Goal: Information Seeking & Learning: Learn about a topic

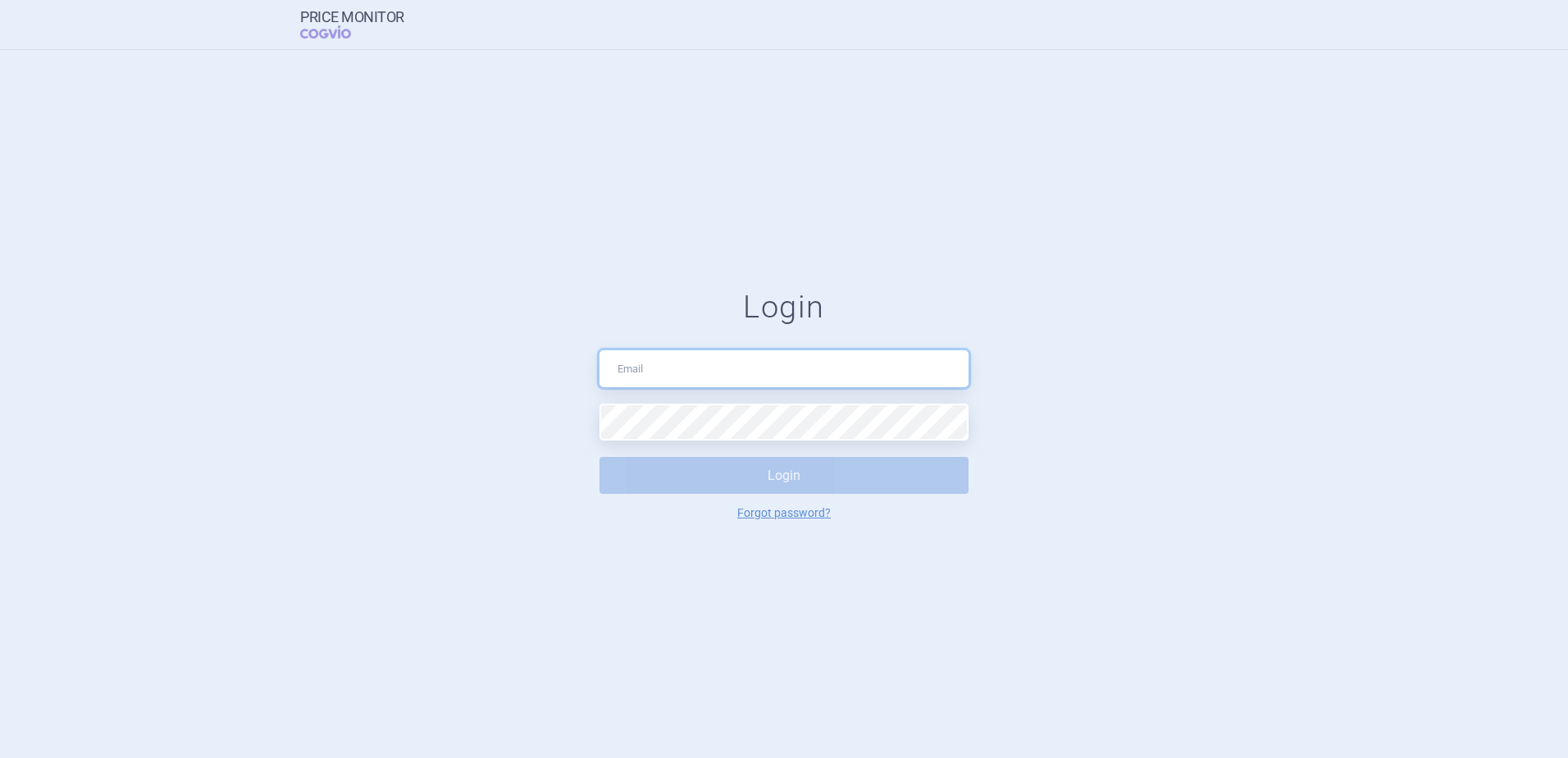
type input "[PERSON_NAME][EMAIL_ADDRESS][DOMAIN_NAME]"
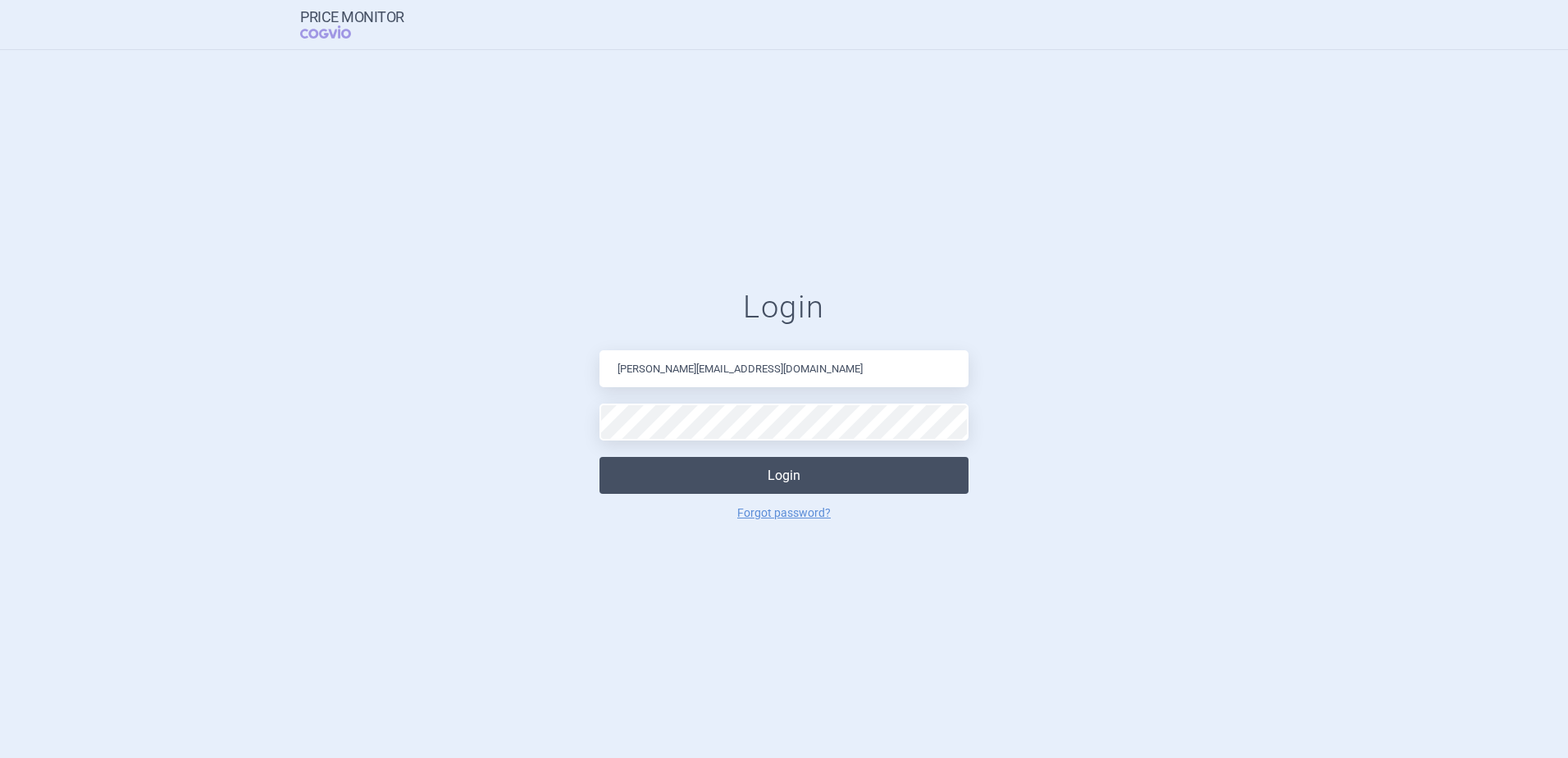
click at [788, 475] on button "Login" at bounding box center [784, 475] width 369 height 37
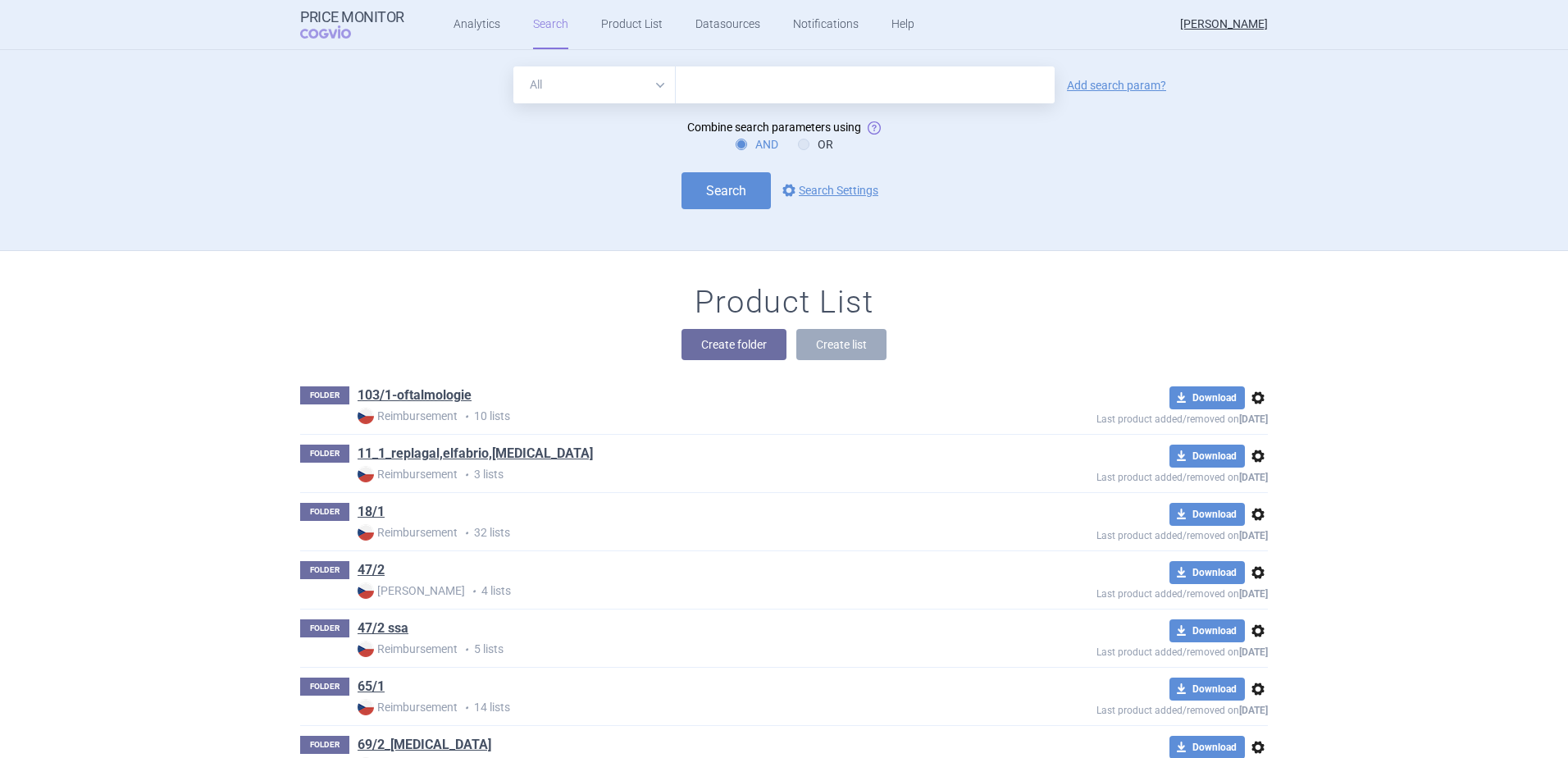
click at [445, 312] on div "Product List Create folder Create list" at bounding box center [784, 330] width 1033 height 93
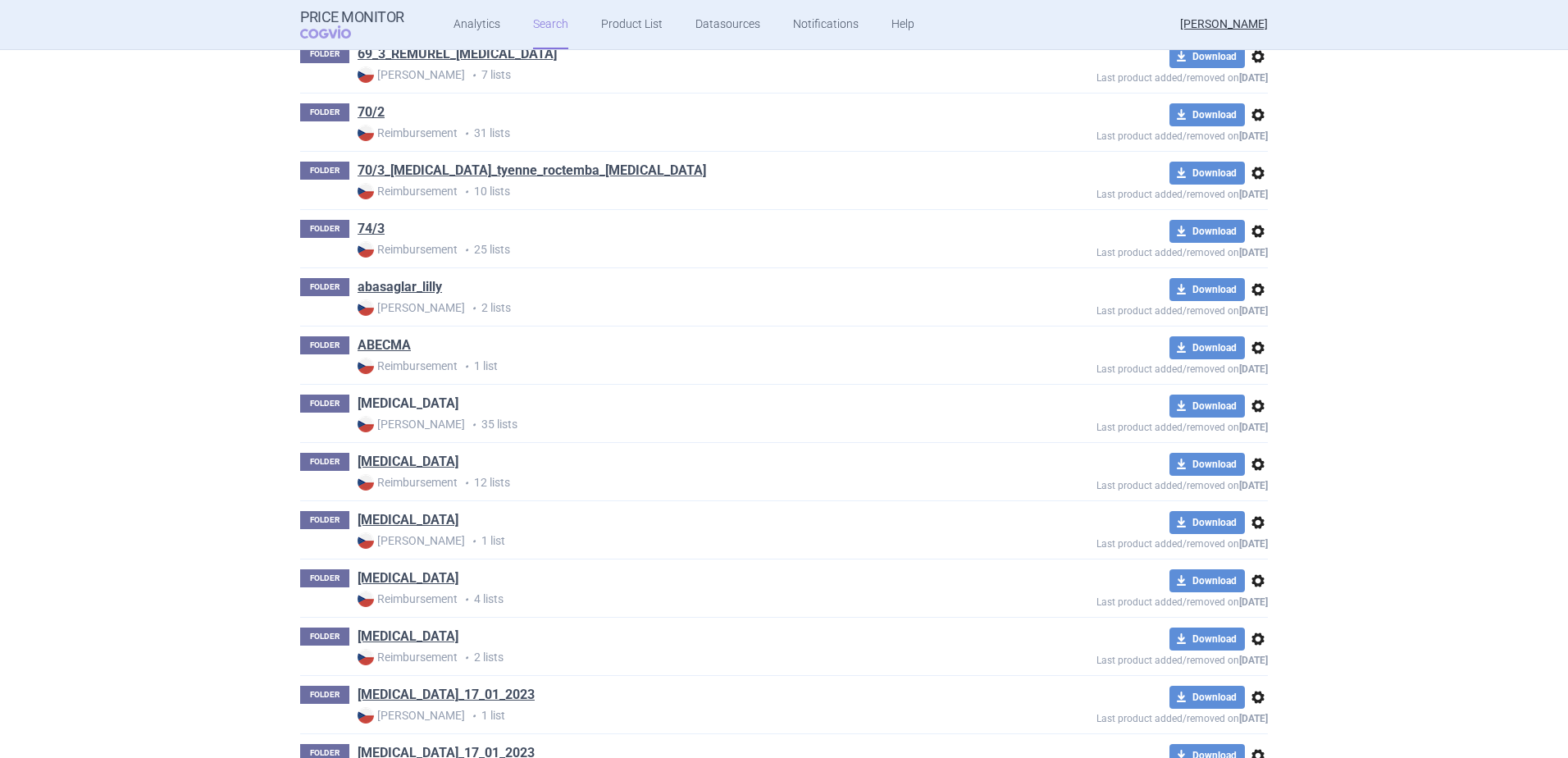
click at [417, 413] on link "[MEDICAL_DATA]" at bounding box center [409, 403] width 101 height 18
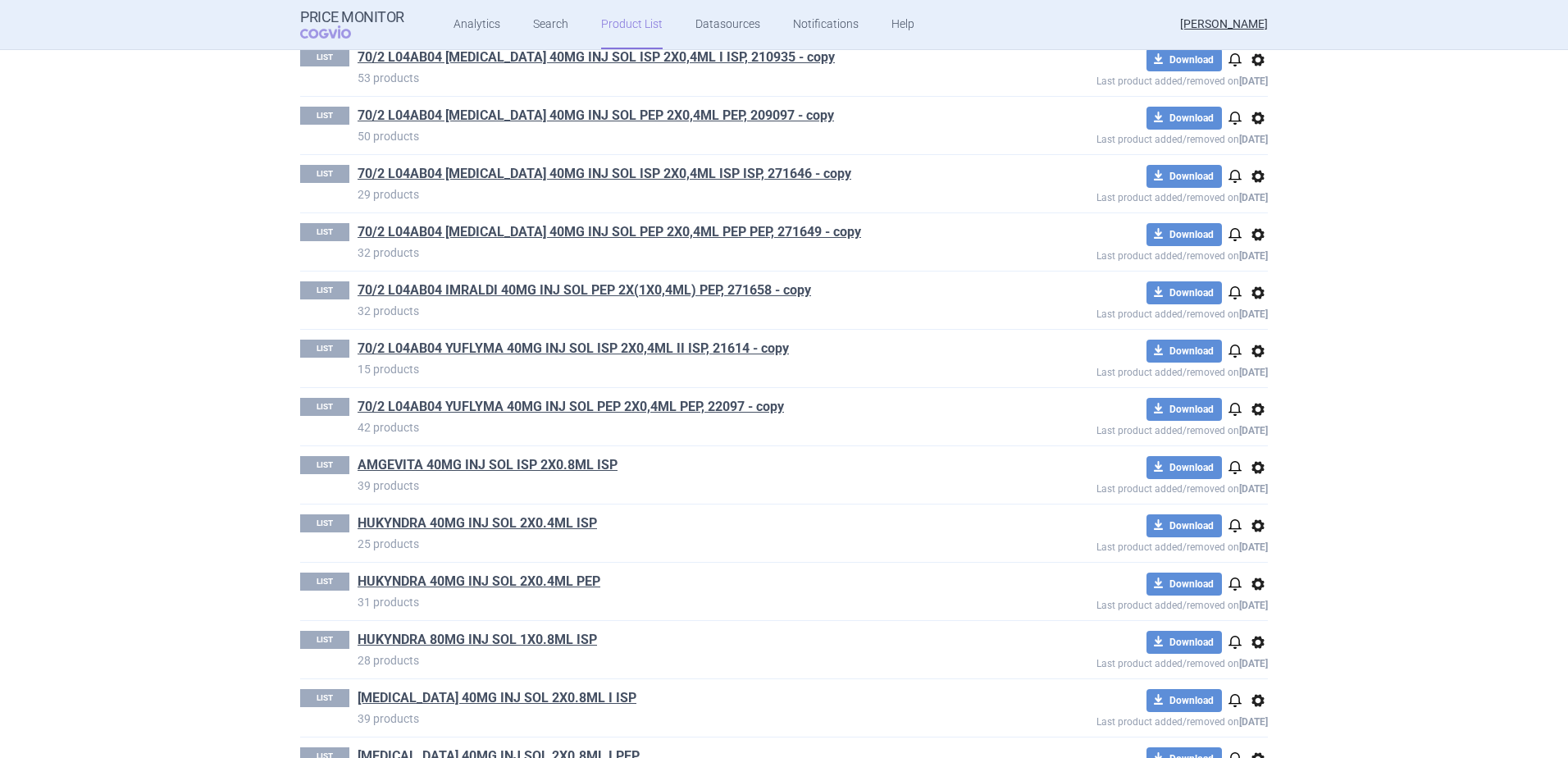
scroll to position [142, 0]
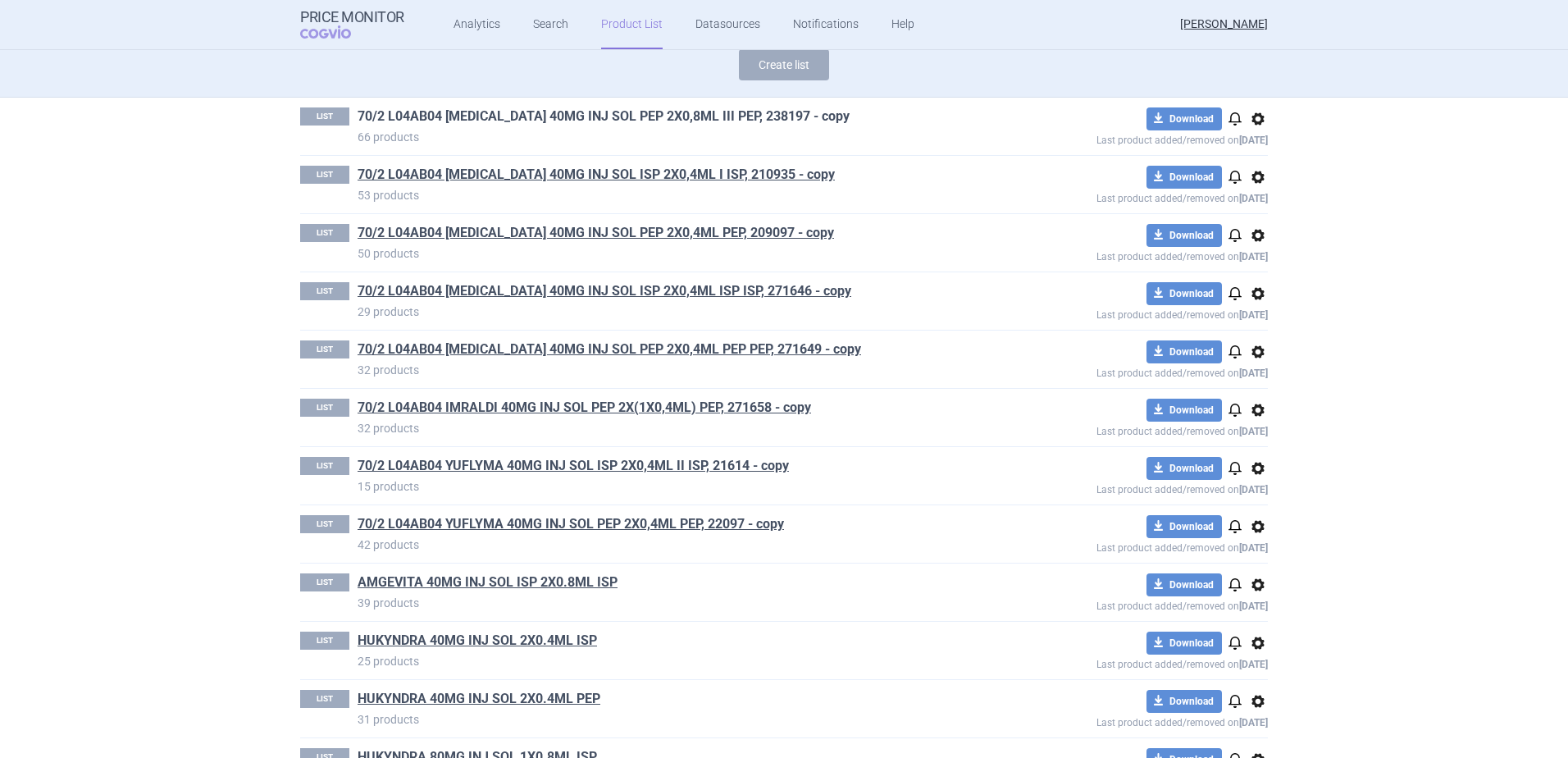
click at [654, 124] on link "70/2 L04AB04 [MEDICAL_DATA] 40MG INJ SOL PEP 2X0,8ML III PEP, 238197 - copy" at bounding box center [604, 116] width 492 height 18
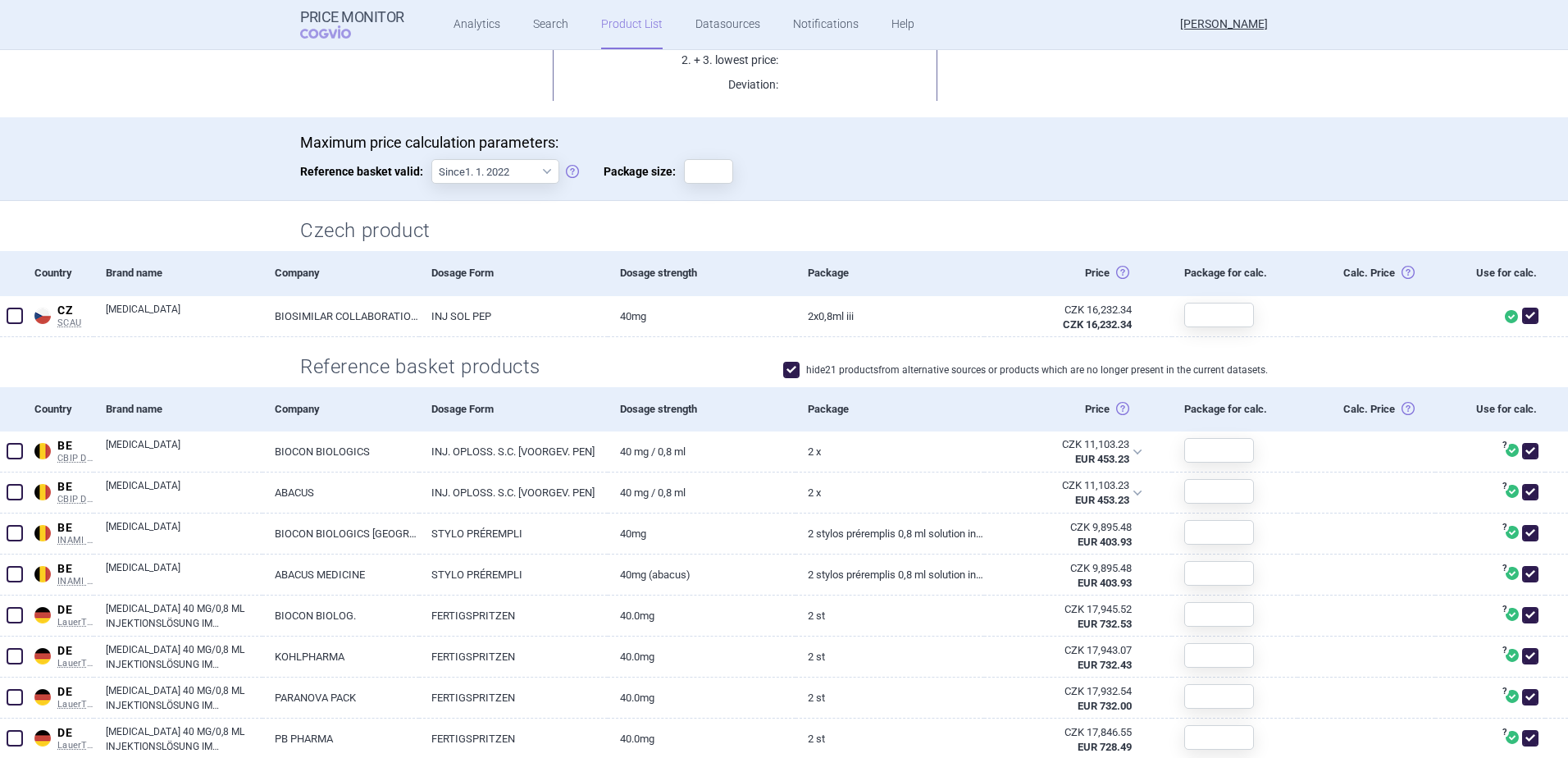
scroll to position [246, 0]
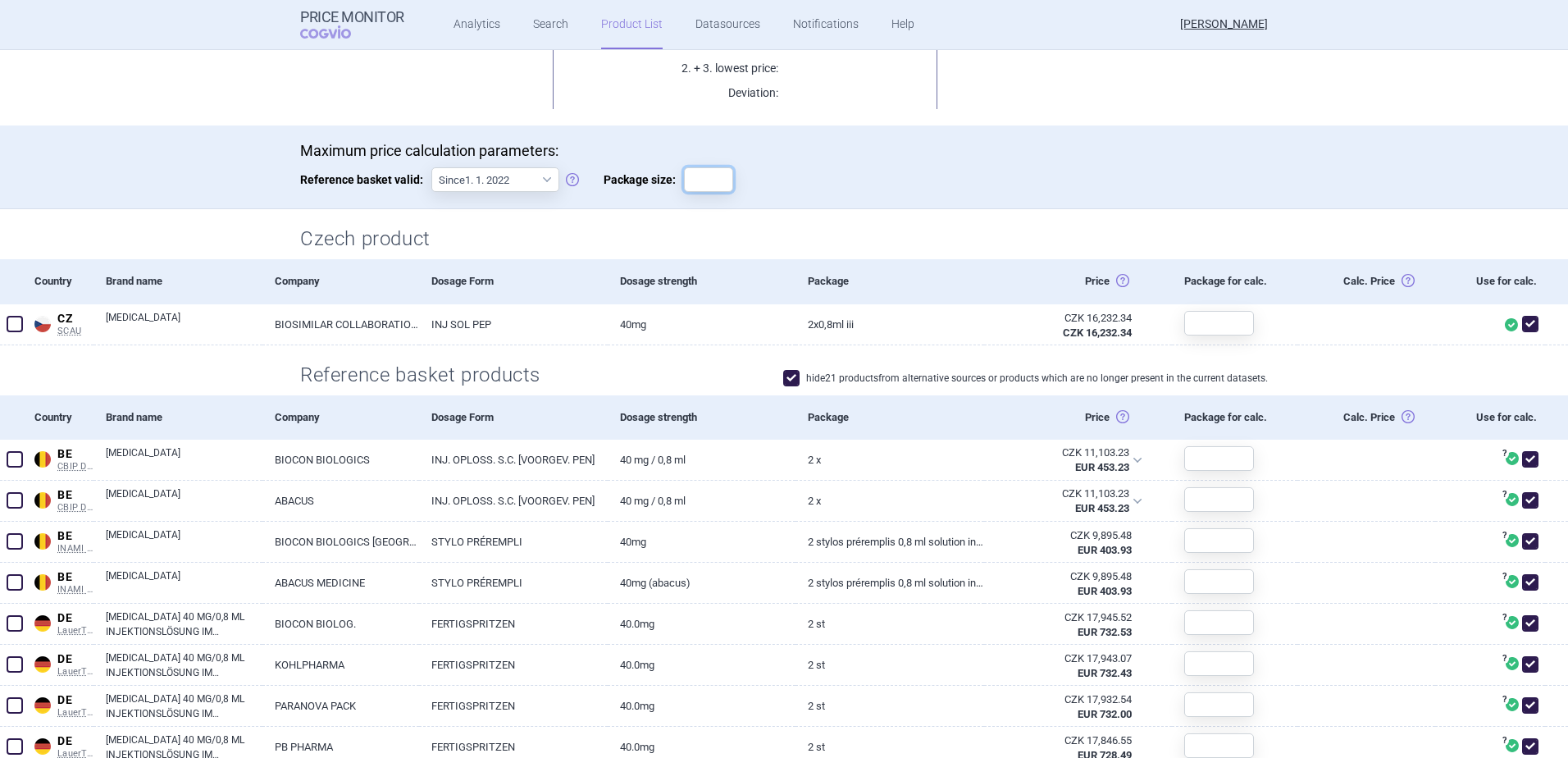
click at [692, 177] on input "Package size:" at bounding box center [708, 179] width 49 height 24
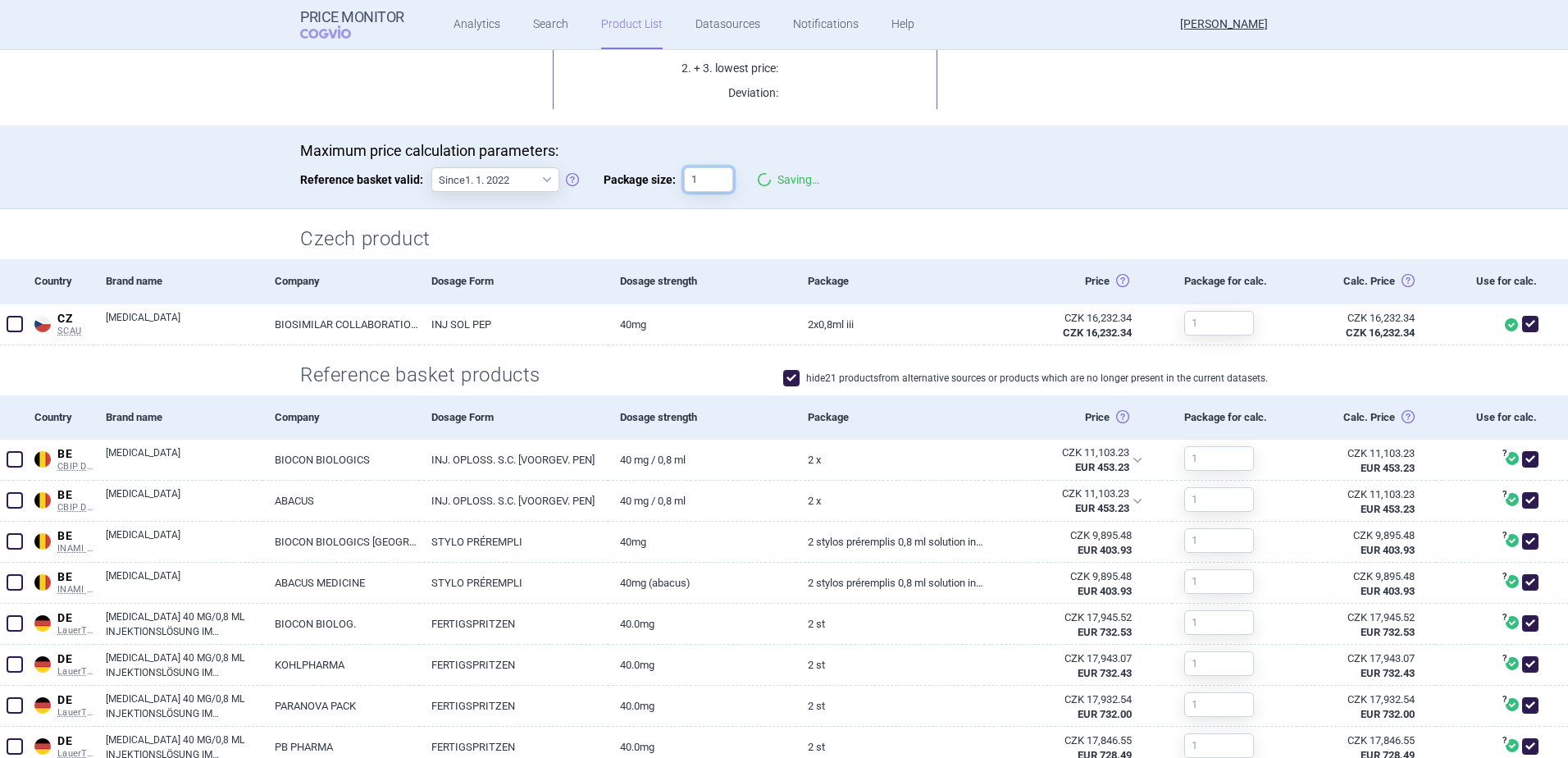
type input "1"
click at [790, 235] on h2 "Czech product" at bounding box center [784, 239] width 968 height 27
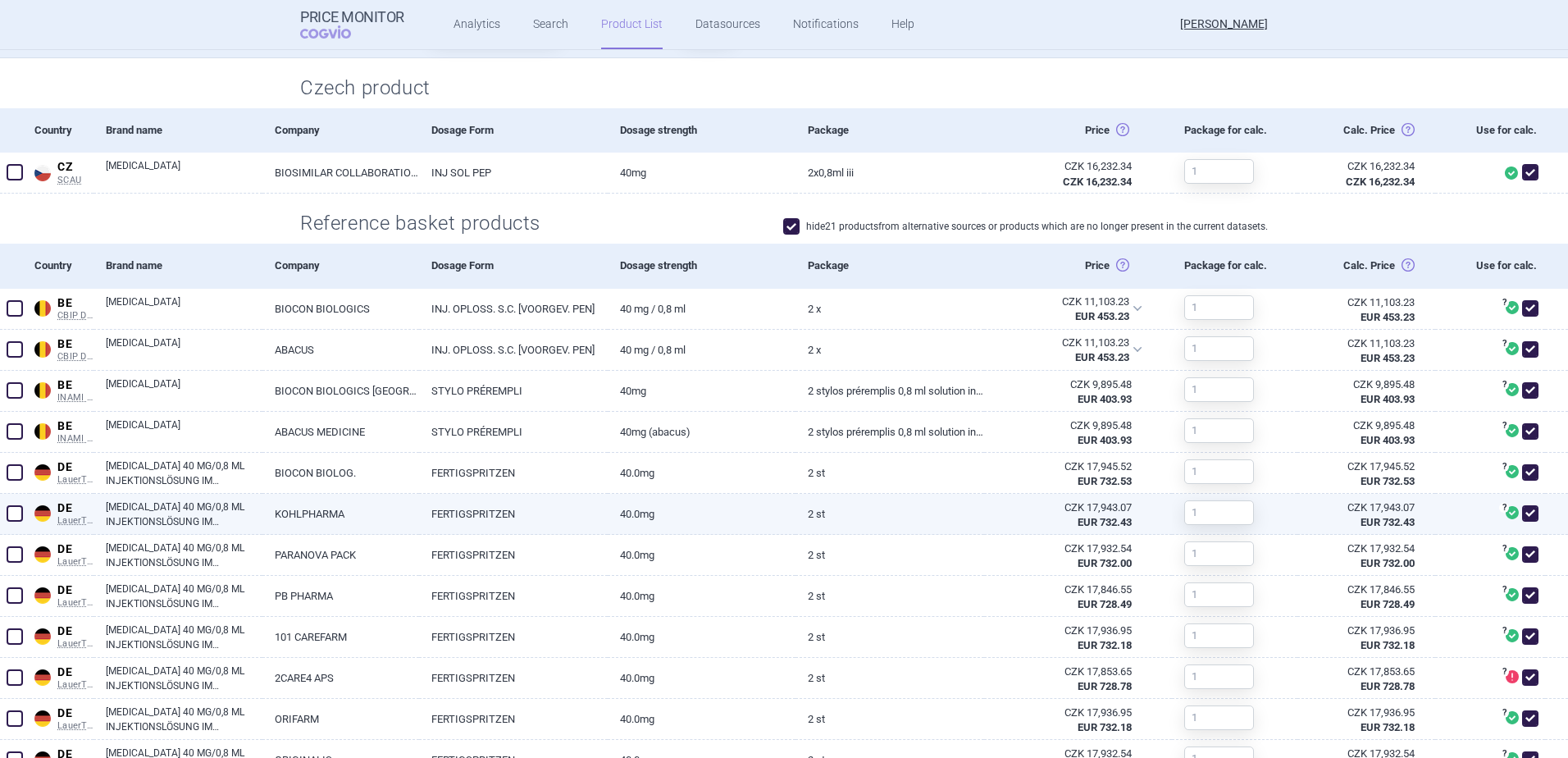
scroll to position [410, 0]
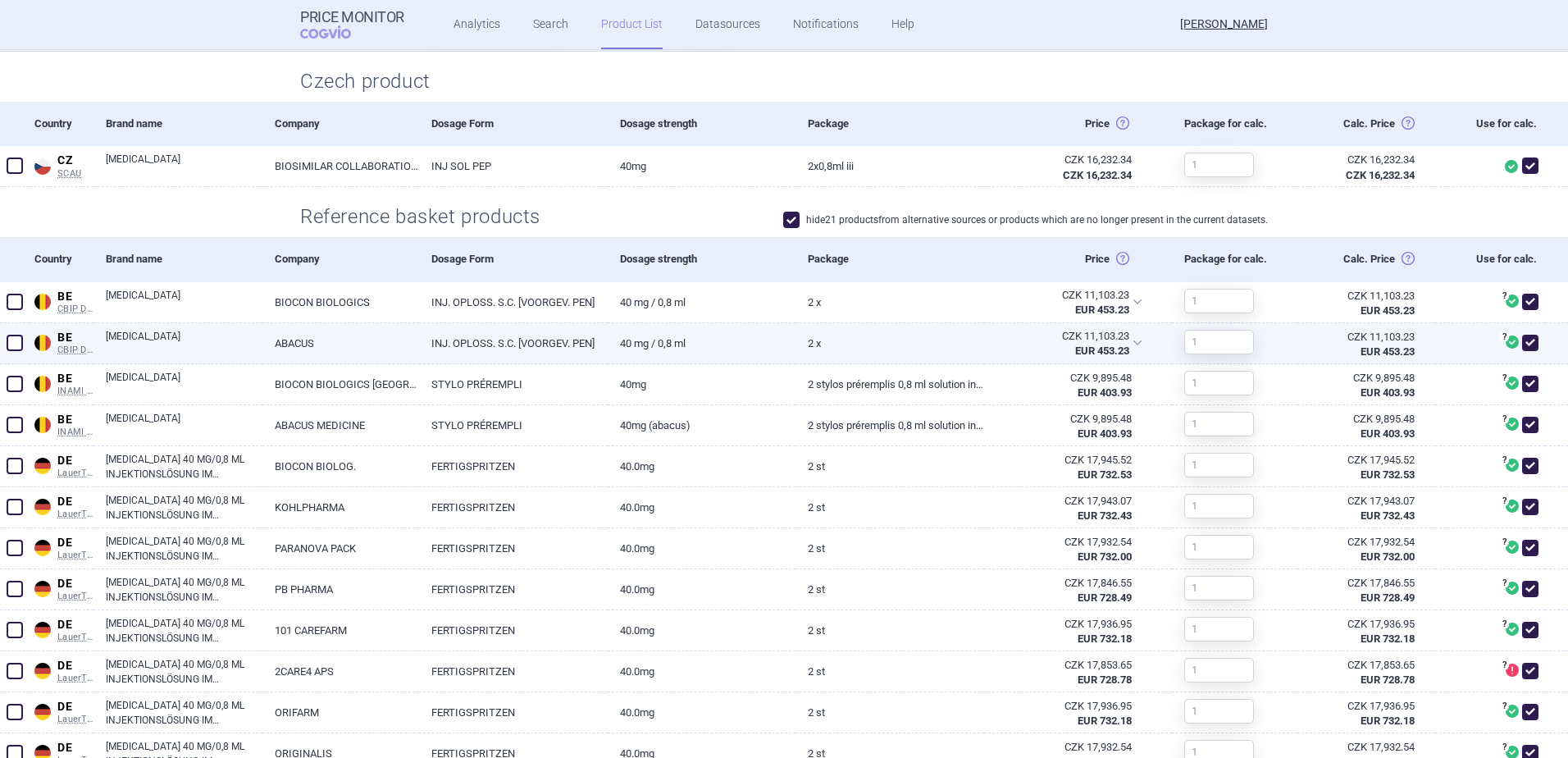
click at [15, 342] on span at bounding box center [15, 342] width 17 height 17
checkbox input "true"
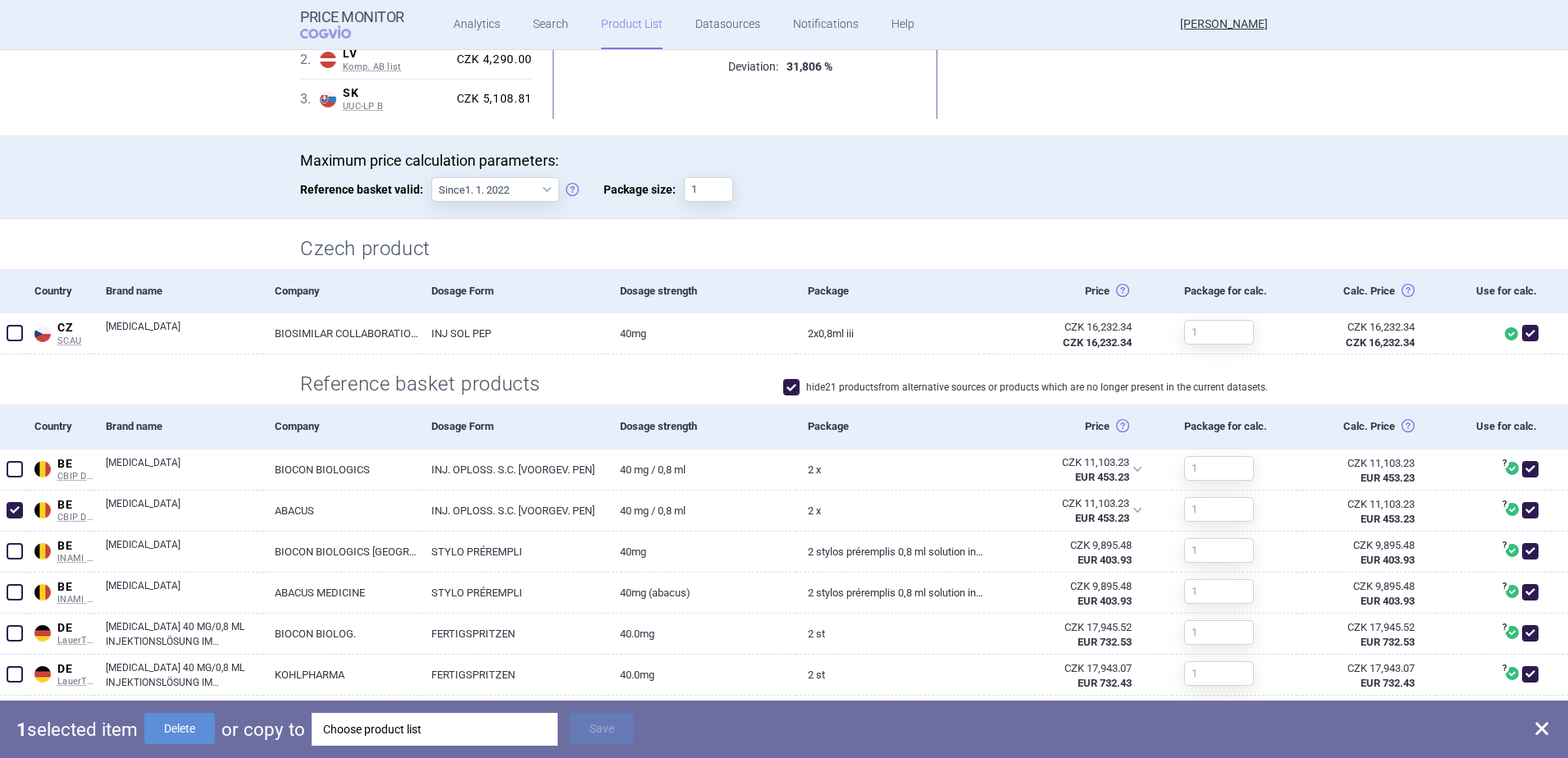
scroll to position [0, 0]
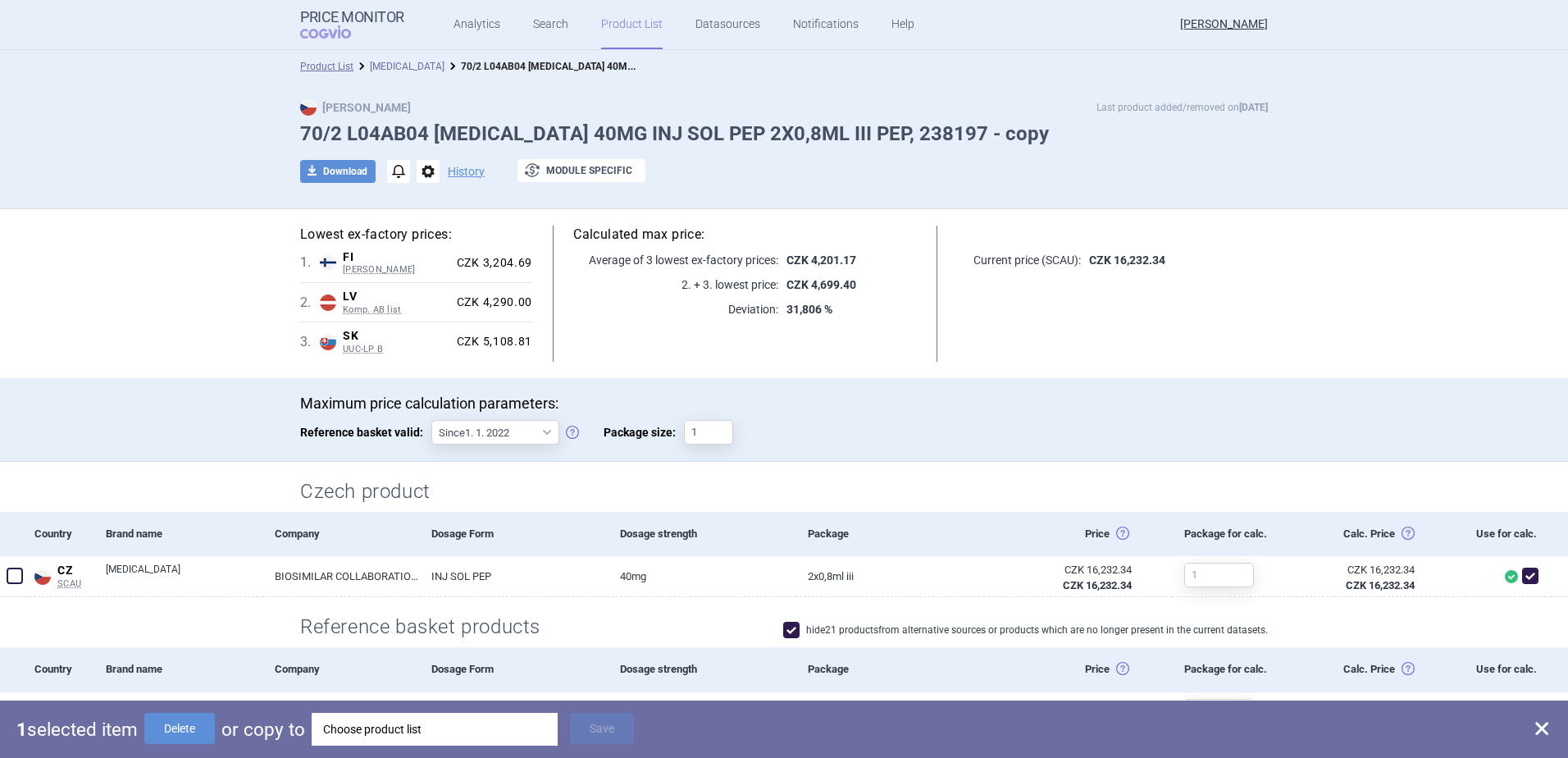
click at [400, 67] on link "[MEDICAL_DATA]" at bounding box center [408, 66] width 75 height 11
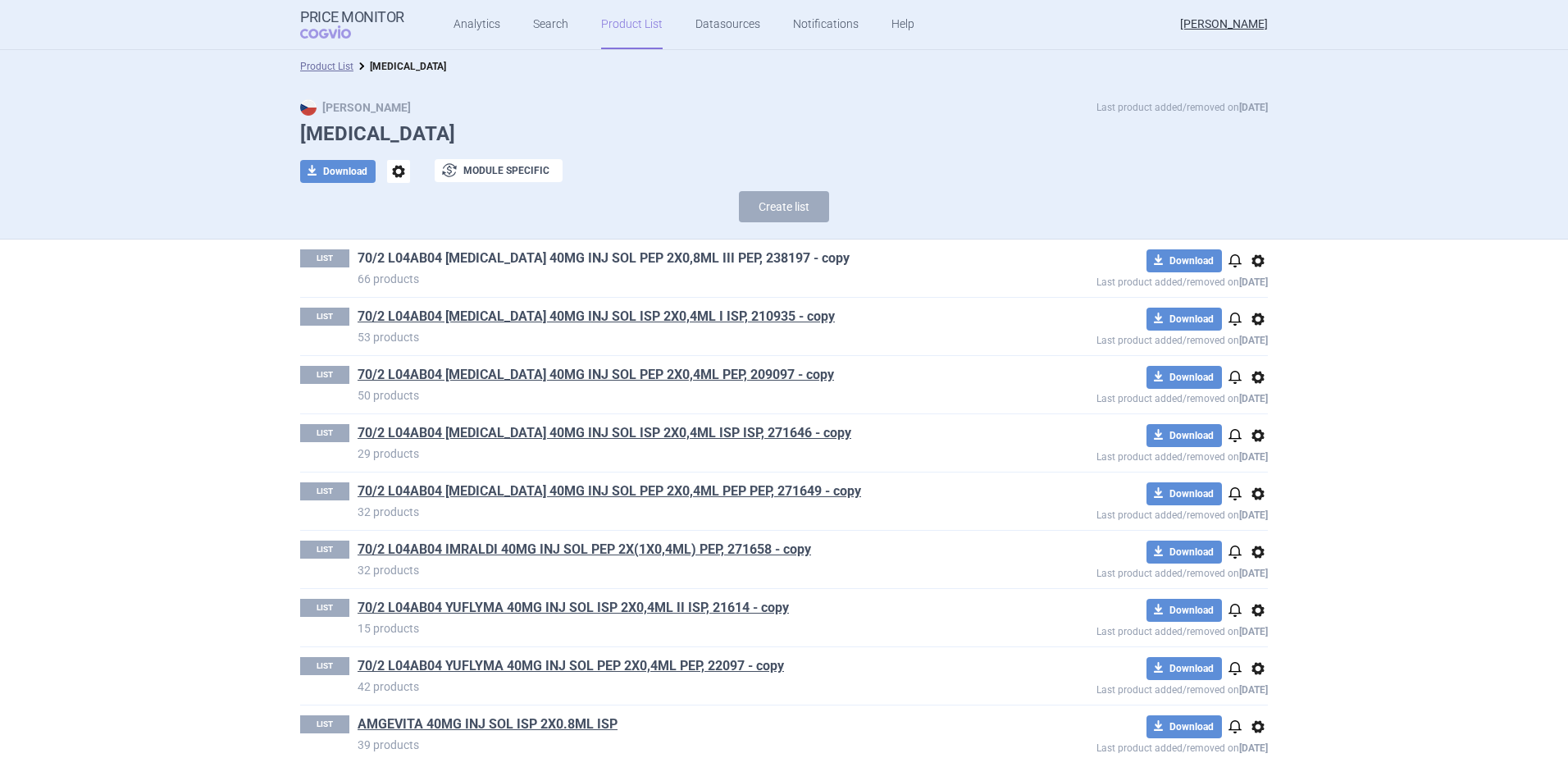
click at [531, 260] on link "70/2 L04AB04 [MEDICAL_DATA] 40MG INJ SOL PEP 2X0,8ML III PEP, 238197 - copy" at bounding box center [604, 258] width 492 height 18
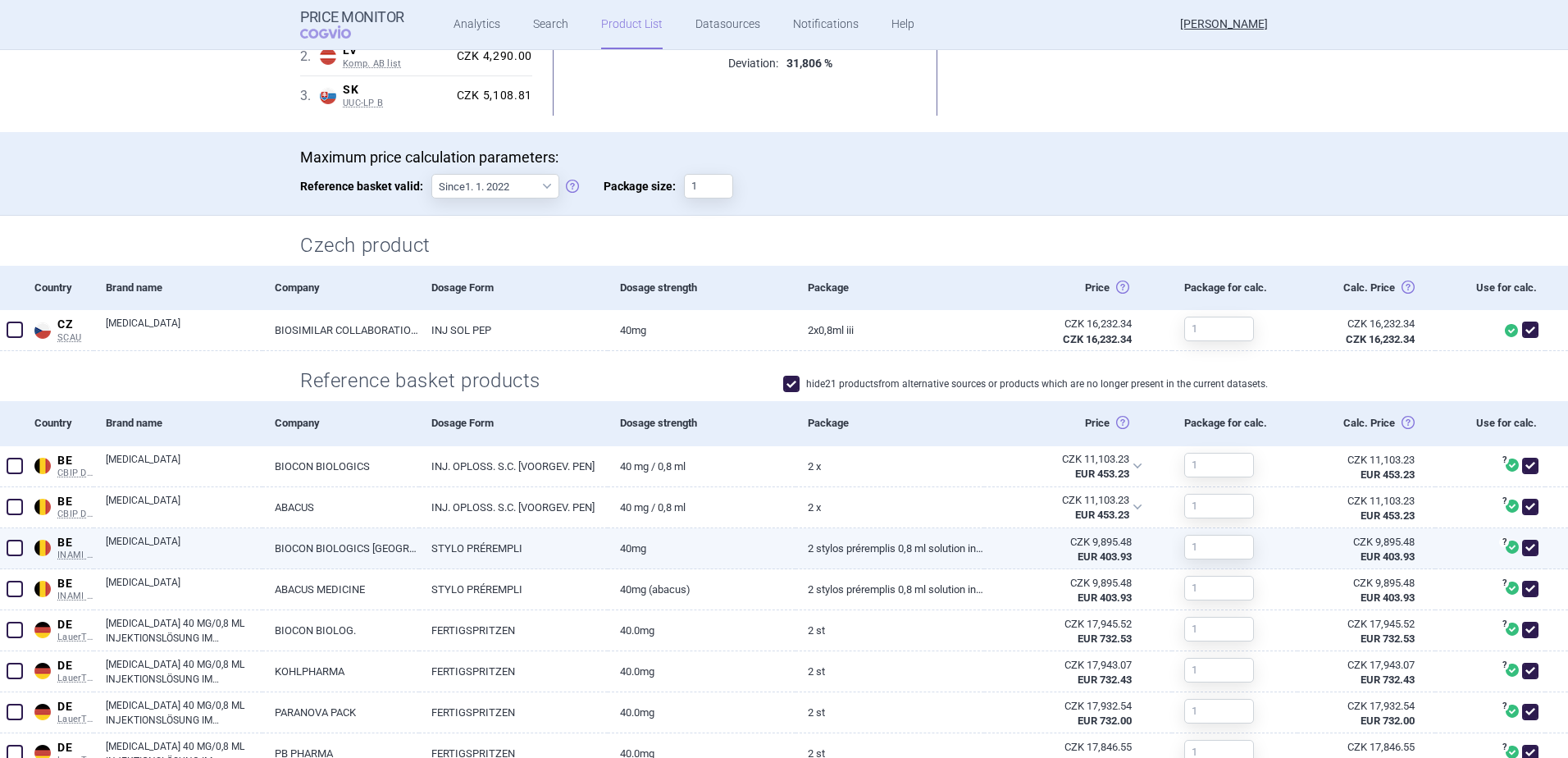
scroll to position [328, 0]
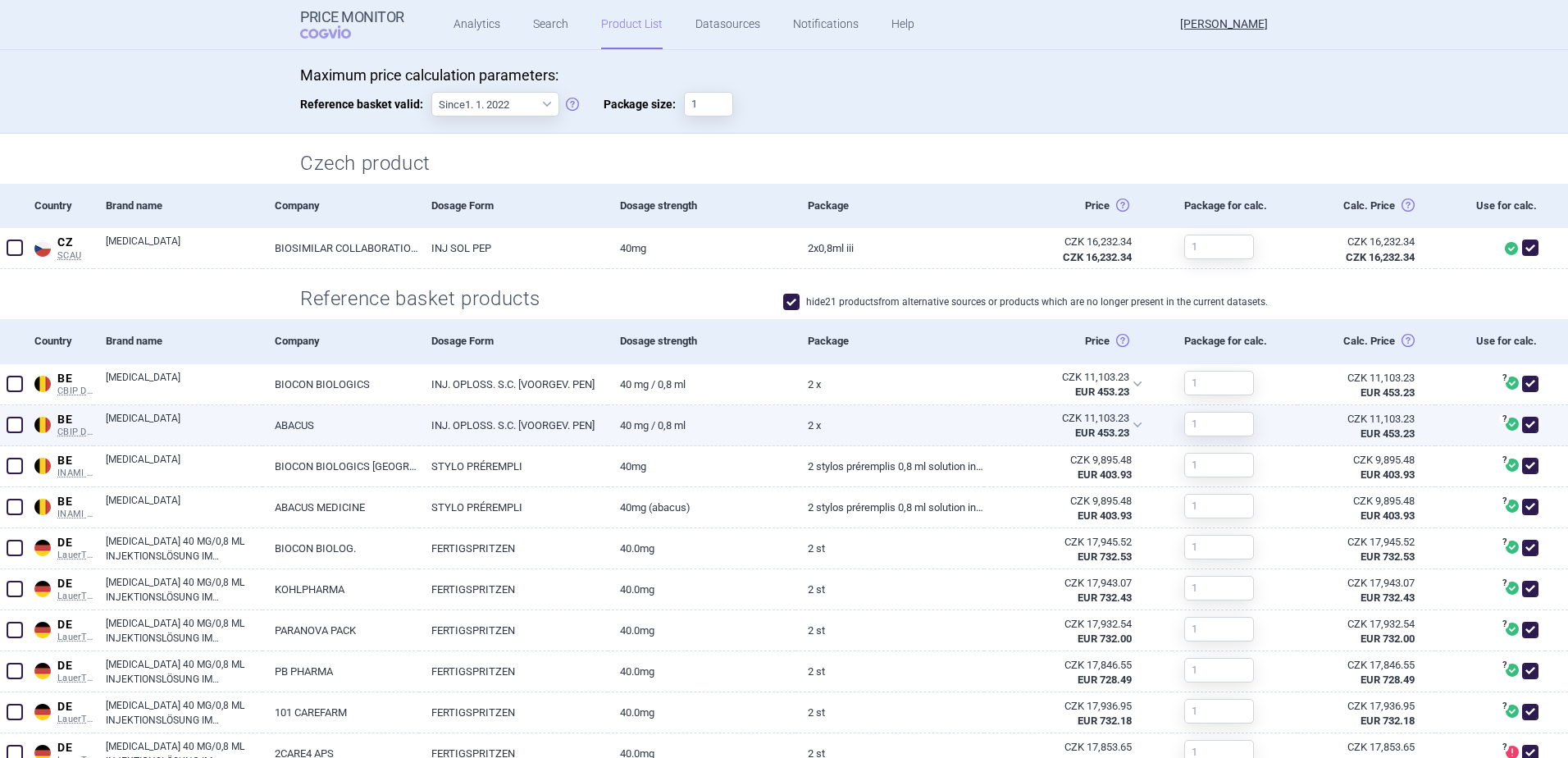
click at [13, 430] on span at bounding box center [15, 424] width 17 height 17
checkbox input "true"
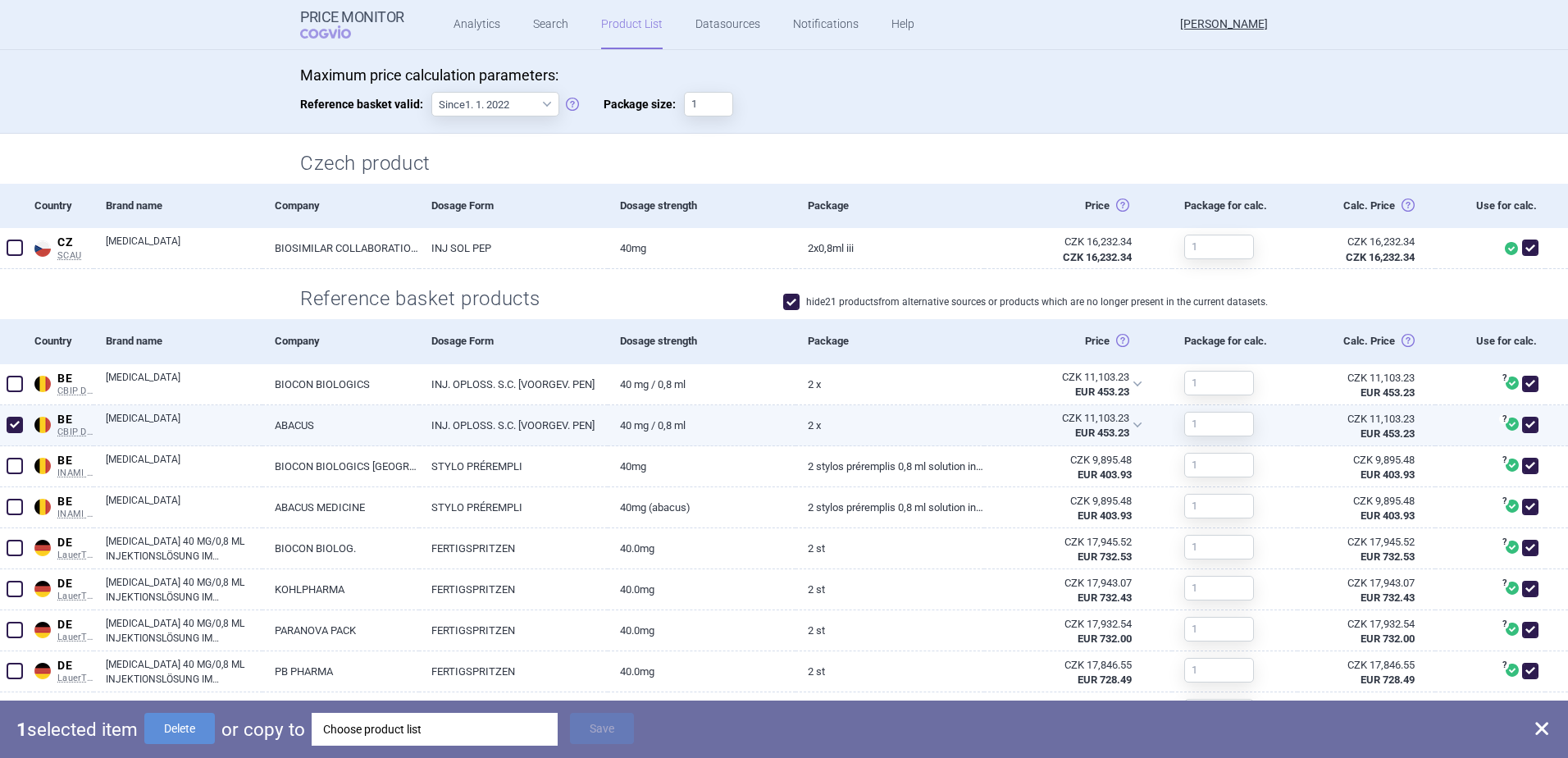
scroll to position [410, 0]
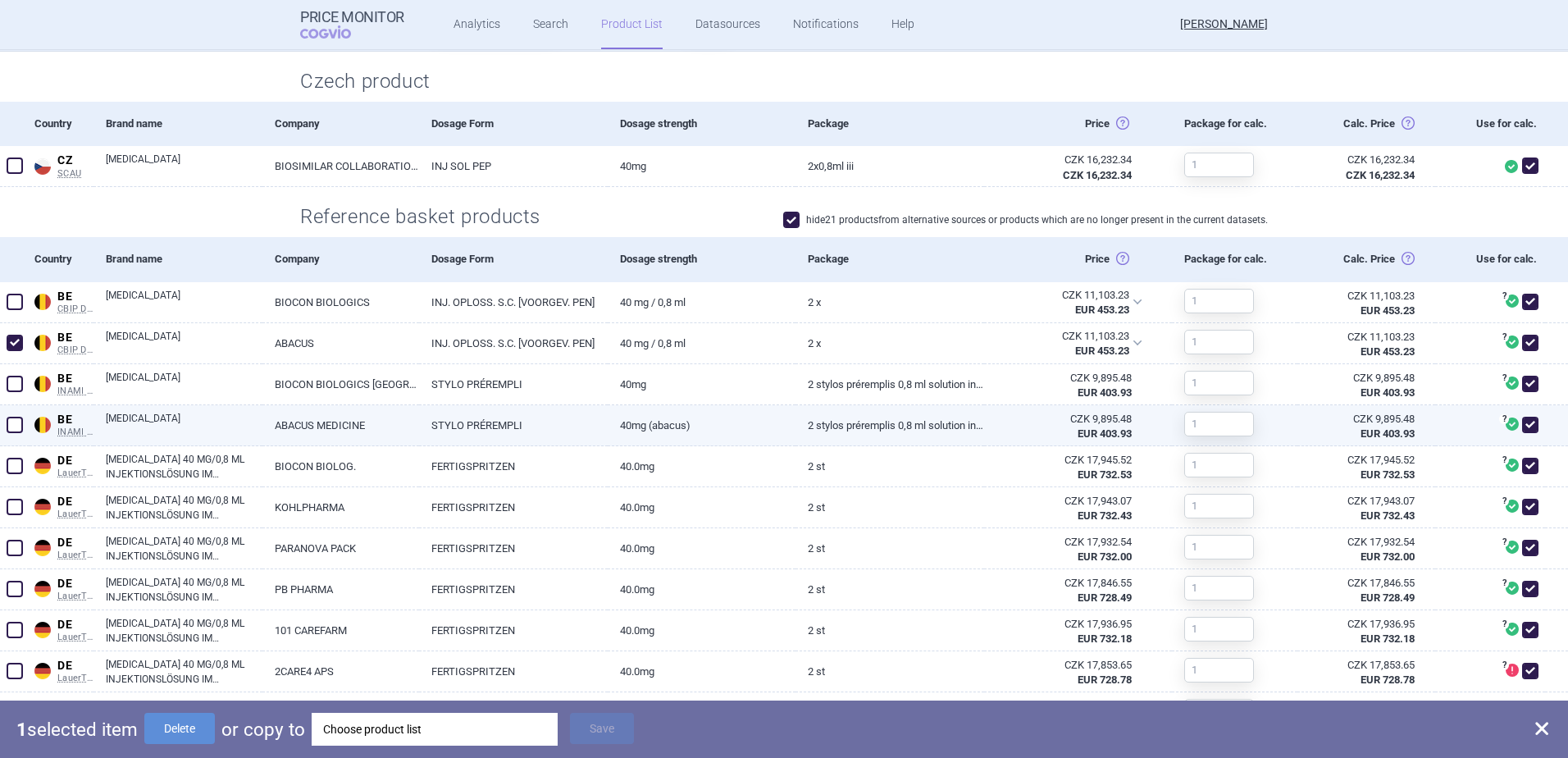
click at [14, 430] on span at bounding box center [15, 424] width 17 height 17
checkbox input "true"
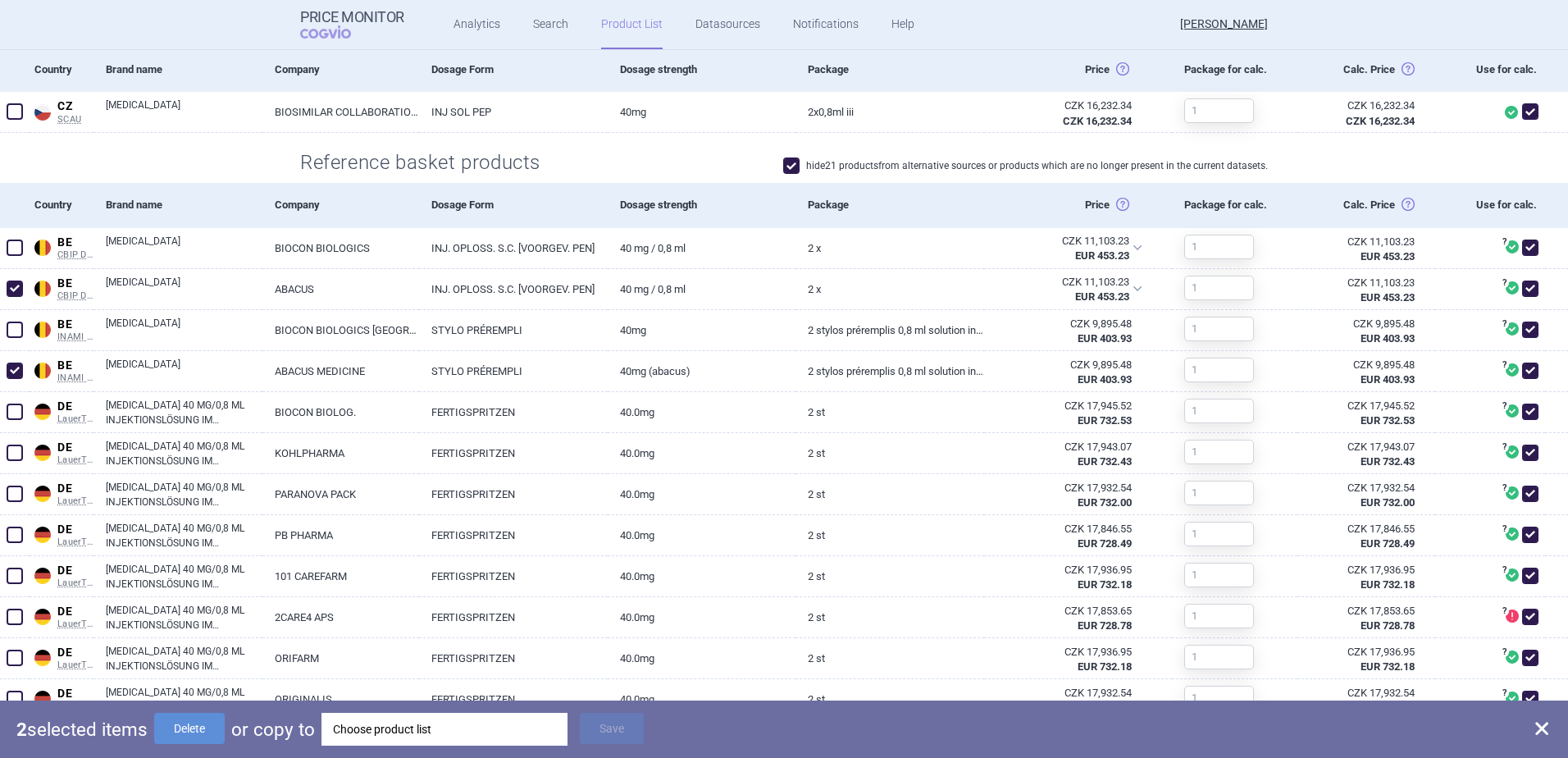
scroll to position [492, 0]
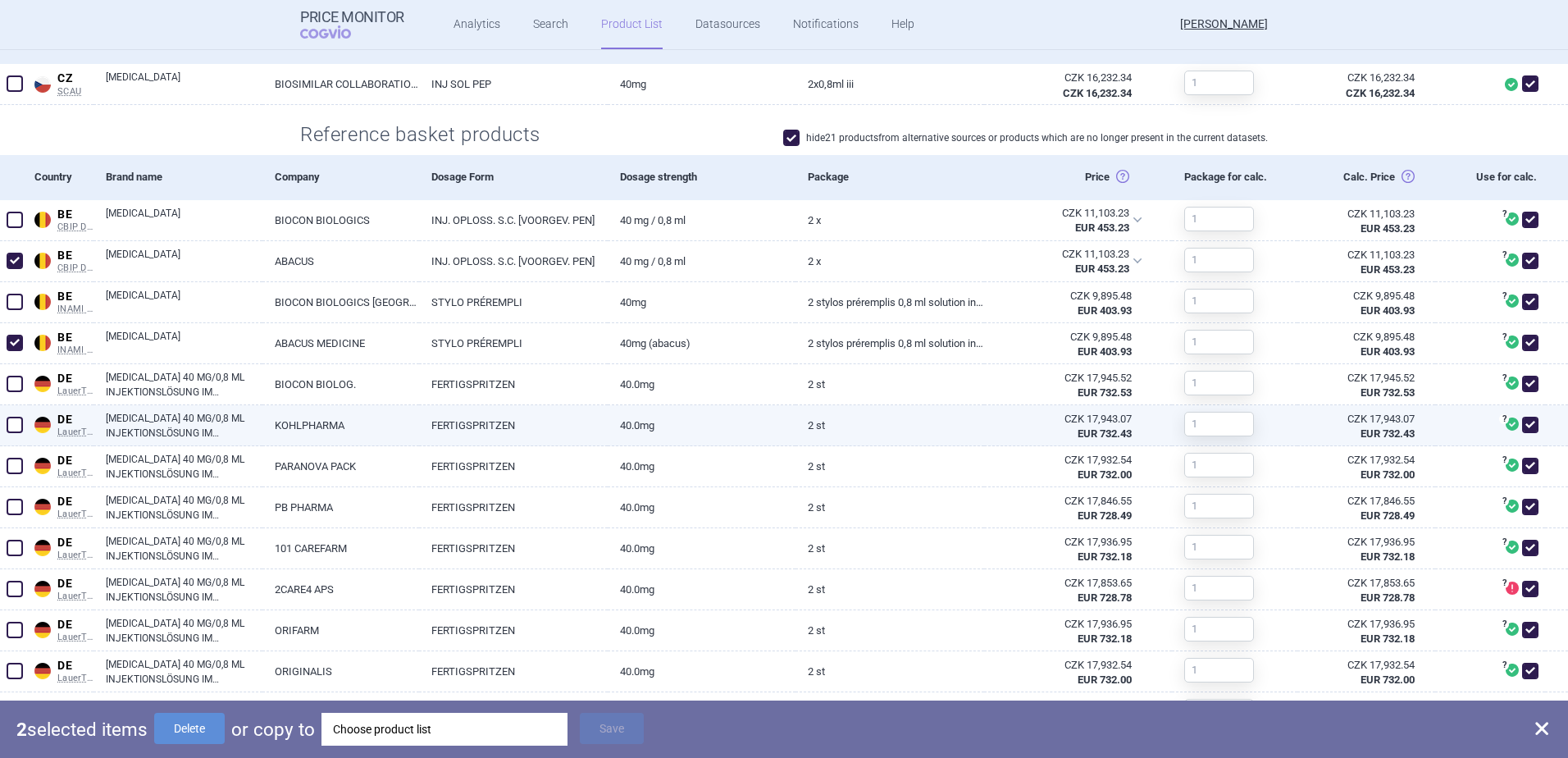
click at [18, 434] on span at bounding box center [15, 425] width 24 height 24
checkbox input "true"
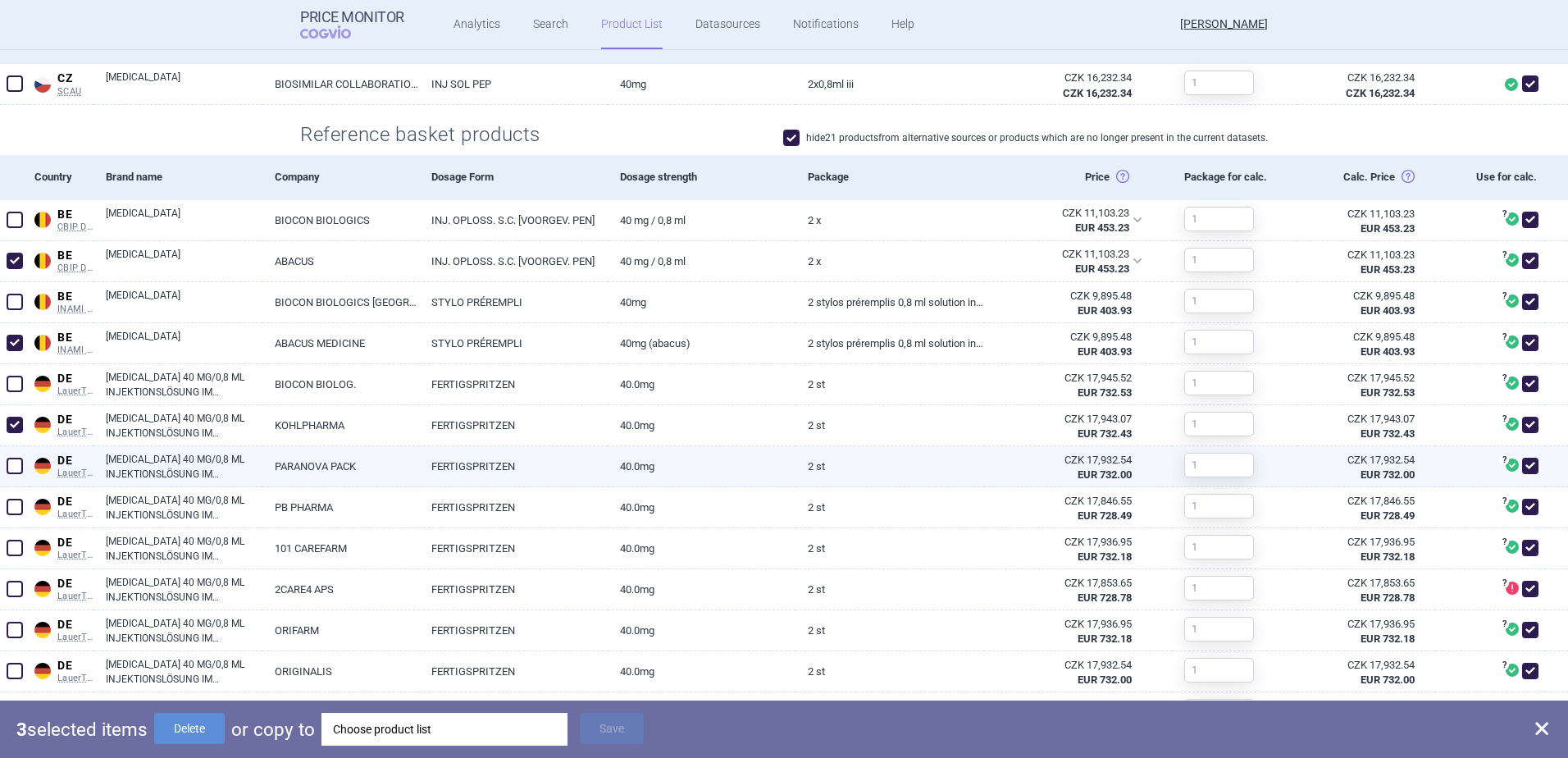
click at [18, 452] on div at bounding box center [15, 466] width 30 height 41
click at [17, 467] on span at bounding box center [15, 465] width 17 height 17
checkbox input "true"
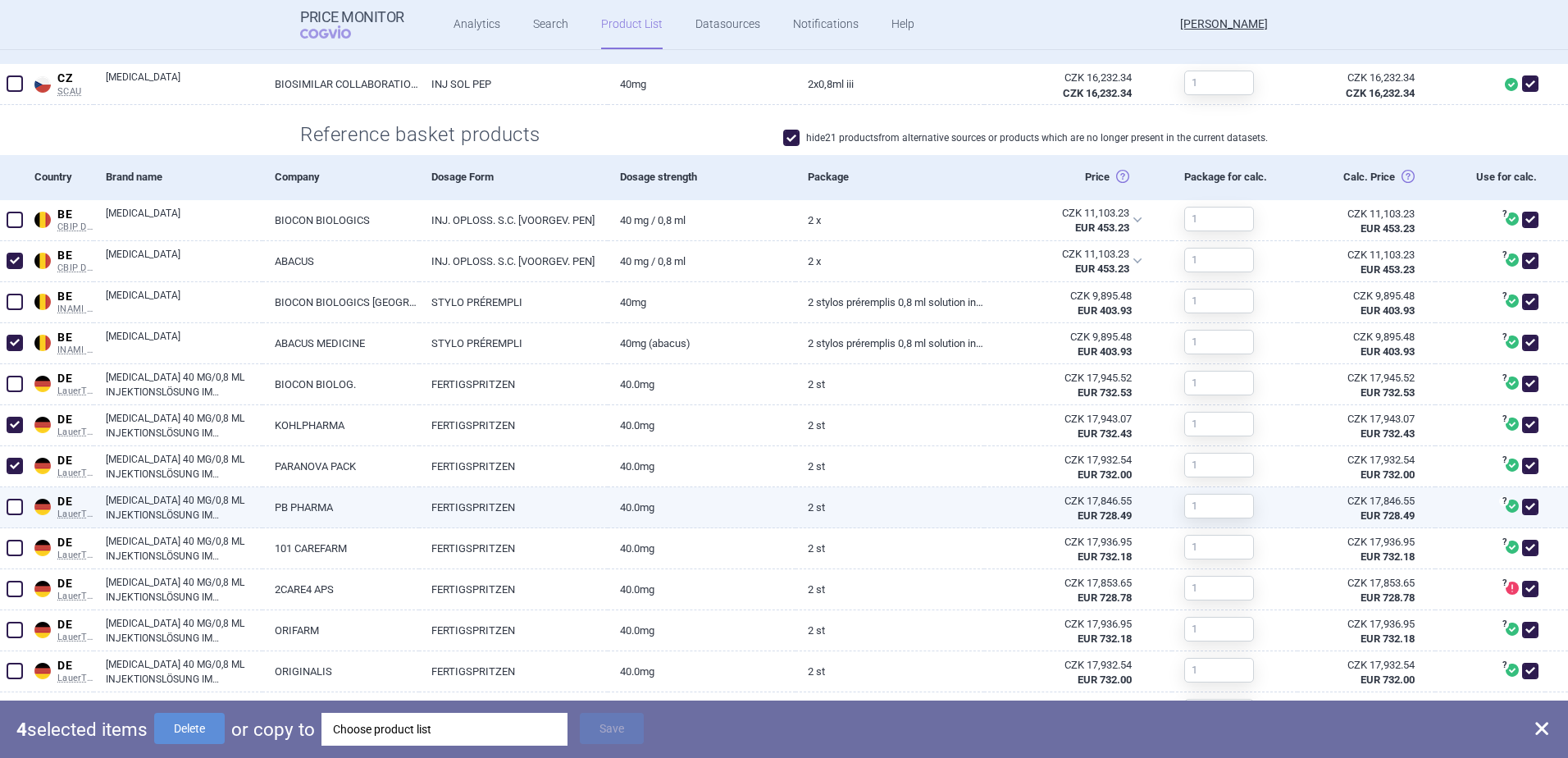
click at [13, 504] on span at bounding box center [15, 506] width 17 height 17
checkbox input "true"
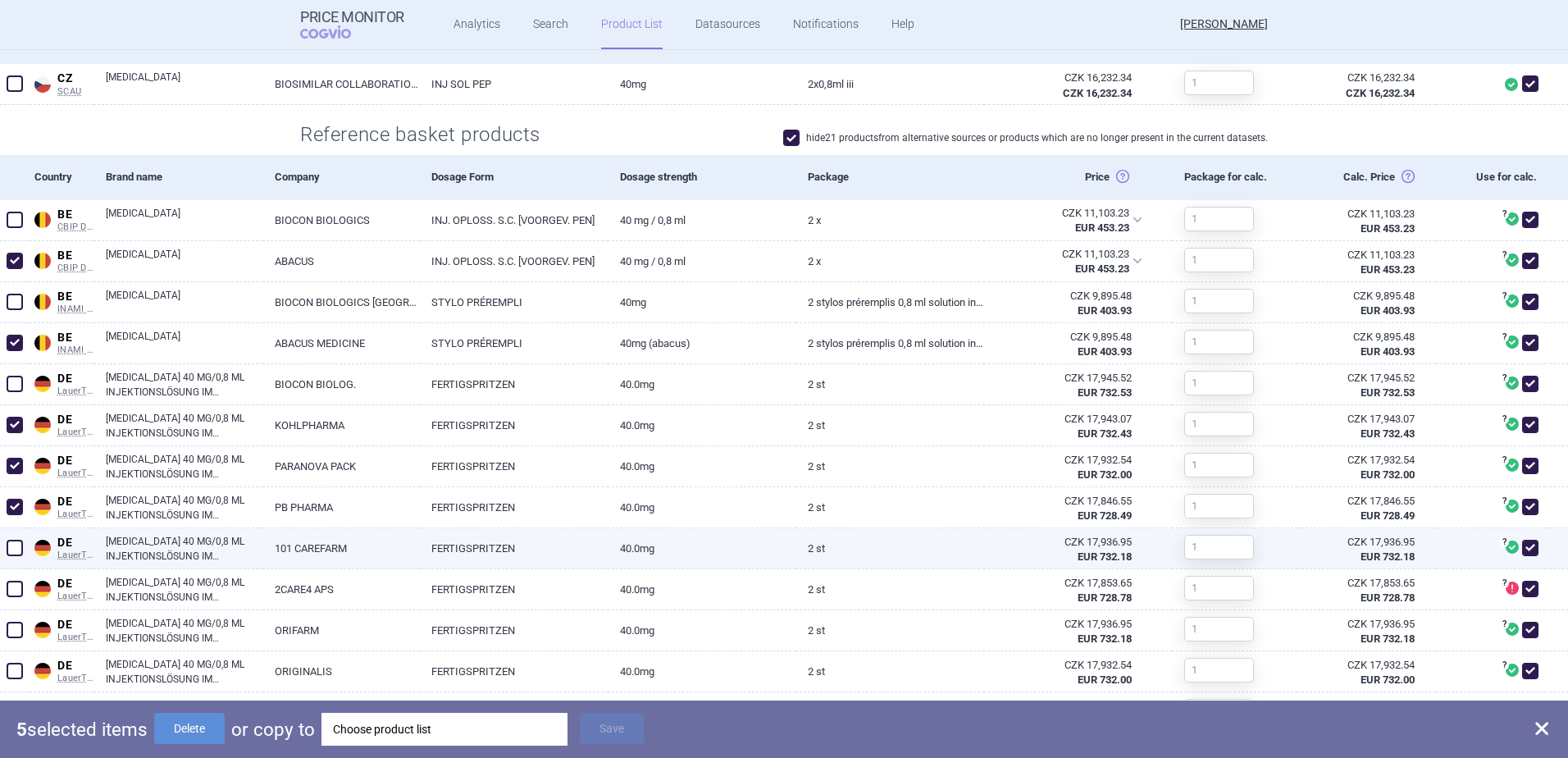
click at [6, 552] on span at bounding box center [15, 548] width 24 height 24
checkbox input "true"
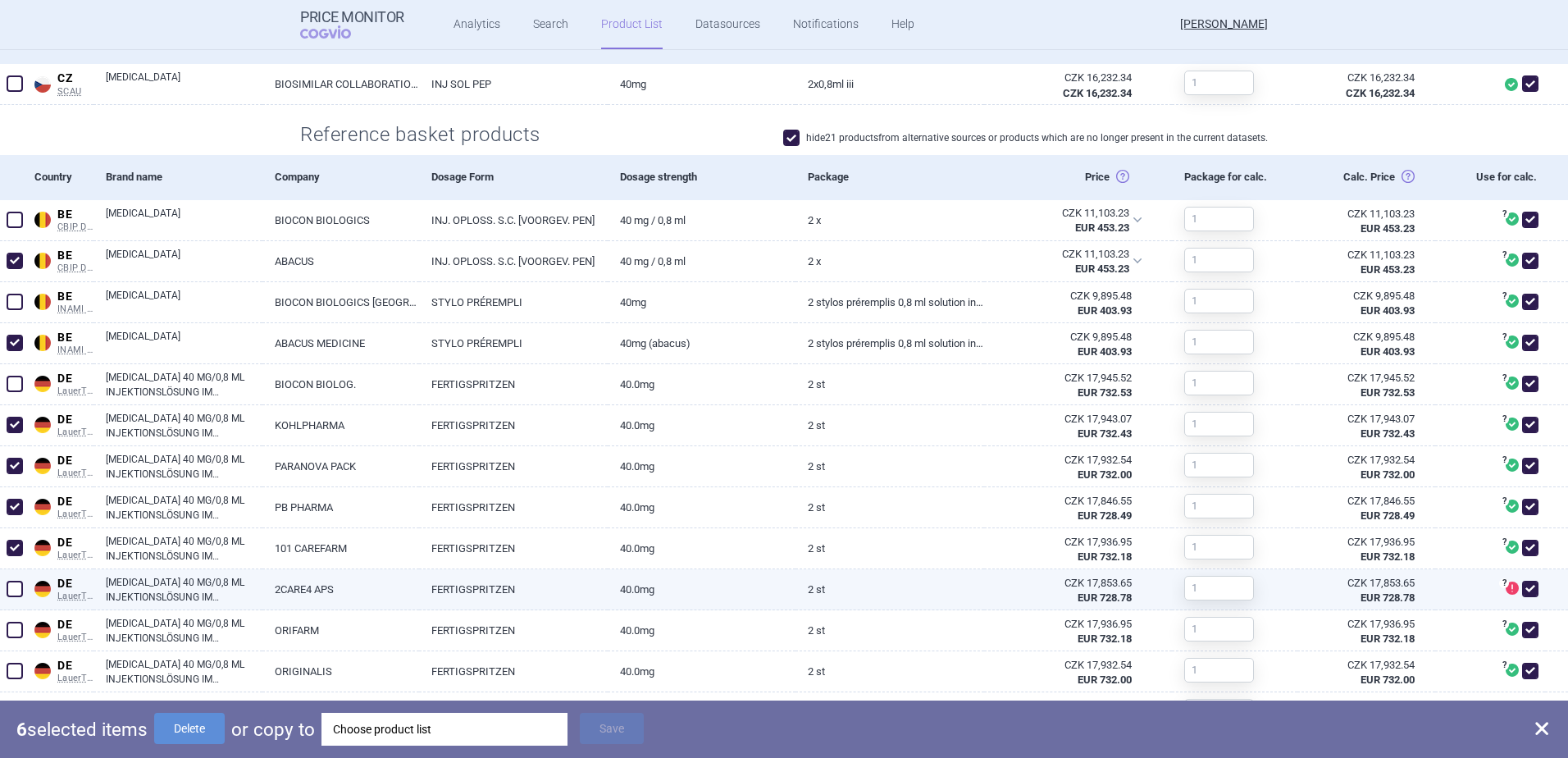
click at [8, 592] on span at bounding box center [15, 589] width 17 height 17
checkbox input "true"
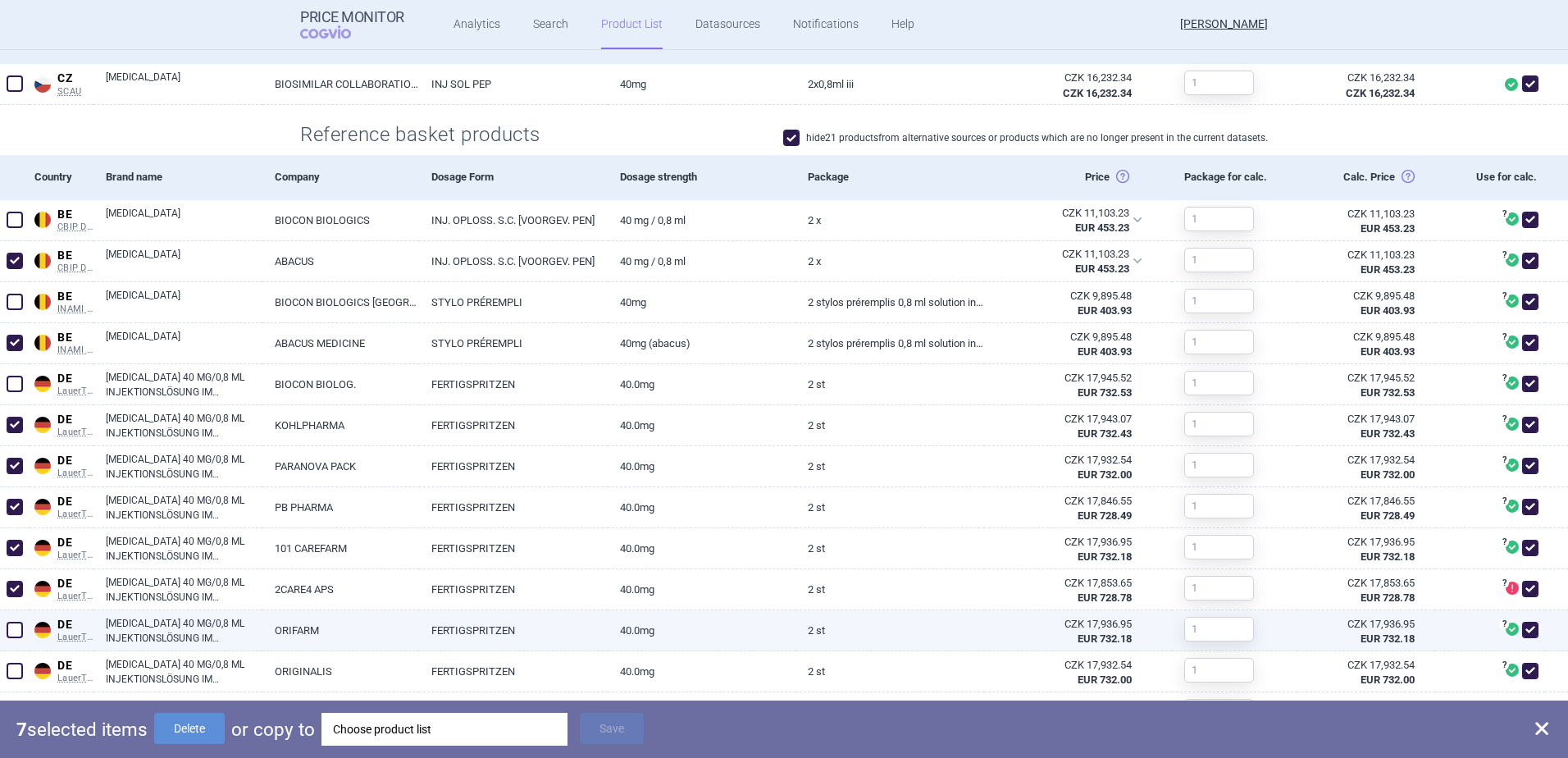
click at [7, 625] on span at bounding box center [15, 630] width 17 height 17
checkbox input "true"
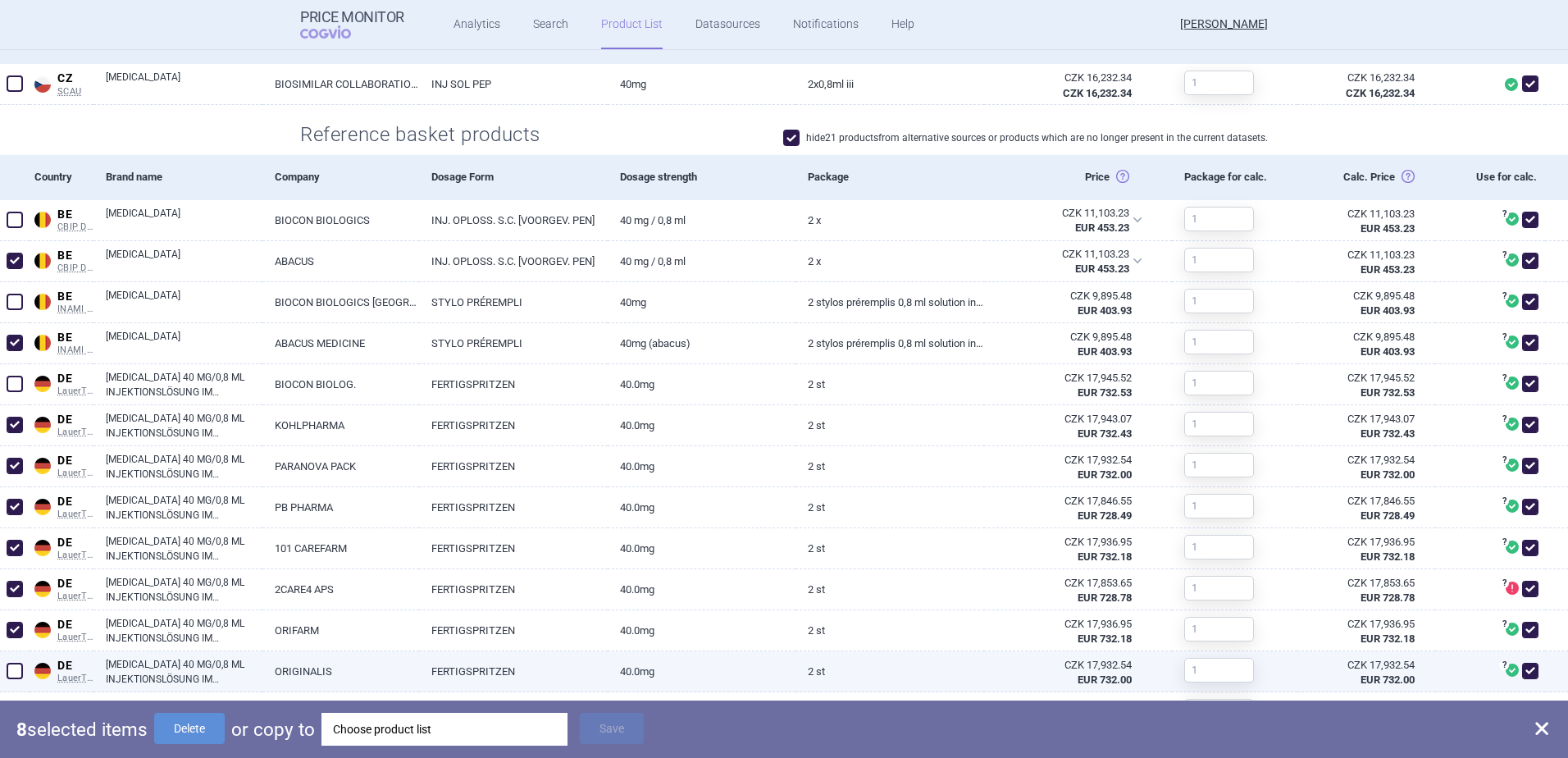
click at [16, 670] on span at bounding box center [15, 671] width 17 height 17
checkbox input "true"
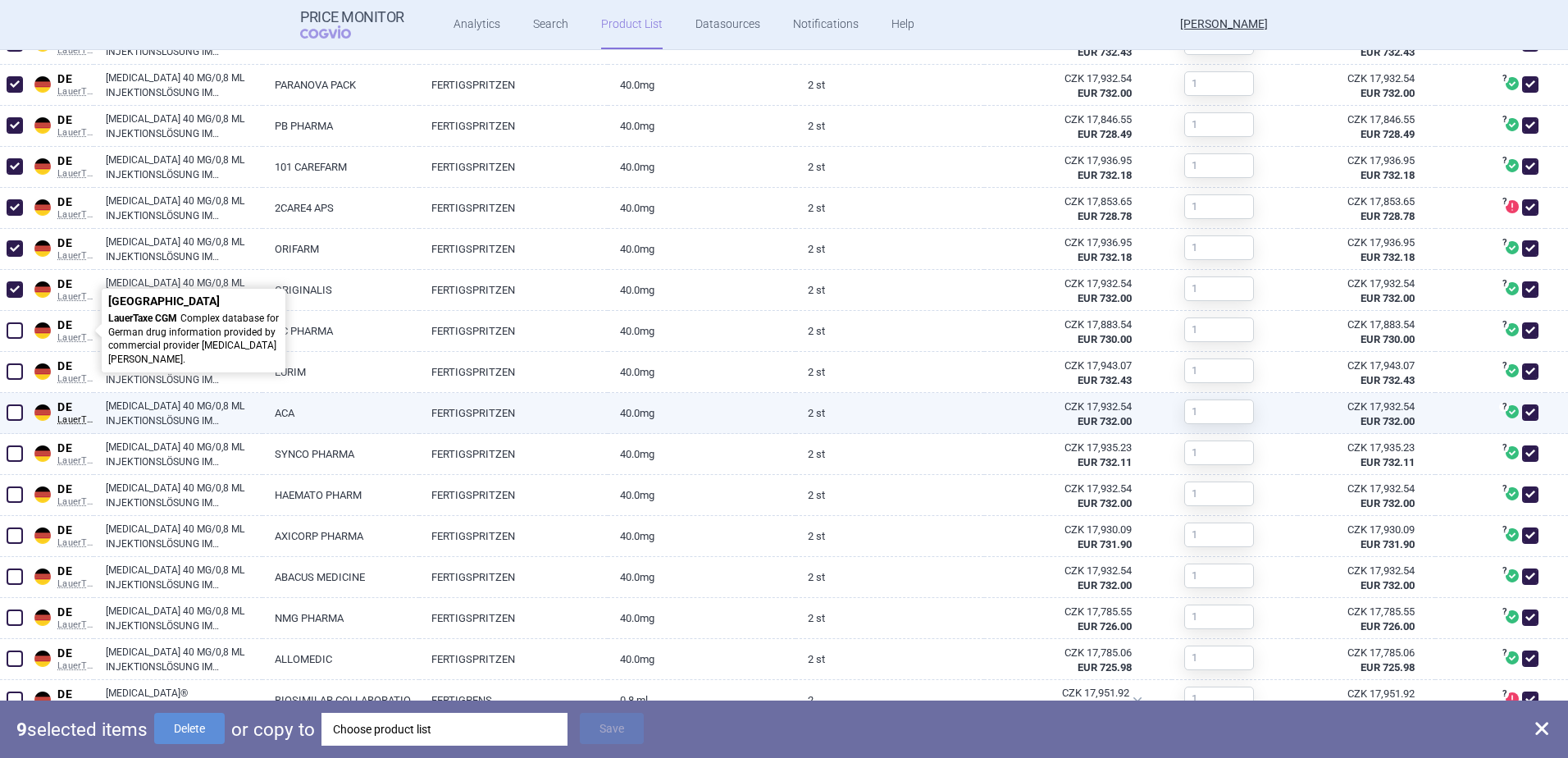
scroll to position [903, 0]
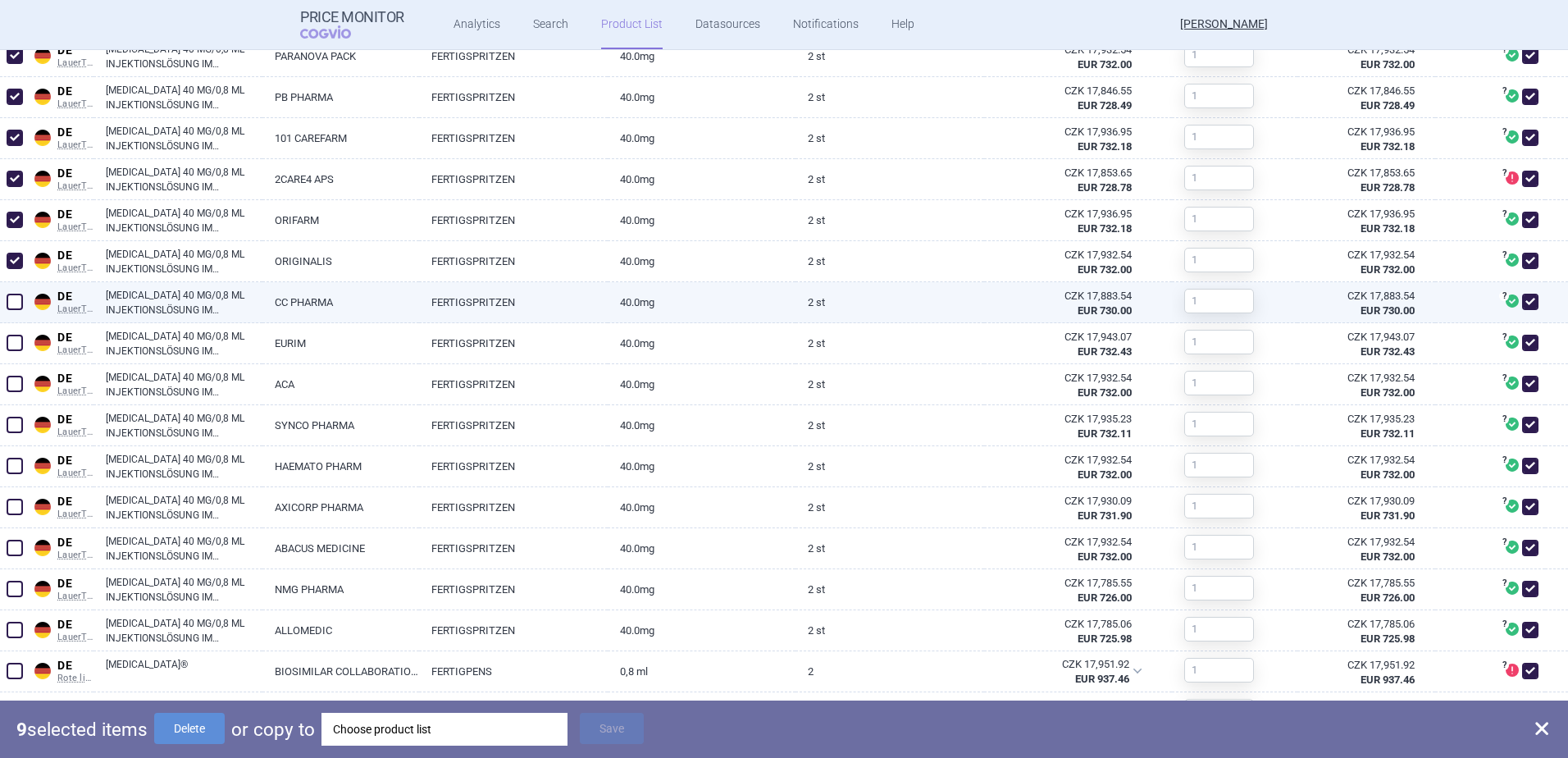
click at [20, 301] on span at bounding box center [15, 301] width 17 height 17
checkbox input "true"
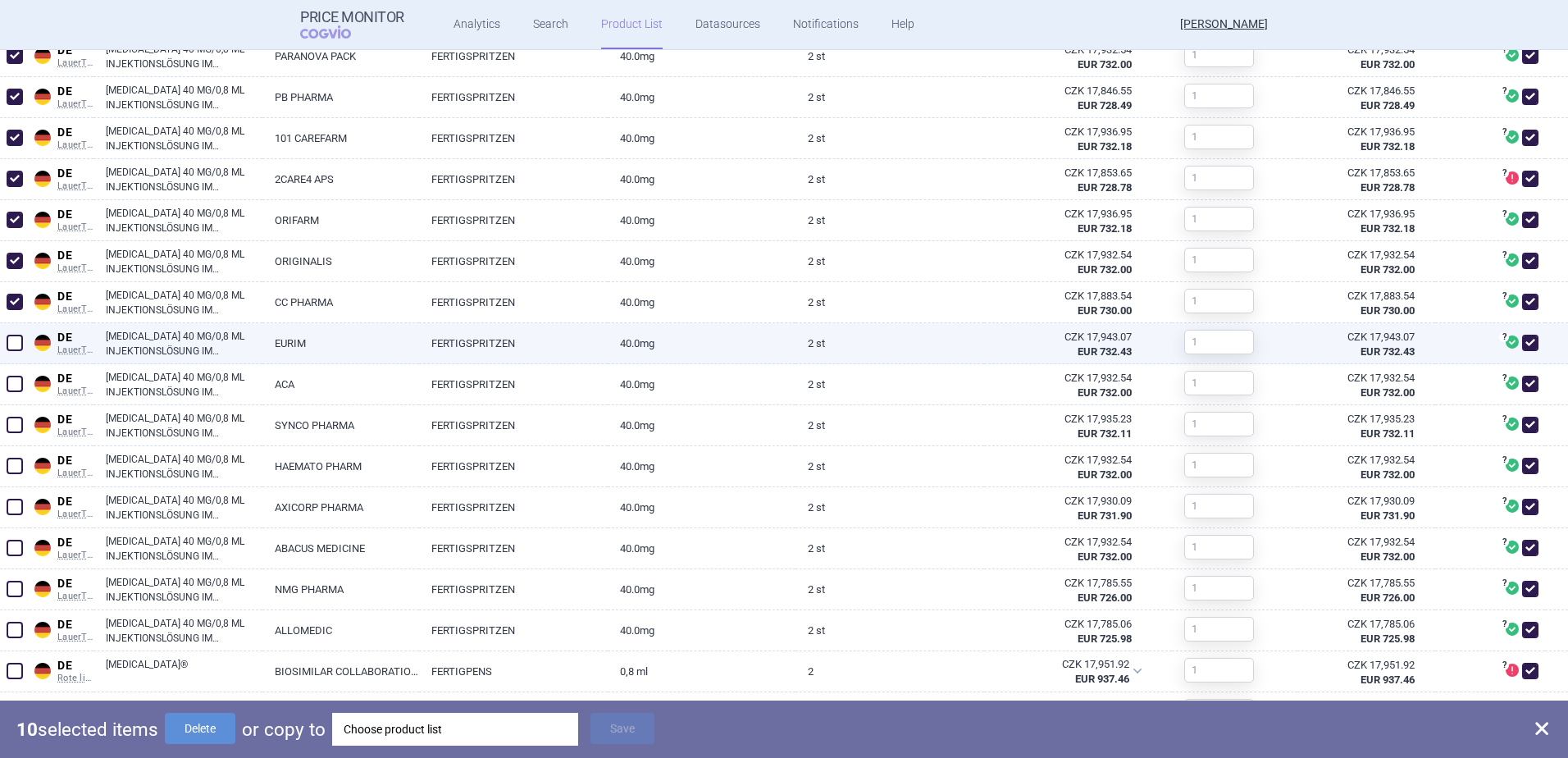
click at [20, 342] on span at bounding box center [15, 342] width 17 height 17
checkbox input "true"
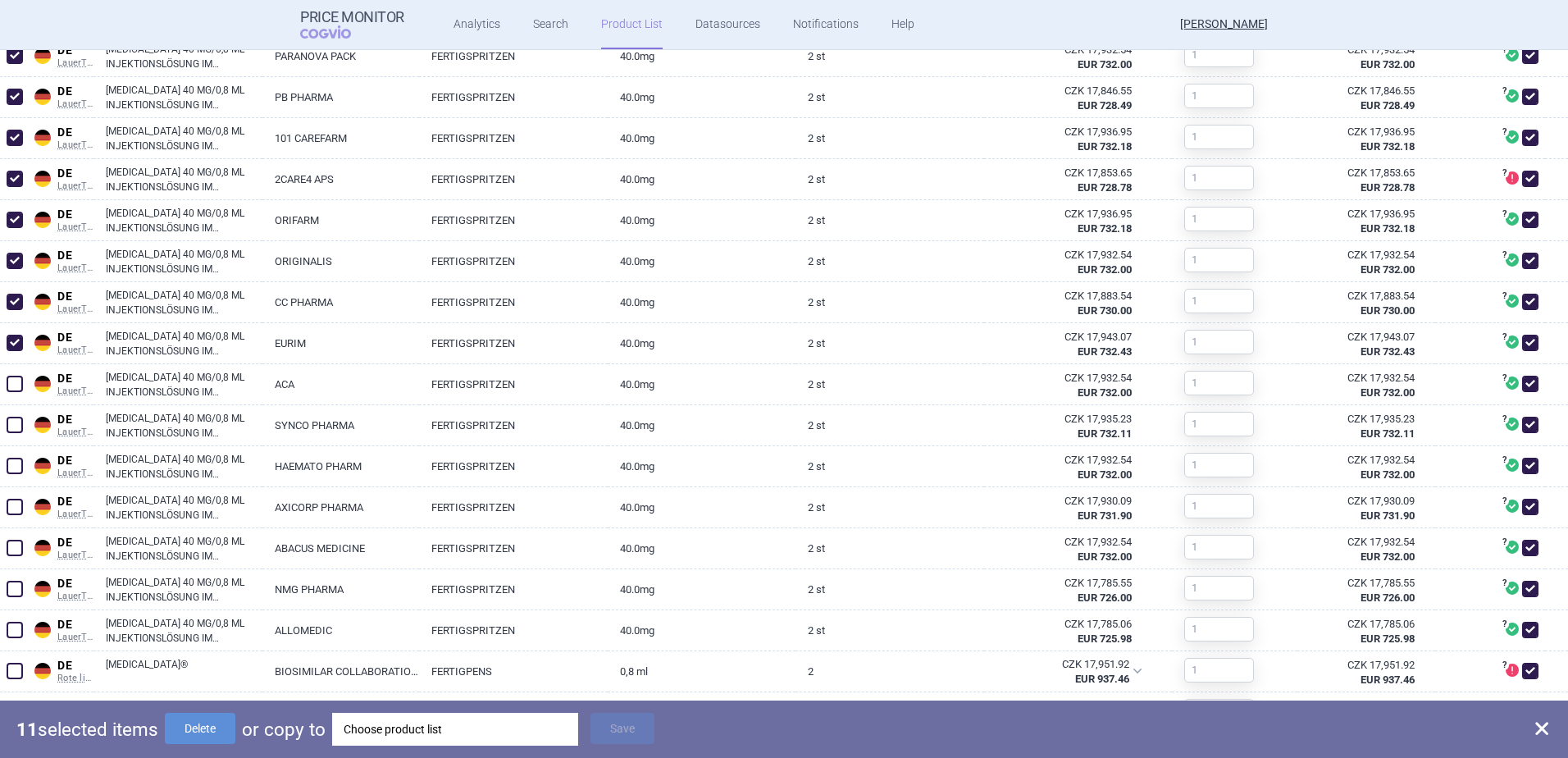
click at [0, 387] on html "Price Monitor COGVIO Analytics Search Product List Datasources Notifications He…" at bounding box center [784, 379] width 1568 height 758
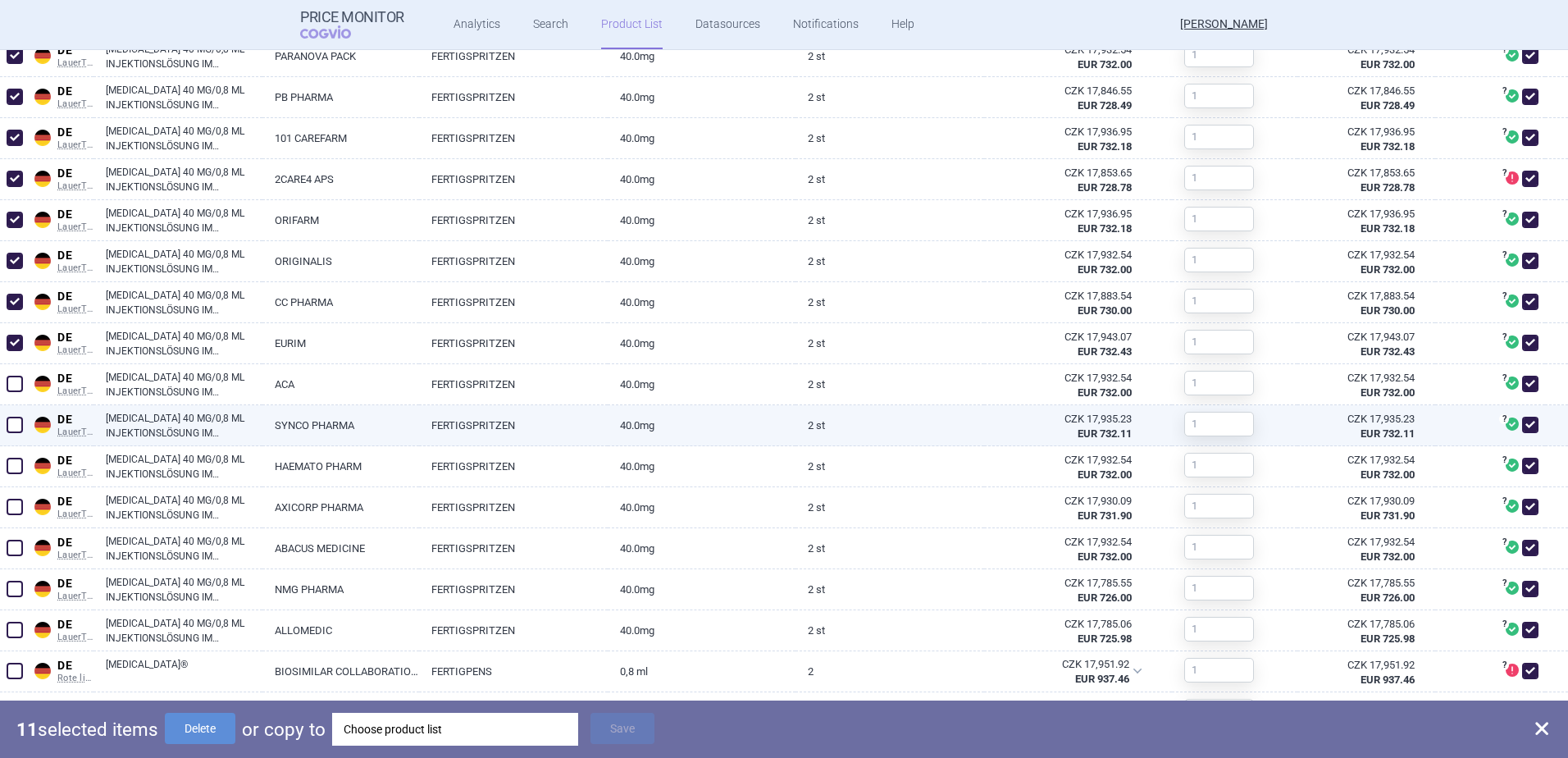
click at [15, 422] on span at bounding box center [15, 424] width 17 height 17
checkbox input "true"
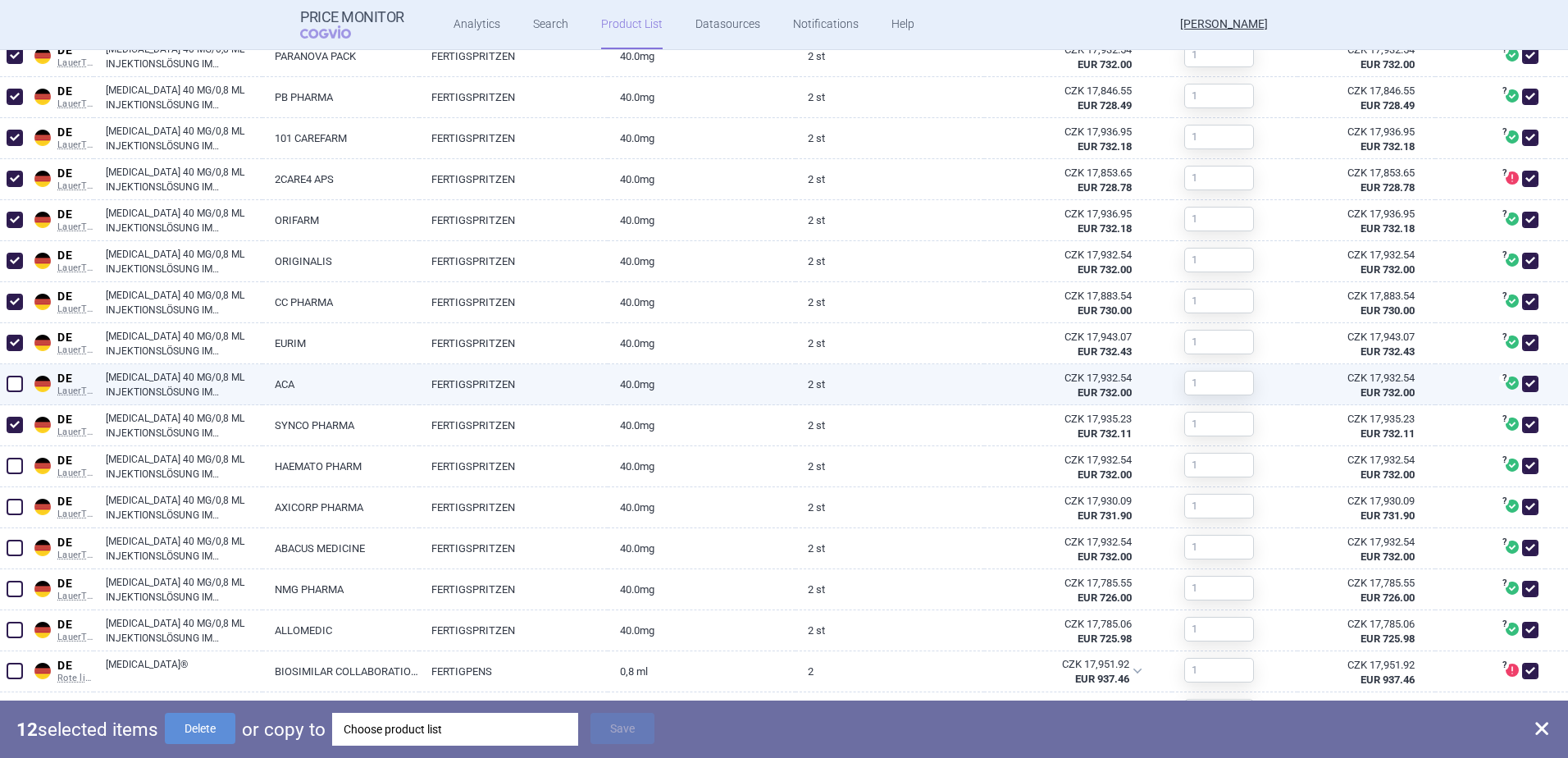
click at [10, 381] on span at bounding box center [15, 383] width 17 height 17
checkbox input "true"
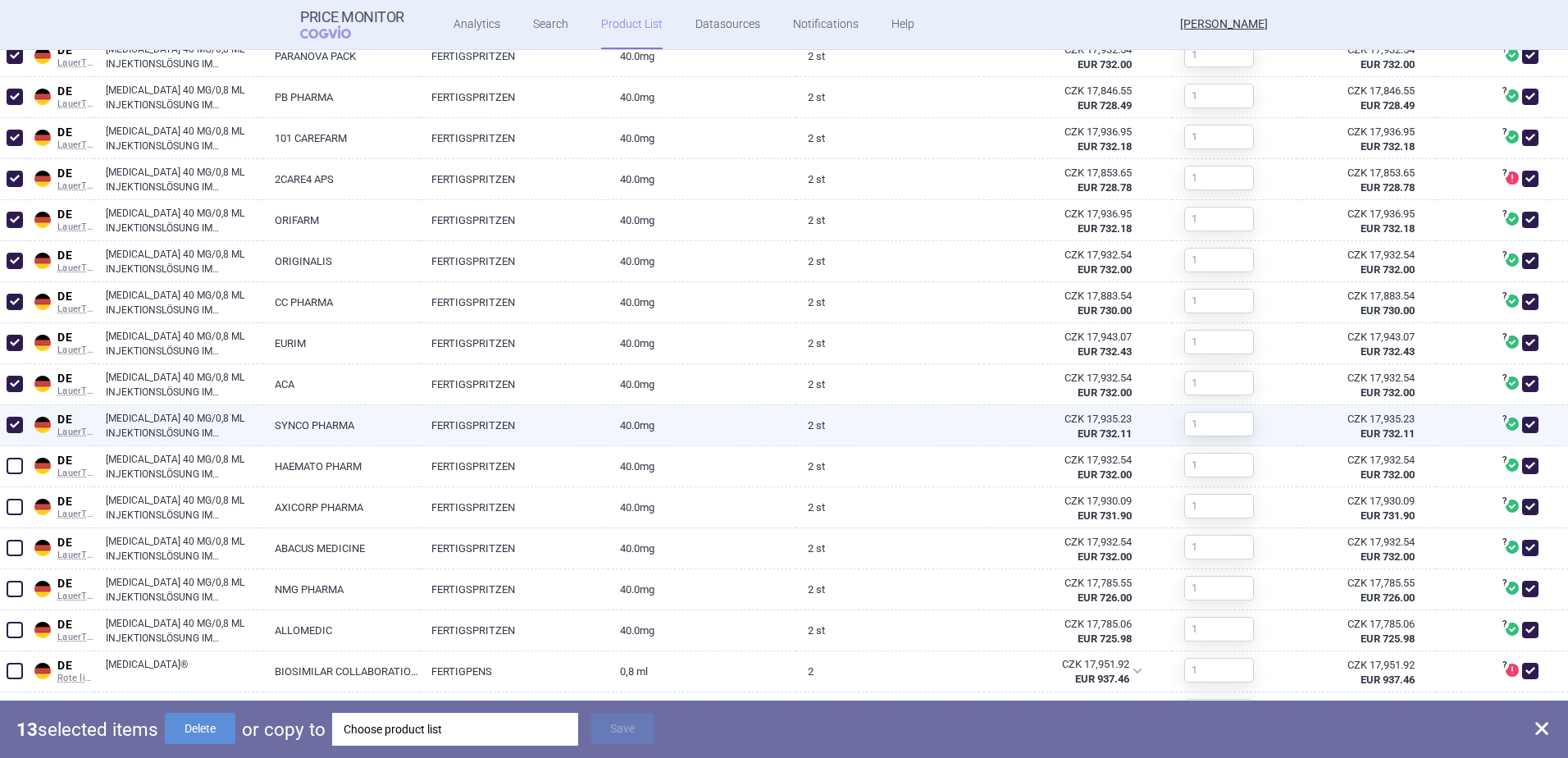
scroll to position [985, 0]
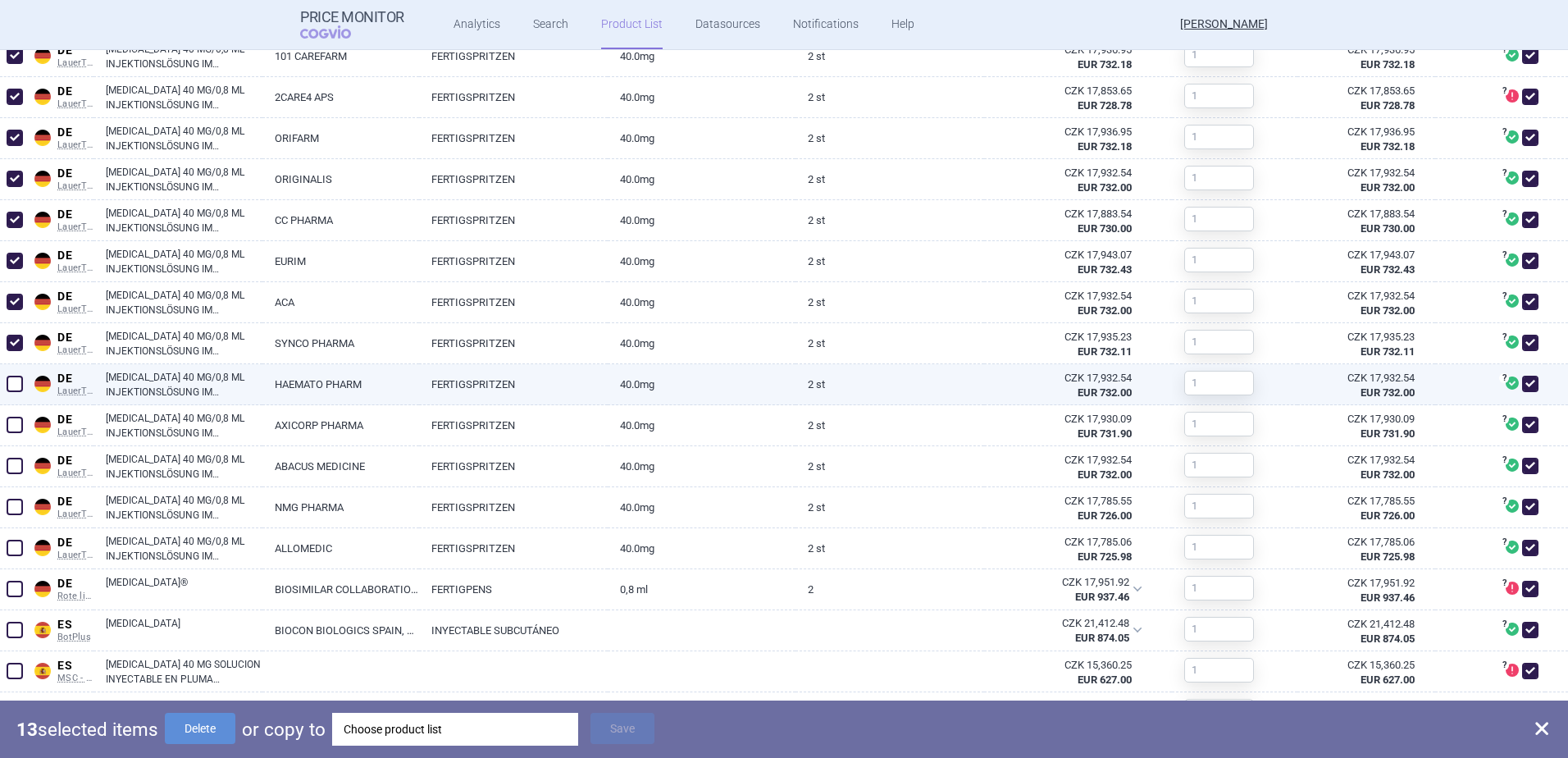
click at [16, 386] on span at bounding box center [15, 383] width 17 height 17
checkbox input "true"
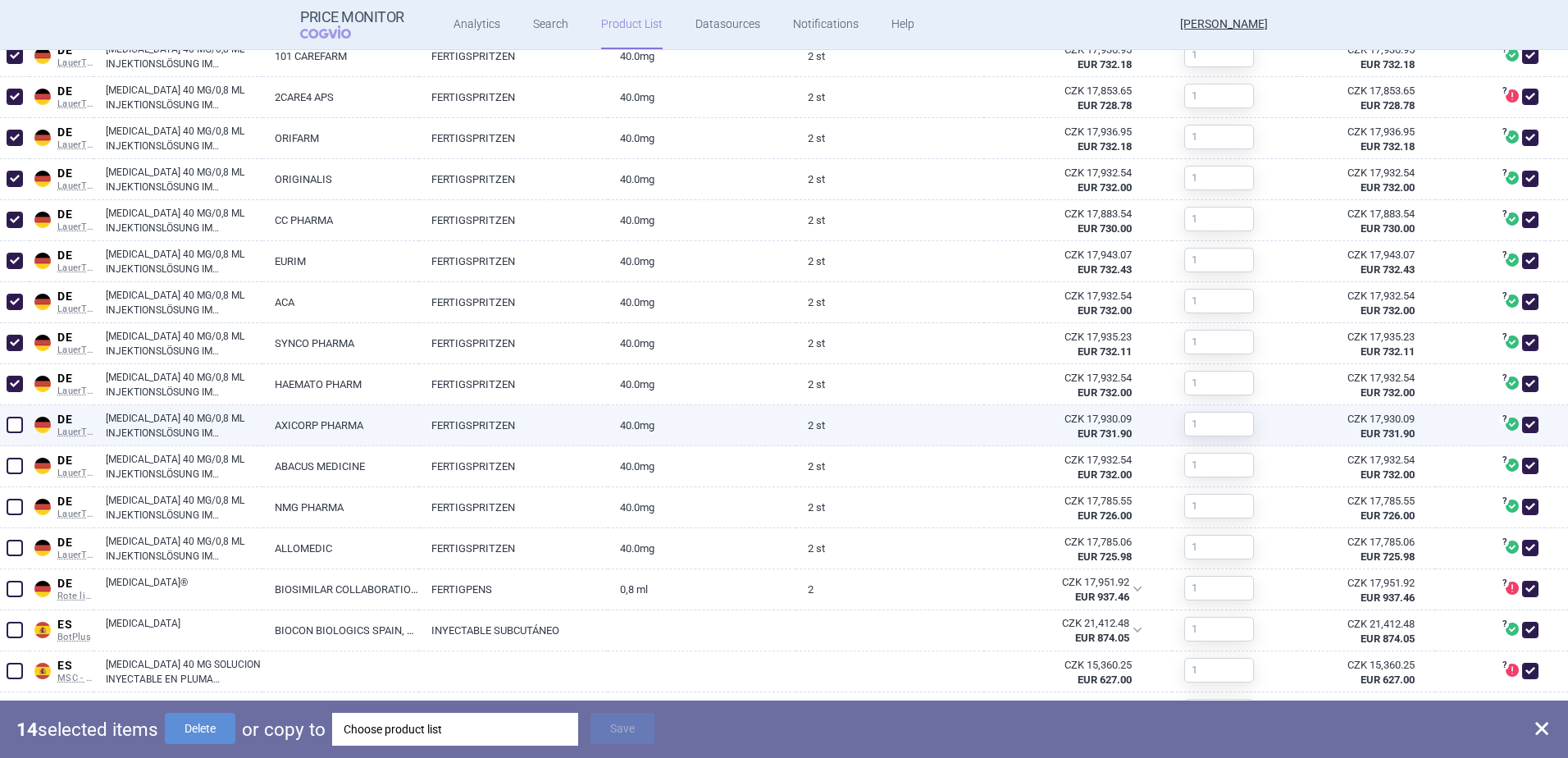
click at [16, 423] on span at bounding box center [15, 424] width 17 height 17
checkbox input "true"
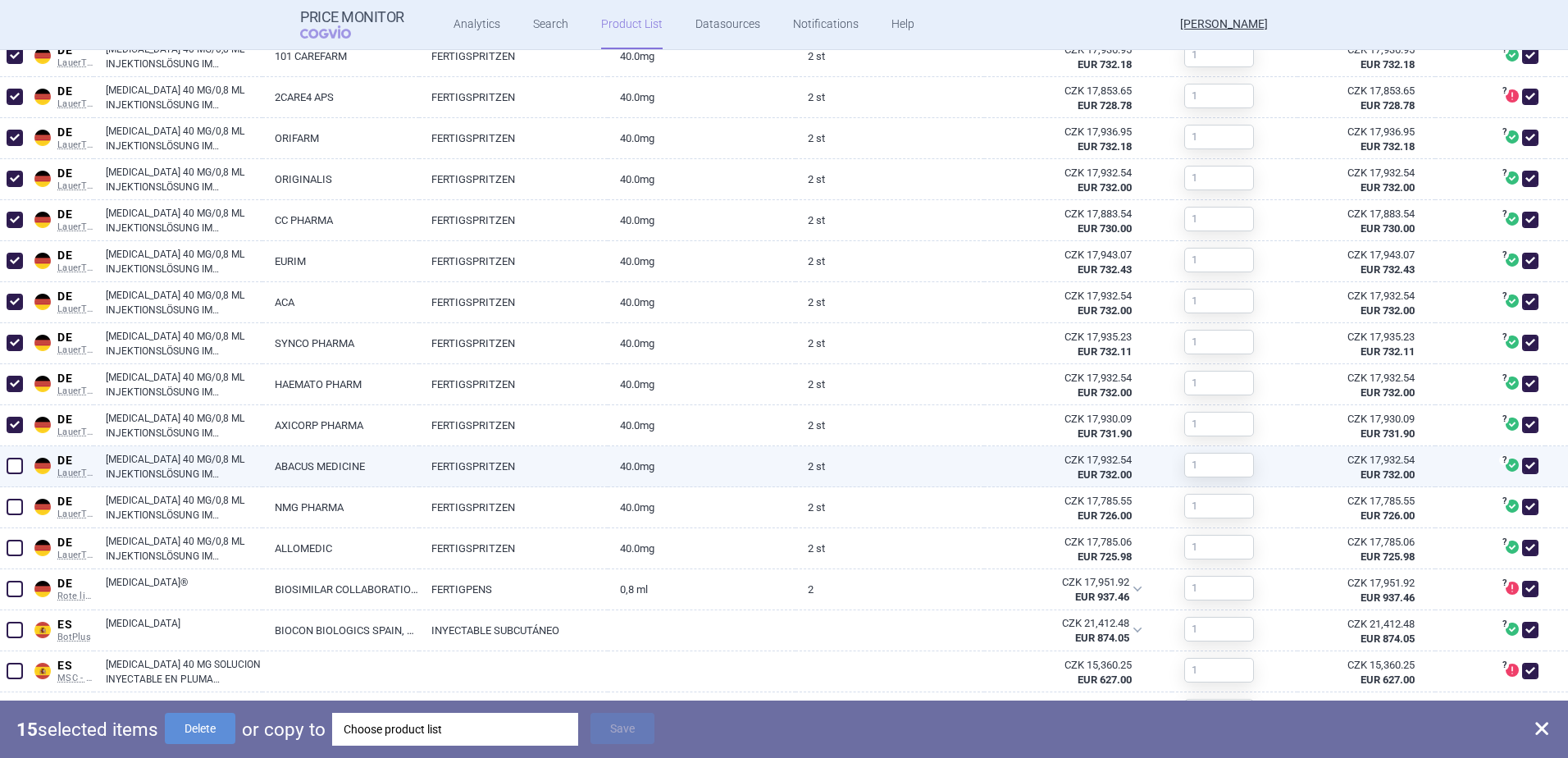
click at [12, 464] on span at bounding box center [15, 465] width 17 height 17
checkbox input "true"
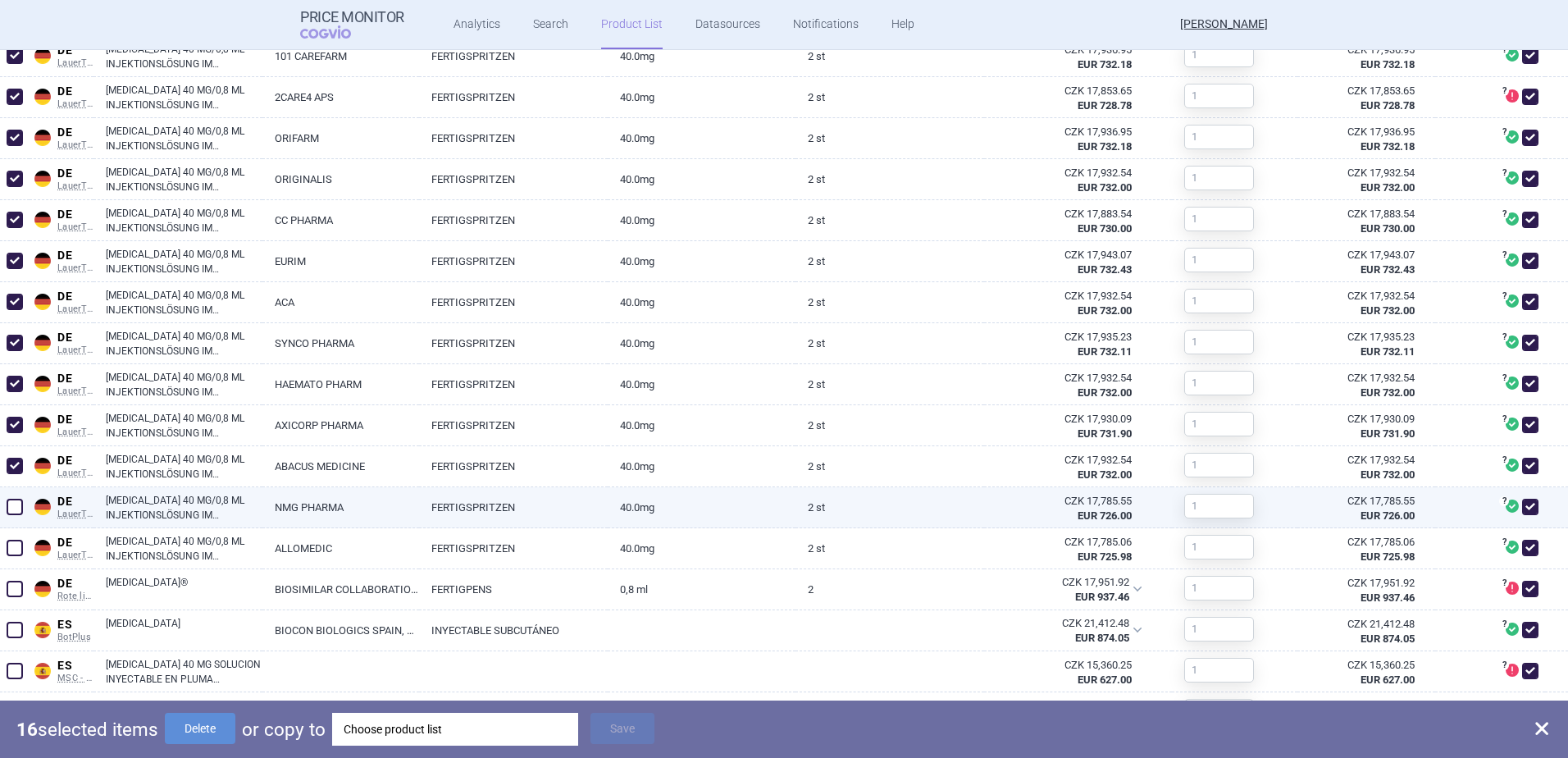
click at [21, 512] on span at bounding box center [15, 506] width 17 height 17
checkbox input "true"
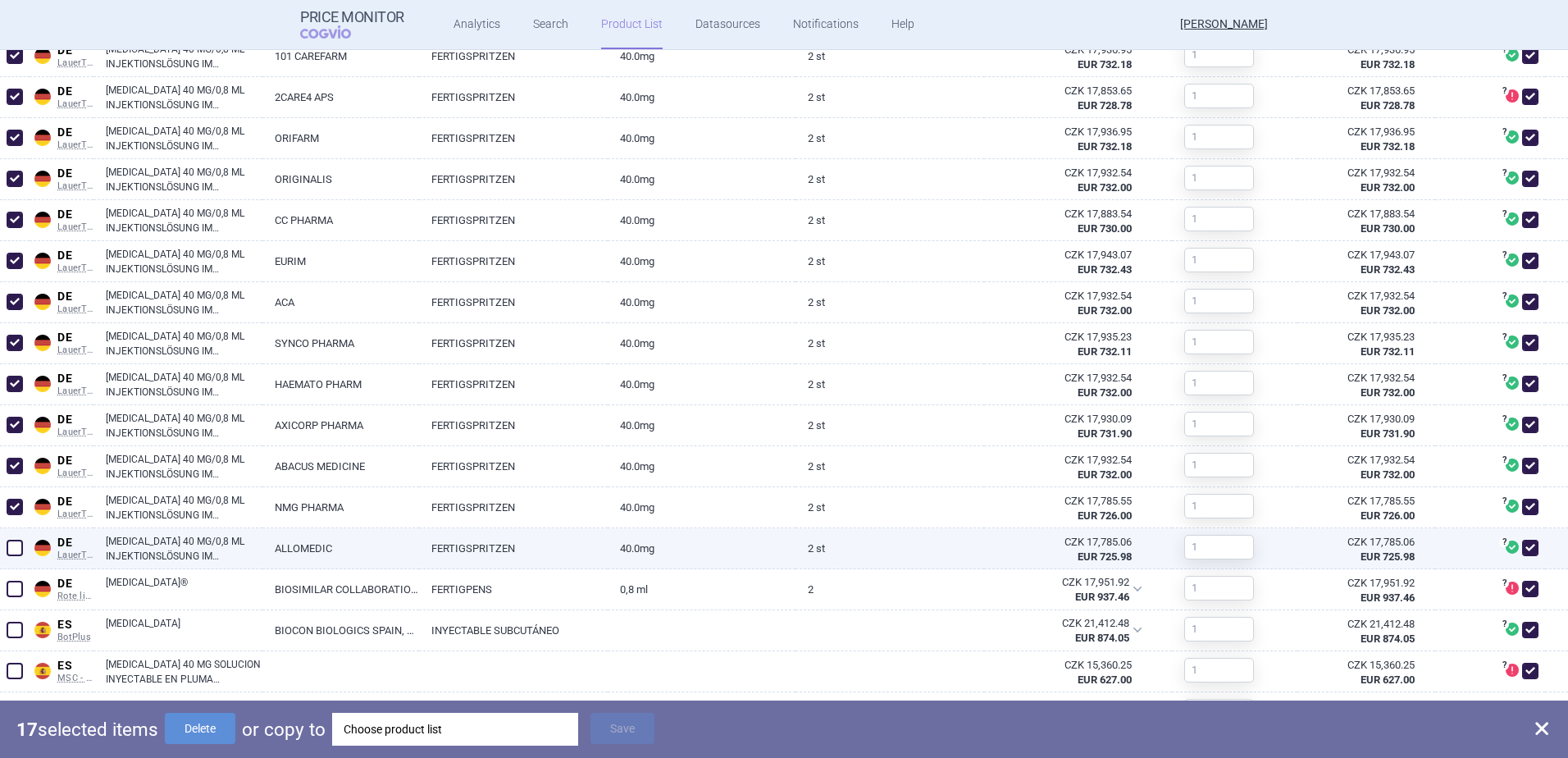
click at [11, 546] on span at bounding box center [15, 548] width 17 height 17
checkbox input "true"
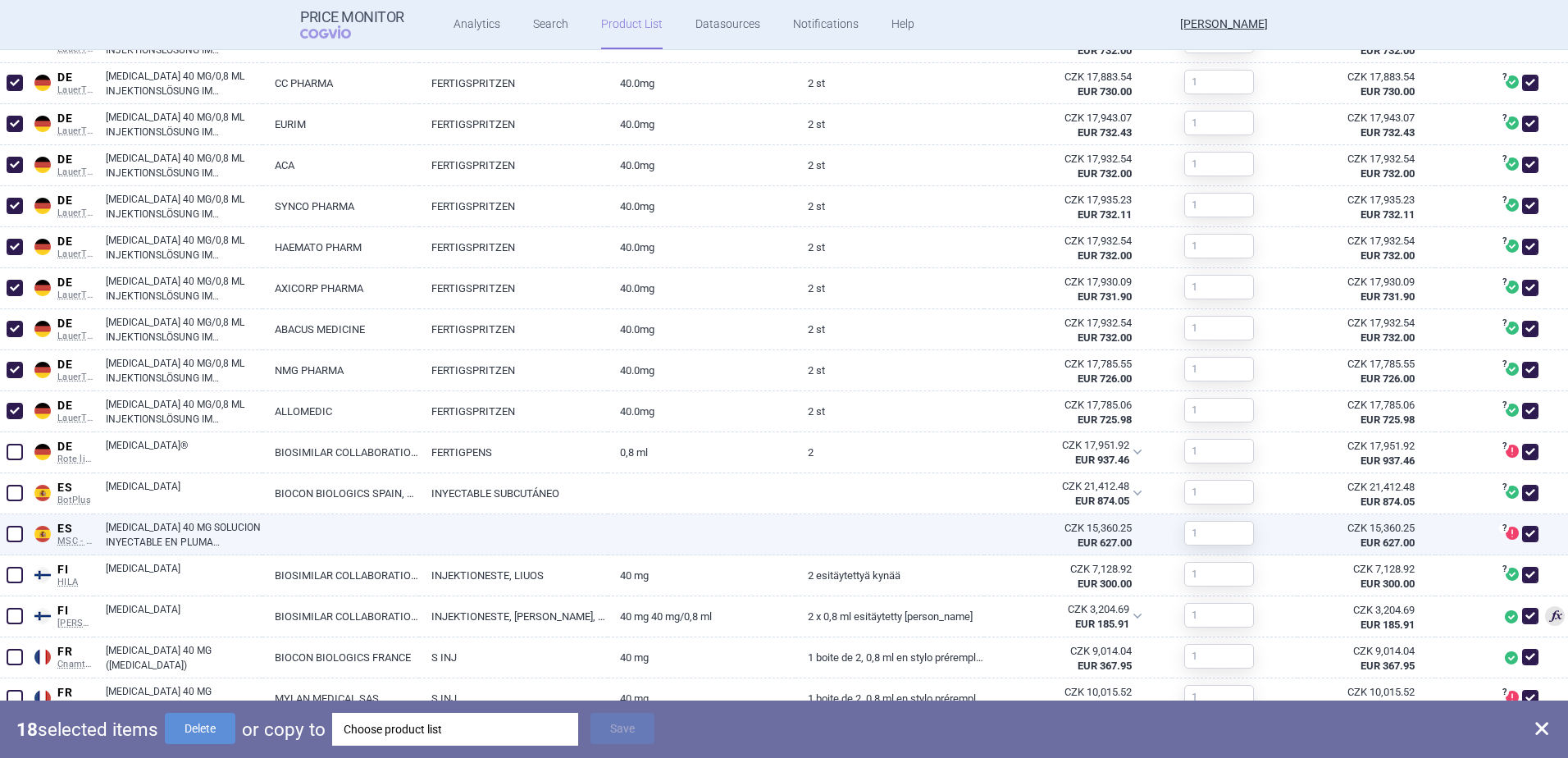
scroll to position [1148, 0]
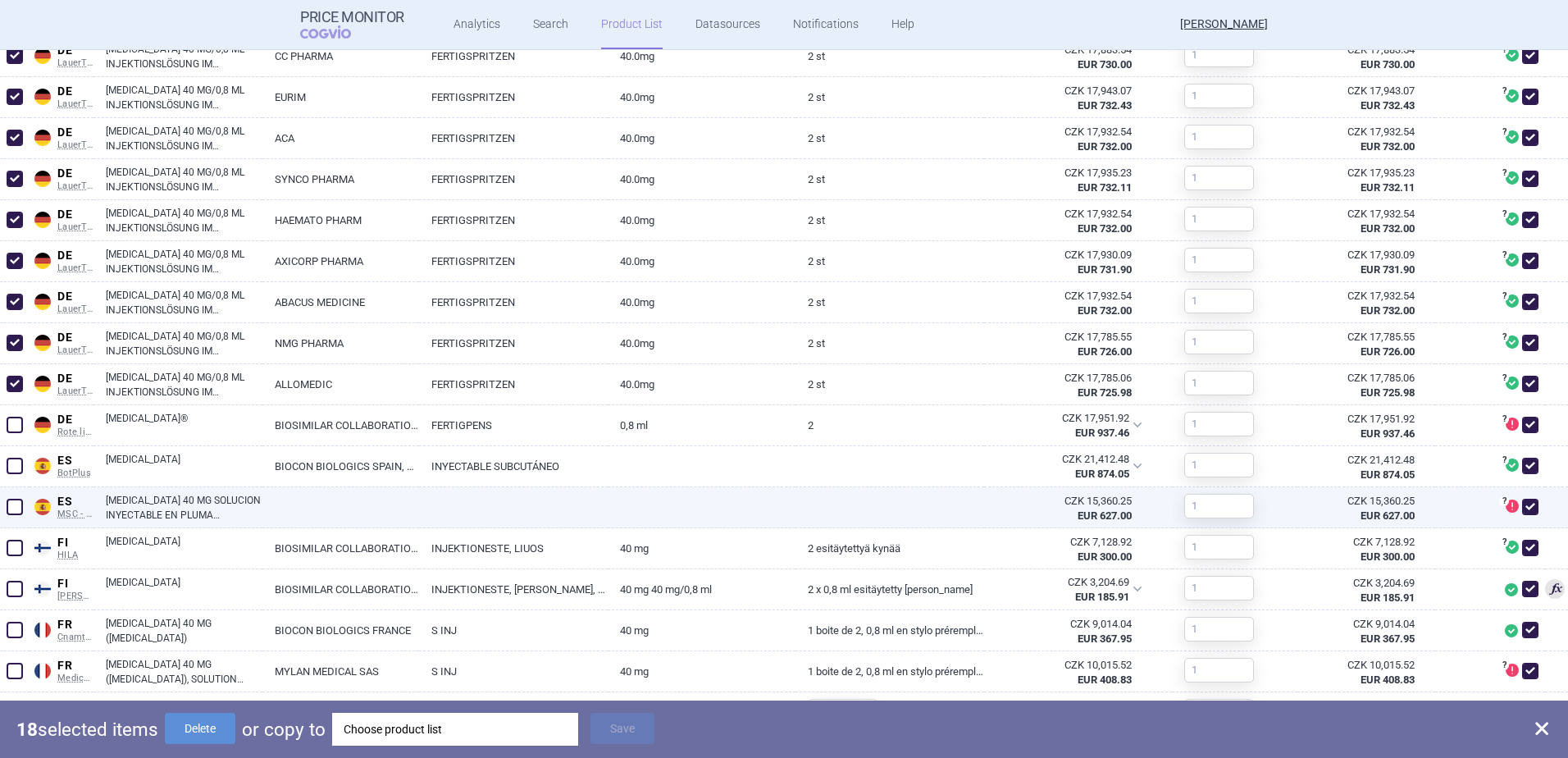
click at [22, 517] on span at bounding box center [15, 507] width 24 height 24
checkbox input "true"
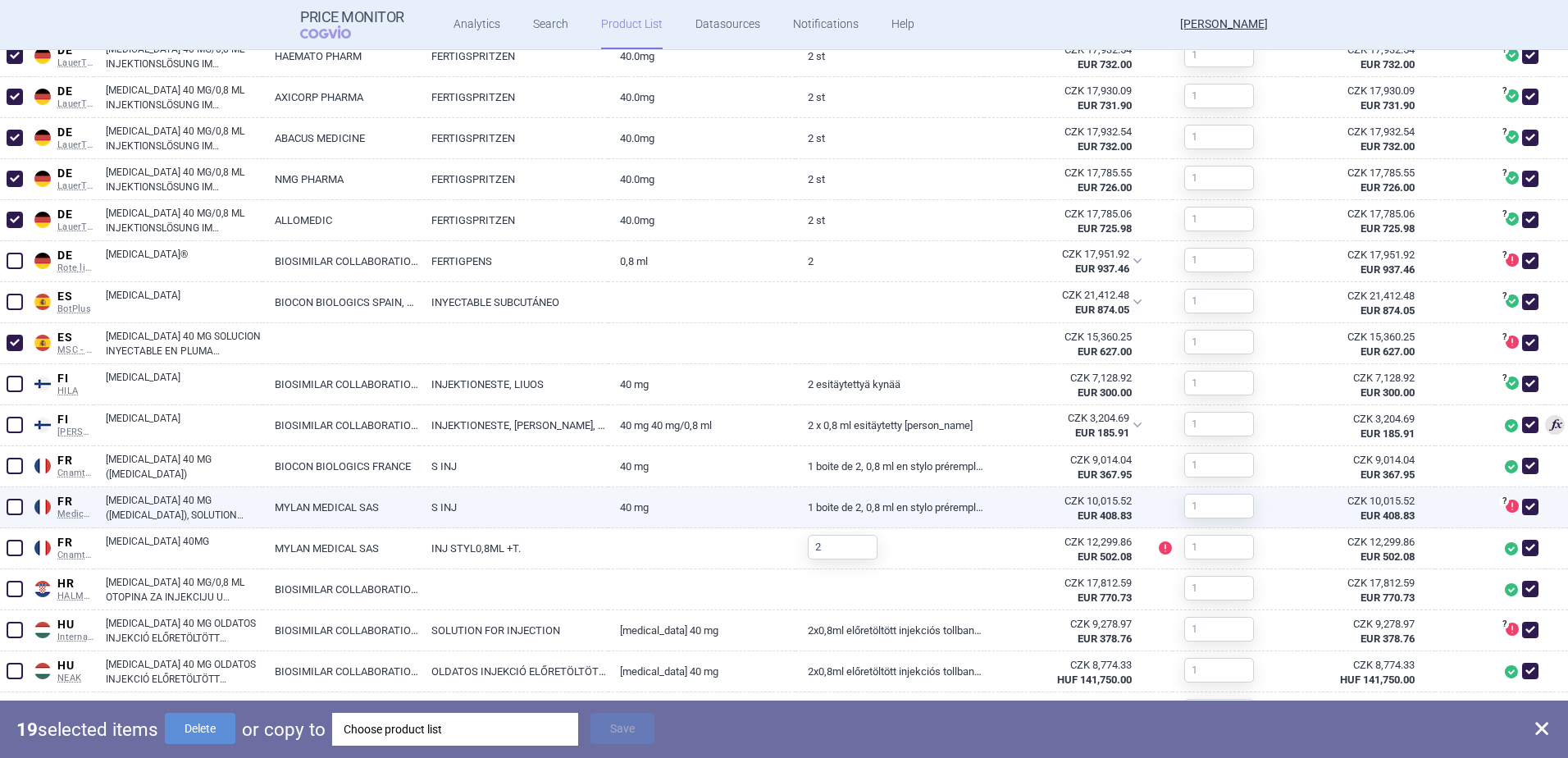
scroll to position [1395, 0]
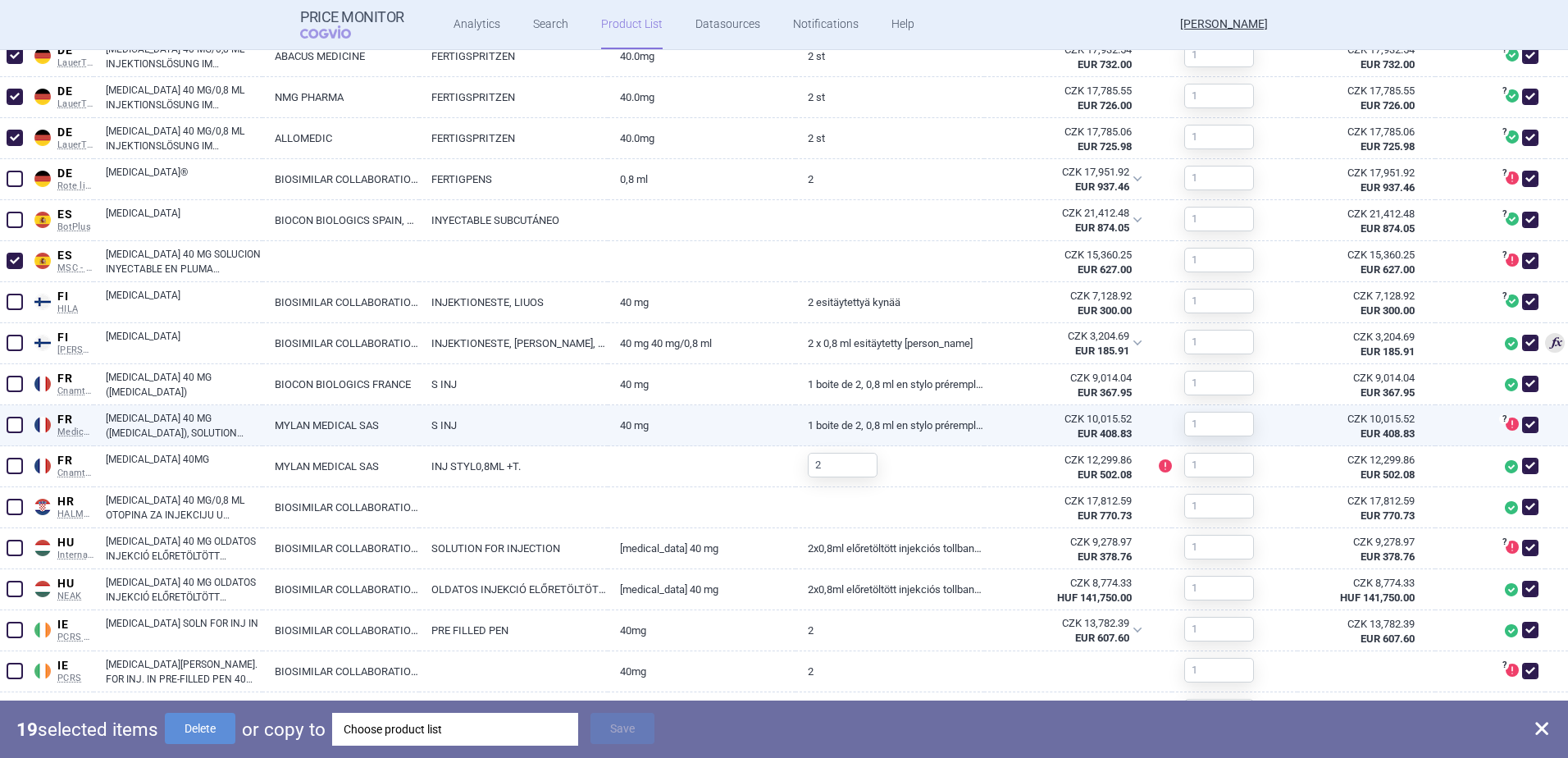
click at [17, 428] on span at bounding box center [15, 424] width 17 height 17
checkbox input "true"
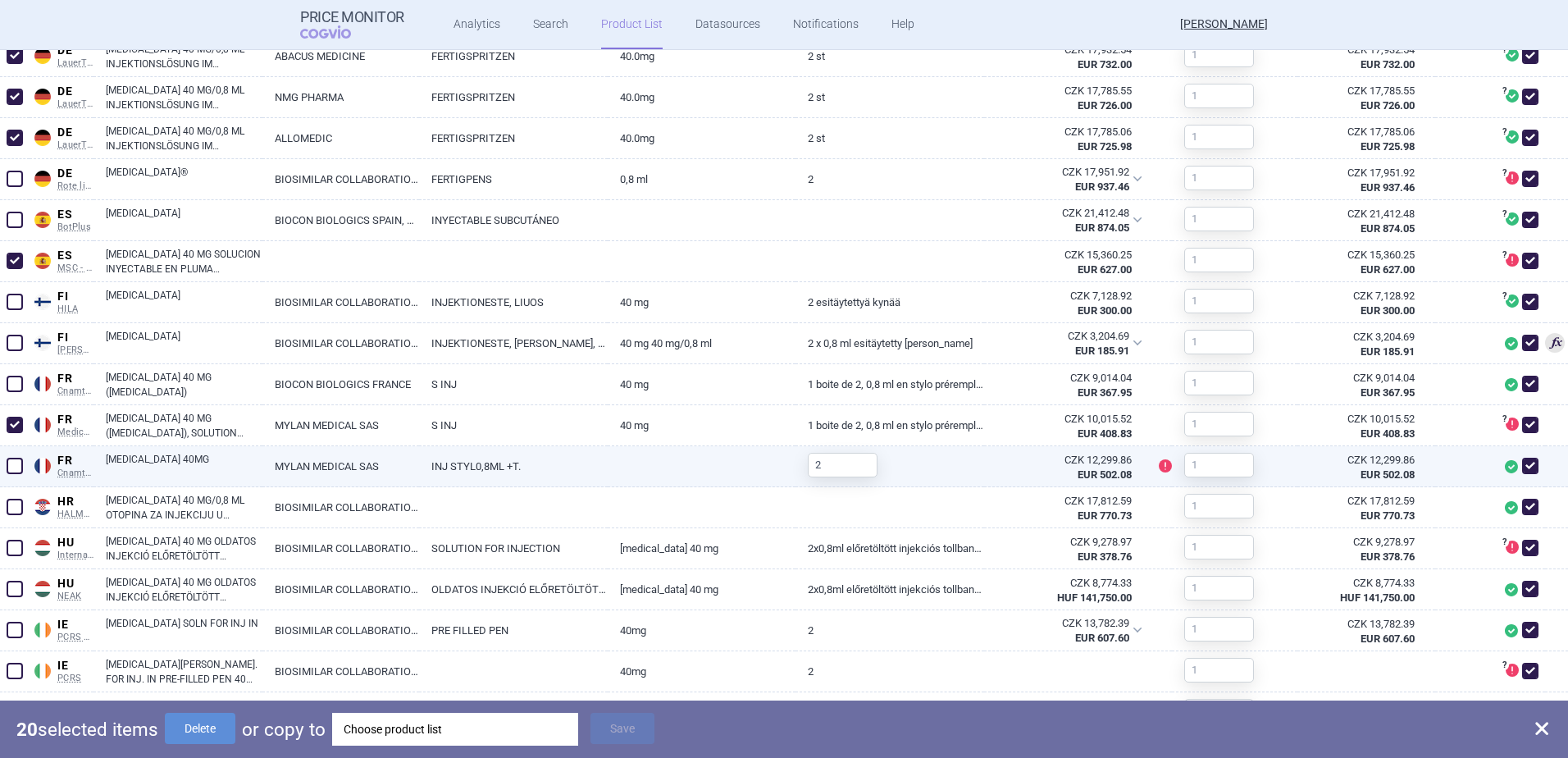
click at [16, 469] on span at bounding box center [15, 465] width 17 height 17
checkbox input "true"
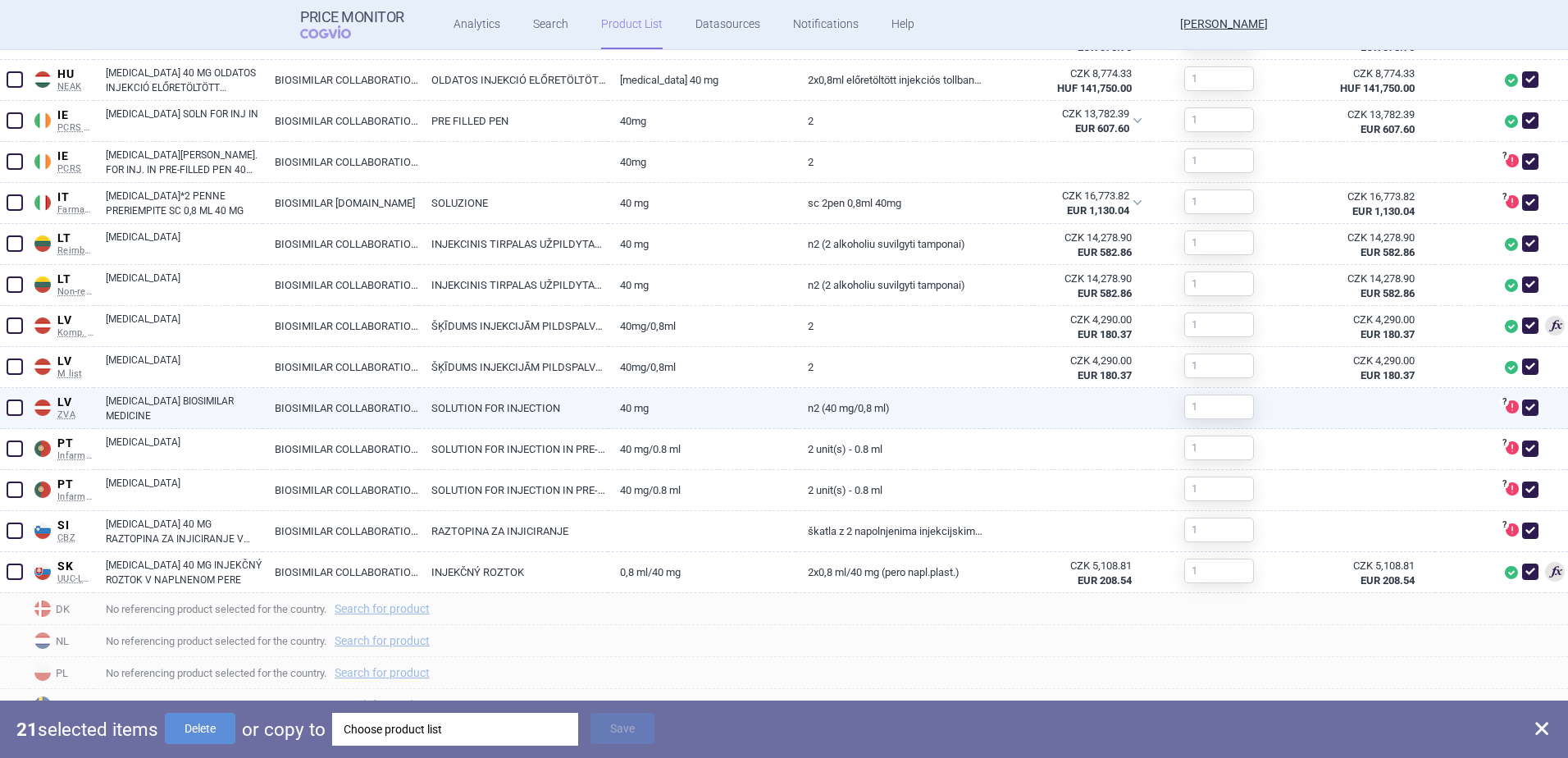
scroll to position [1908, 0]
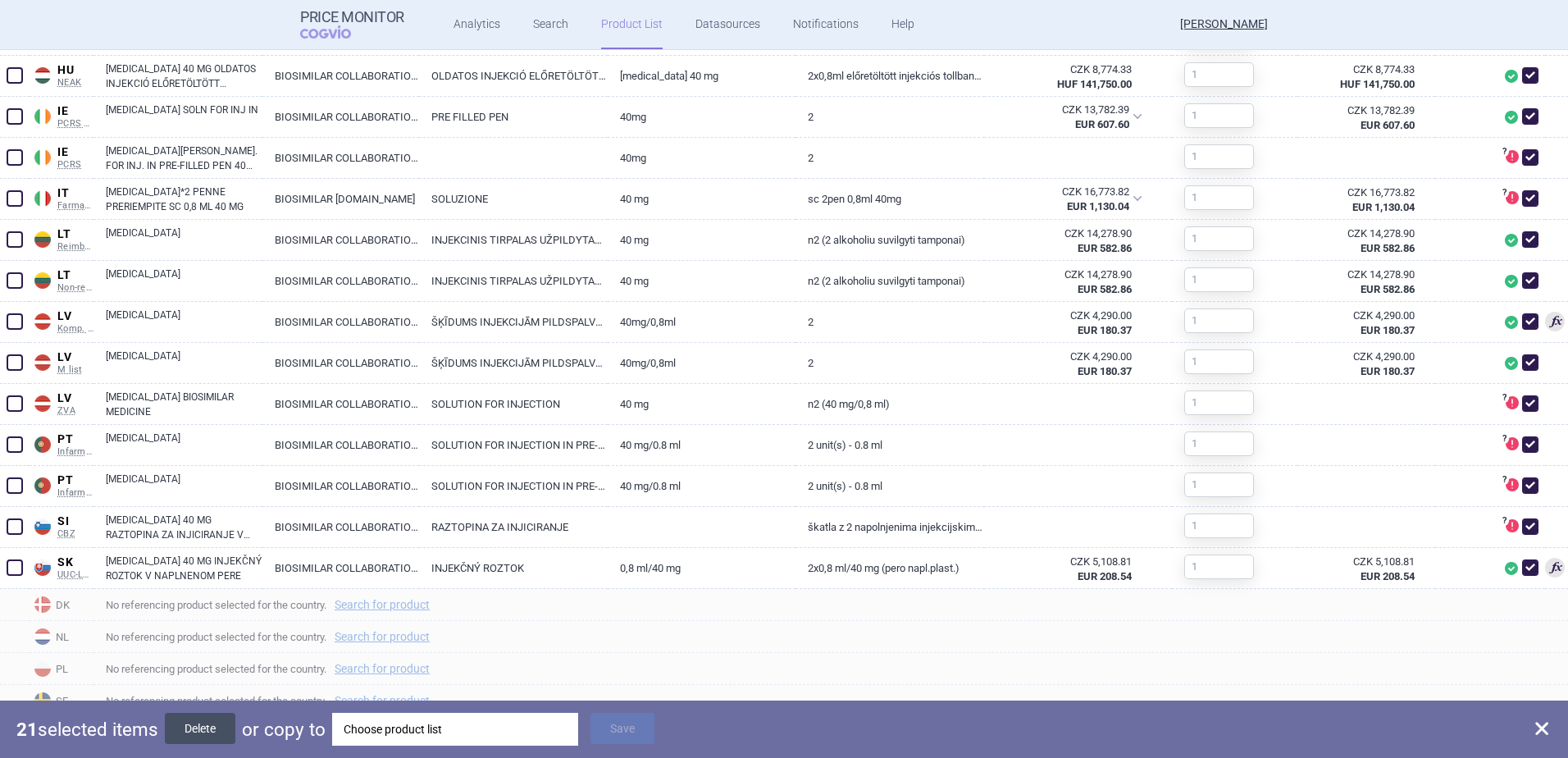
click at [225, 720] on button "Delete" at bounding box center [199, 728] width 71 height 31
checkbox input "false"
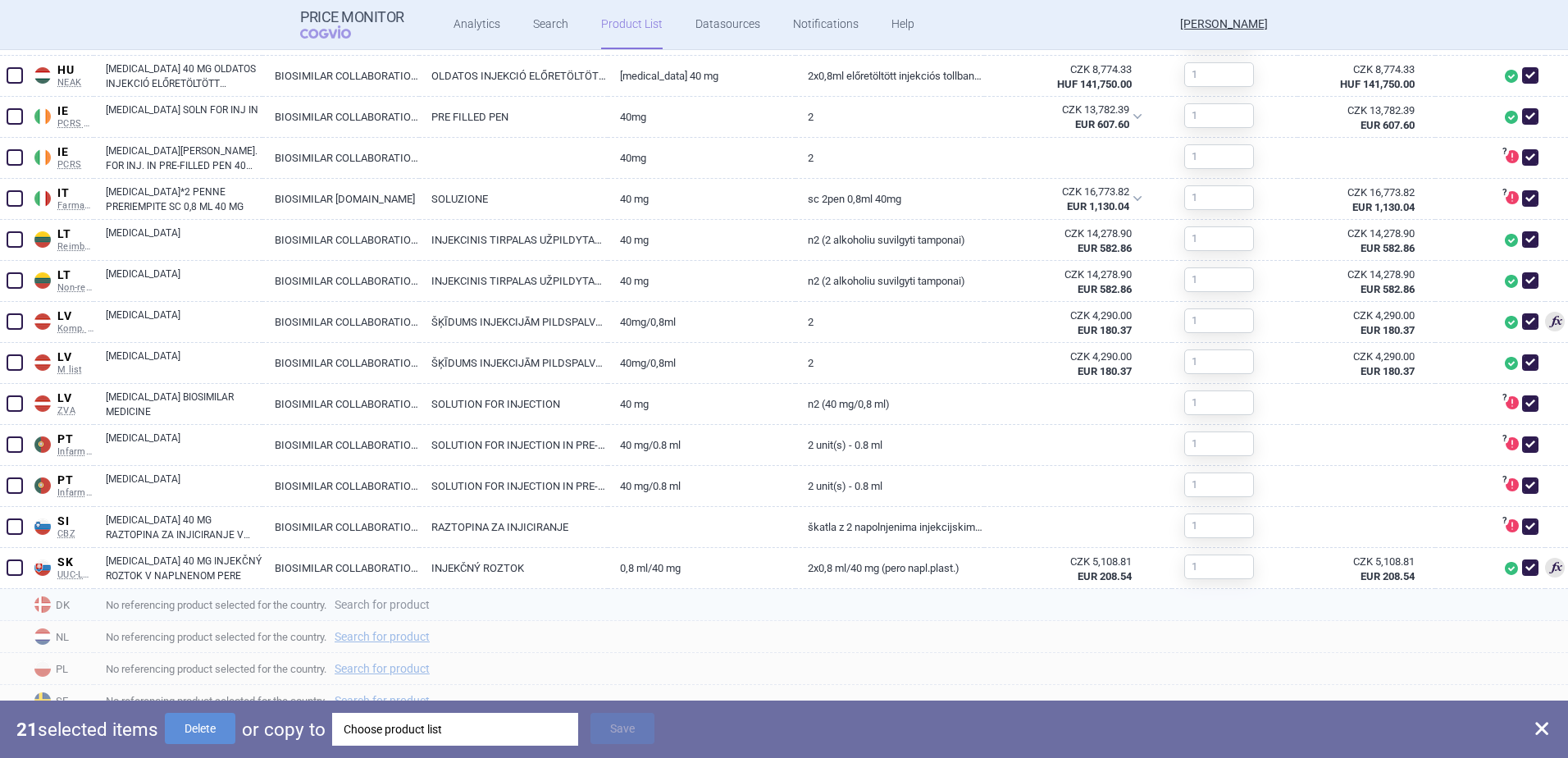
checkbox input "false"
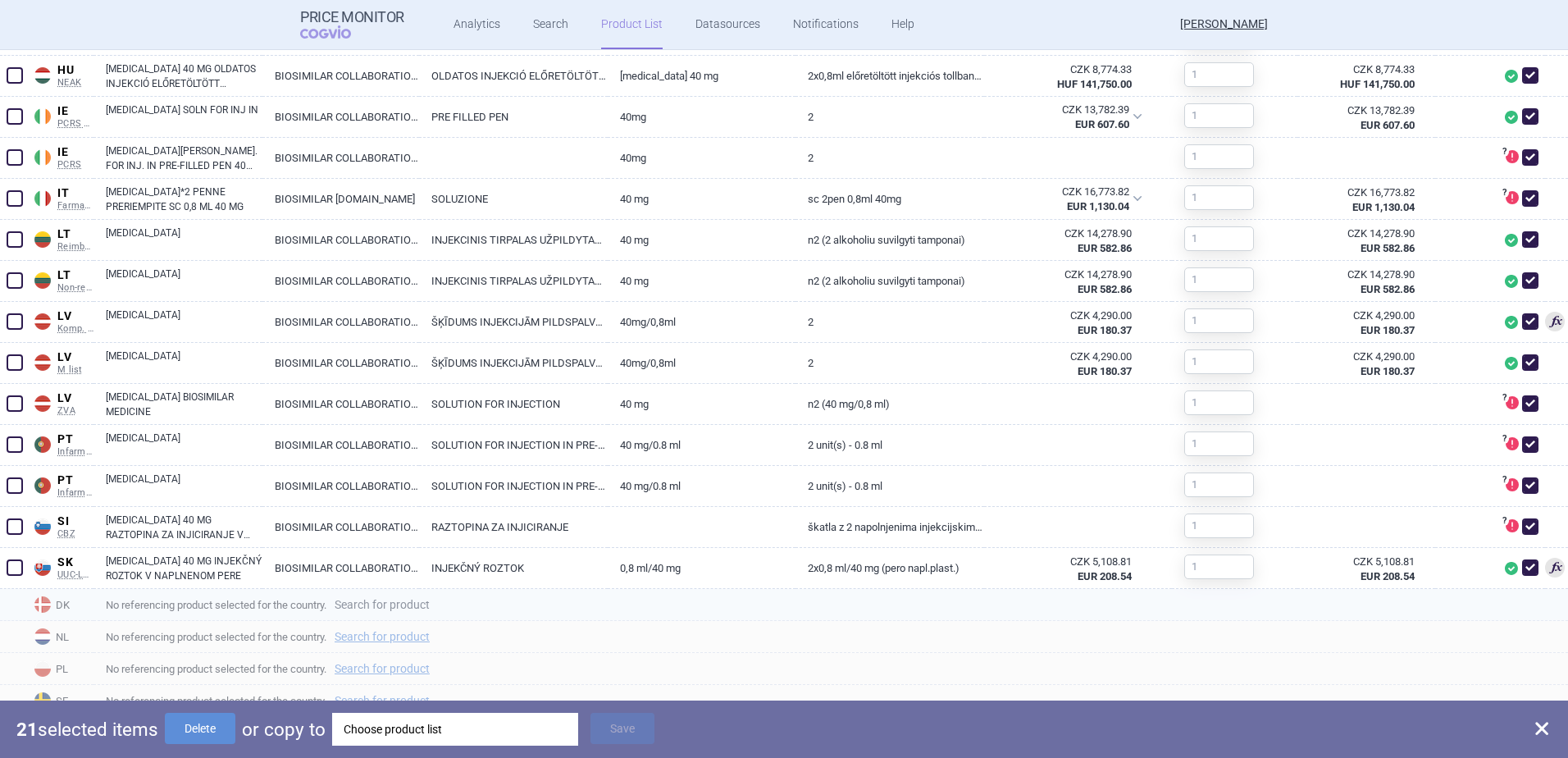
checkbox input "false"
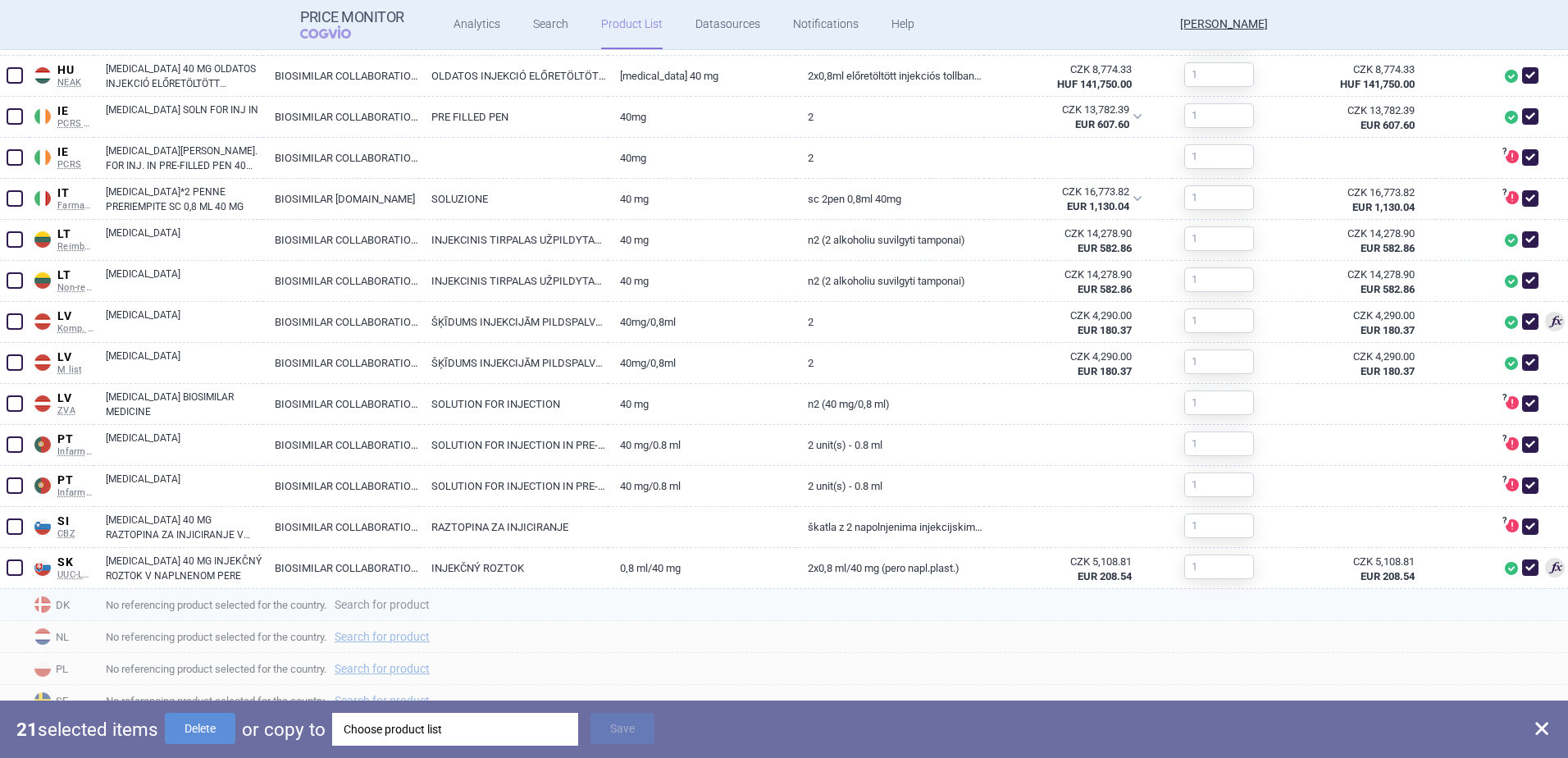
checkbox input "false"
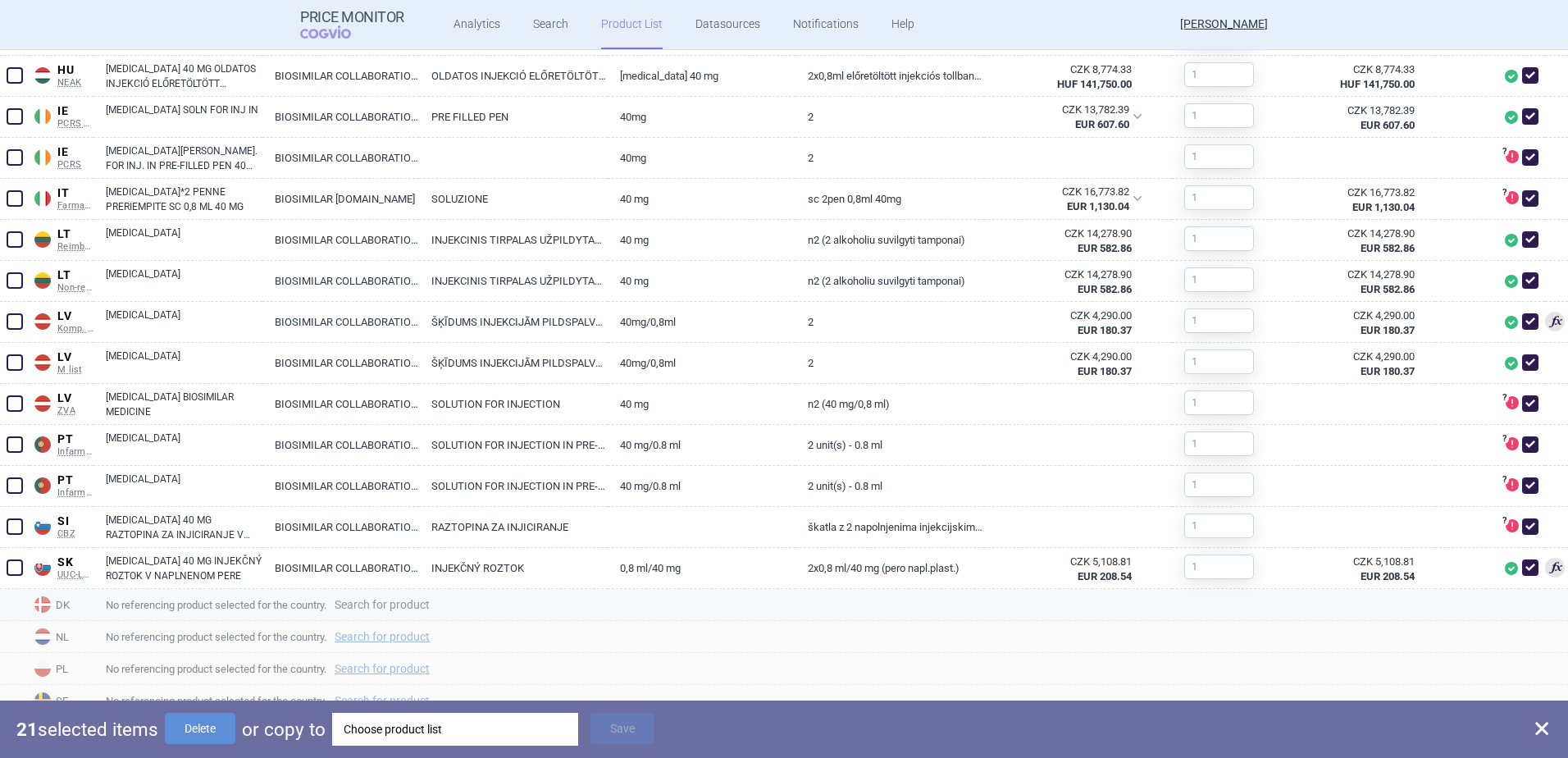
checkbox input "false"
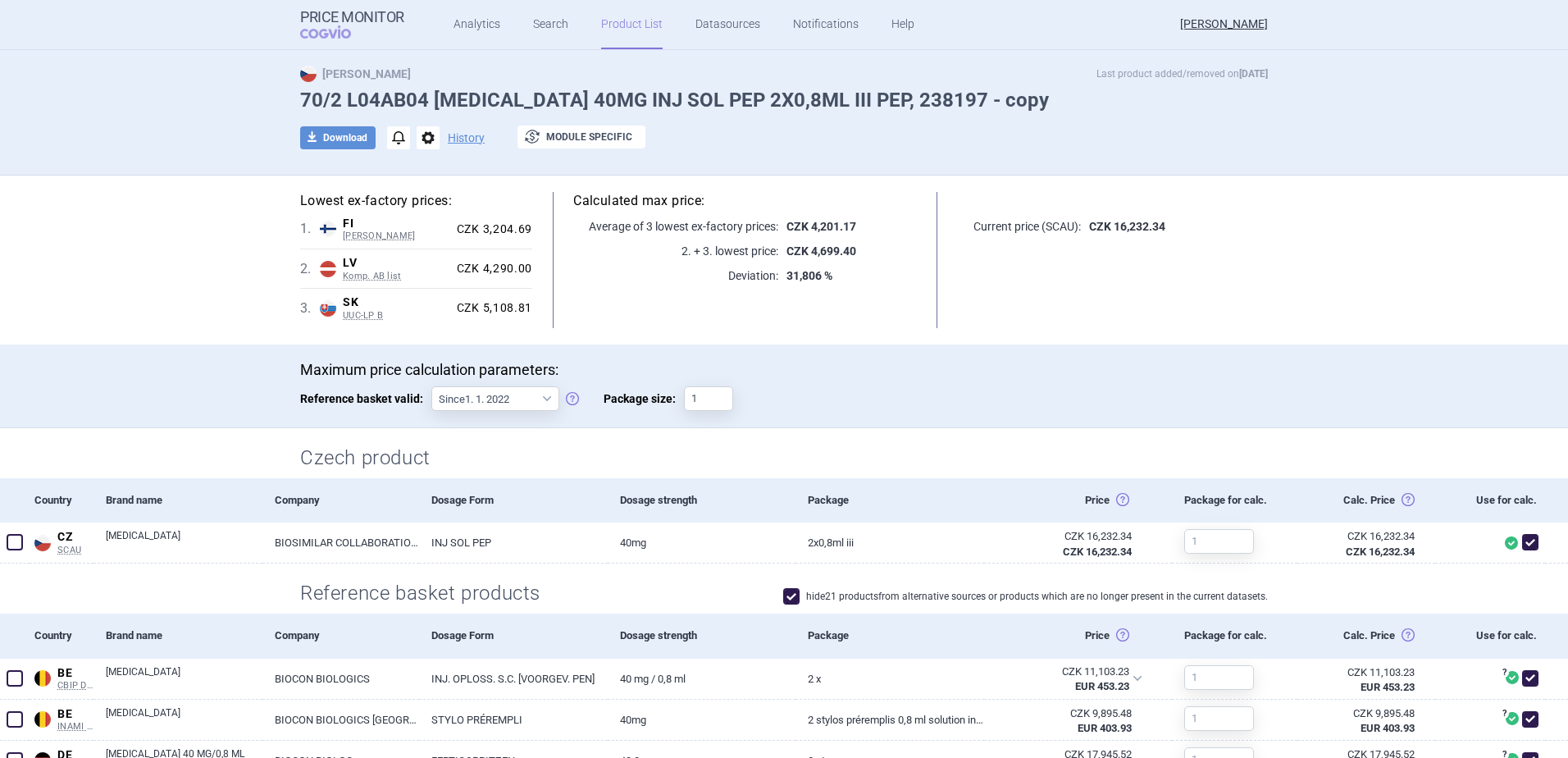
scroll to position [0, 0]
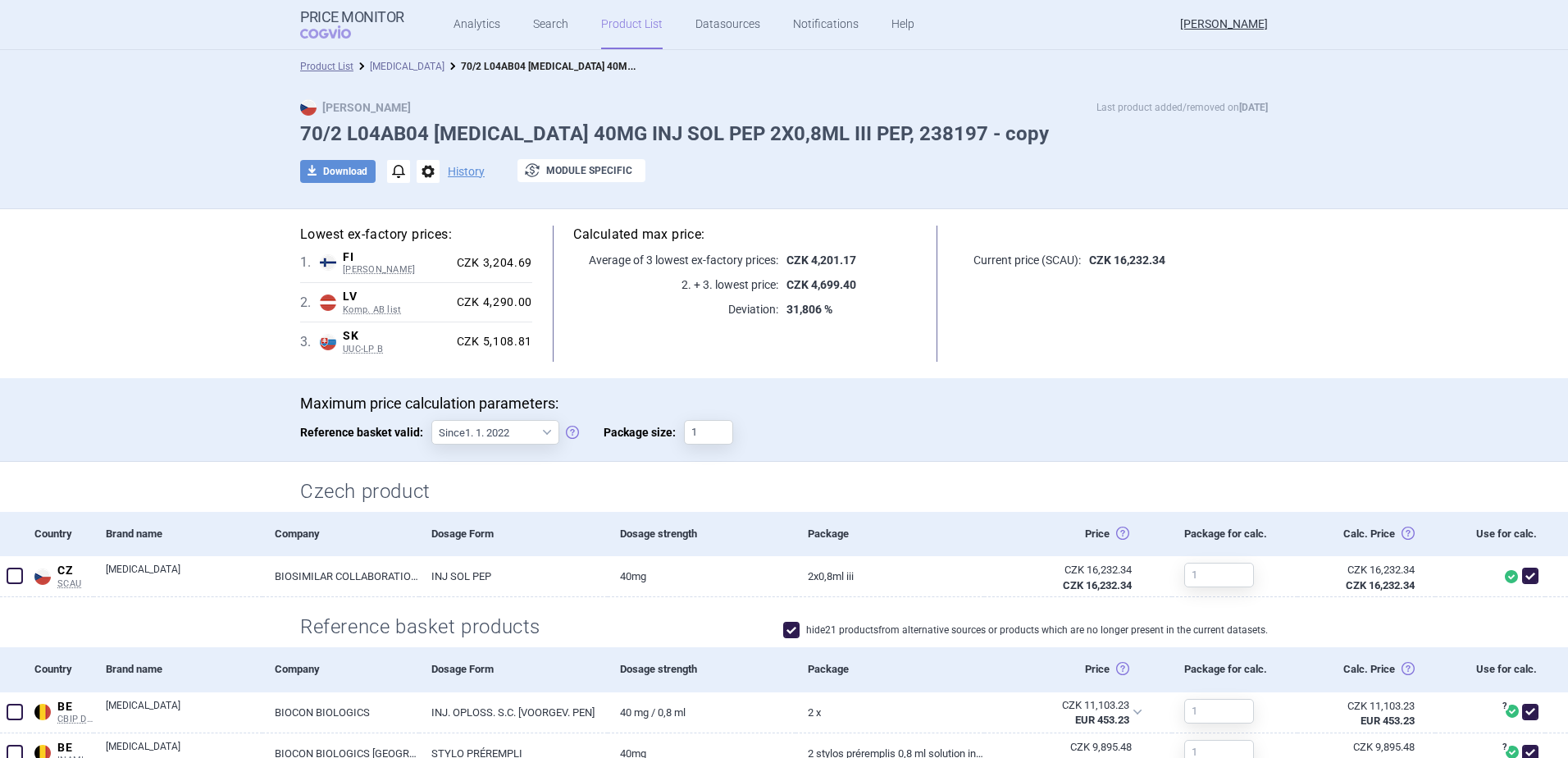
click at [379, 62] on link "[MEDICAL_DATA]" at bounding box center [408, 66] width 75 height 11
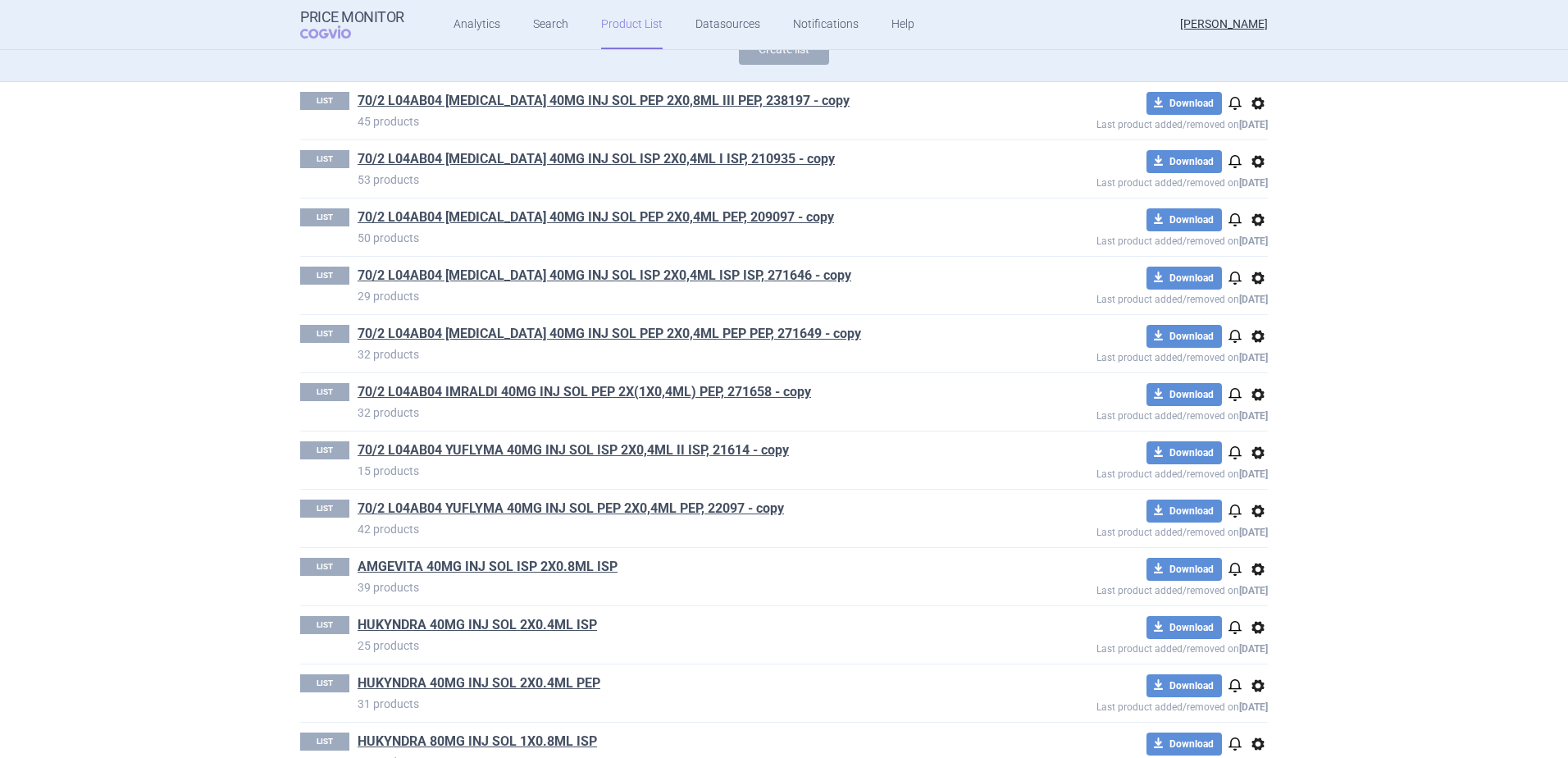
scroll to position [164, 0]
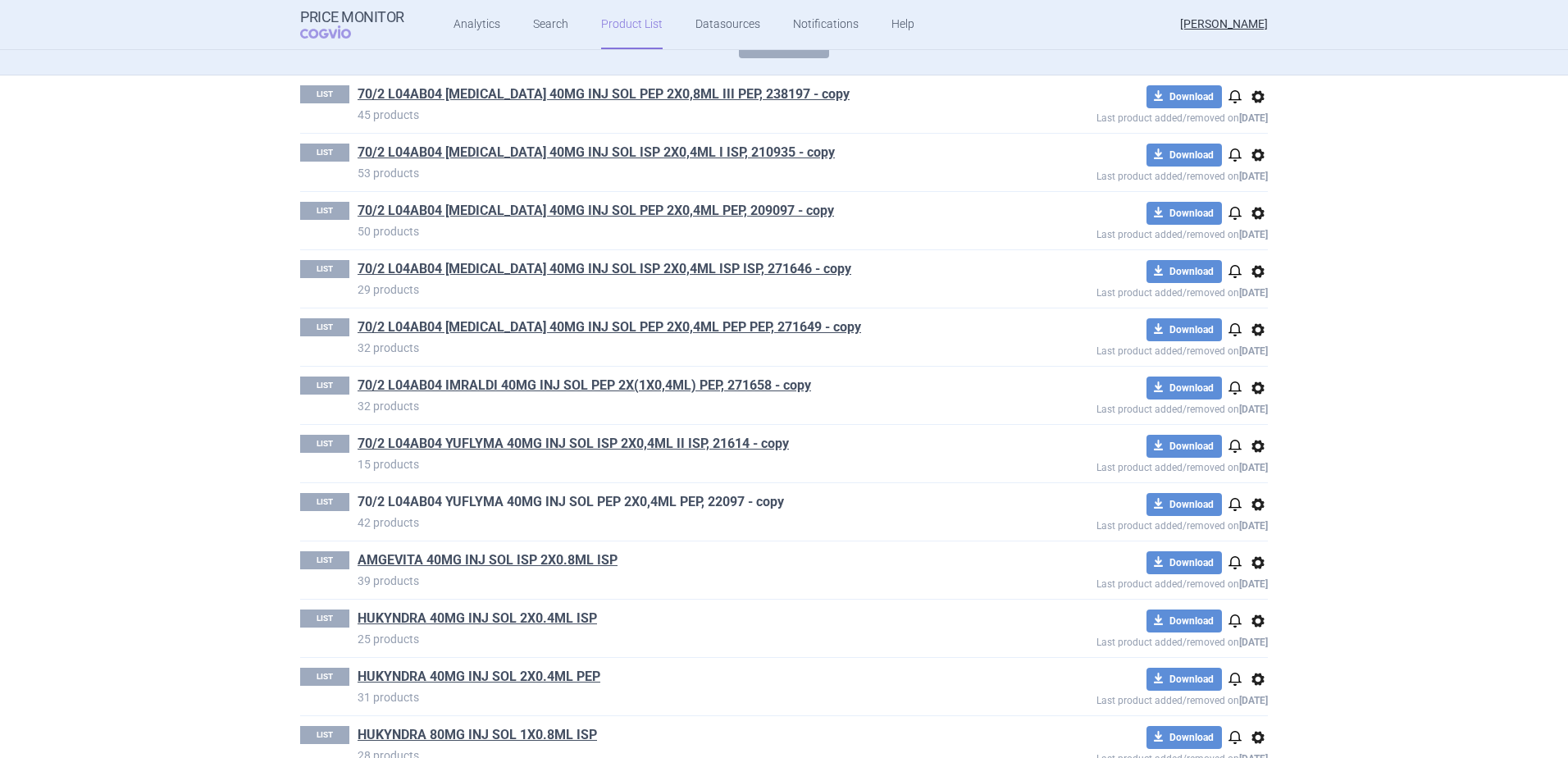
click at [693, 504] on link "70/2 L04AB04 YUFLYMA 40MG INJ SOL PEP 2X0,4ML PEP, 22097 - copy" at bounding box center [571, 502] width 427 height 18
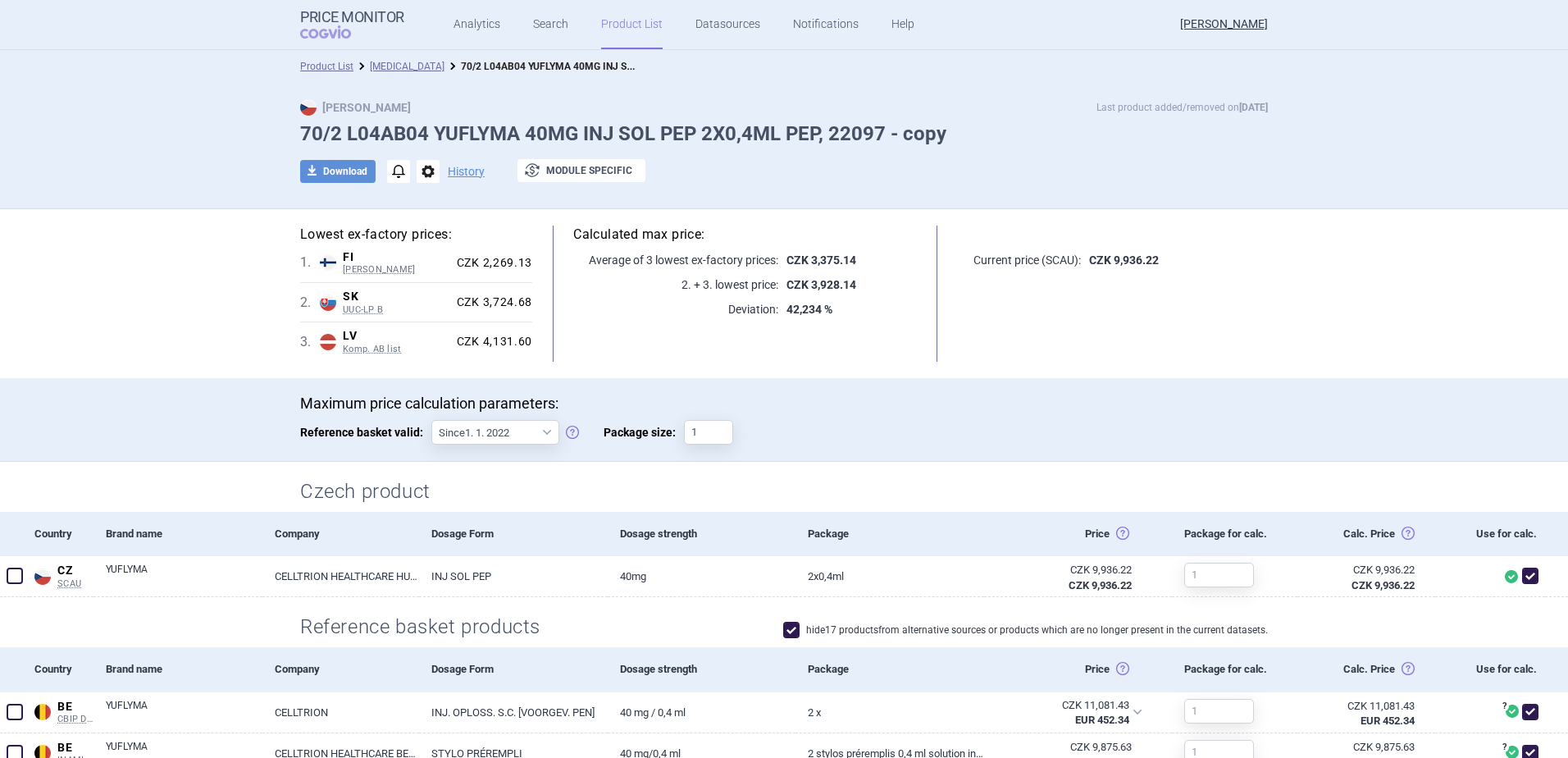
click at [640, 21] on link "Product List" at bounding box center [632, 24] width 62 height 49
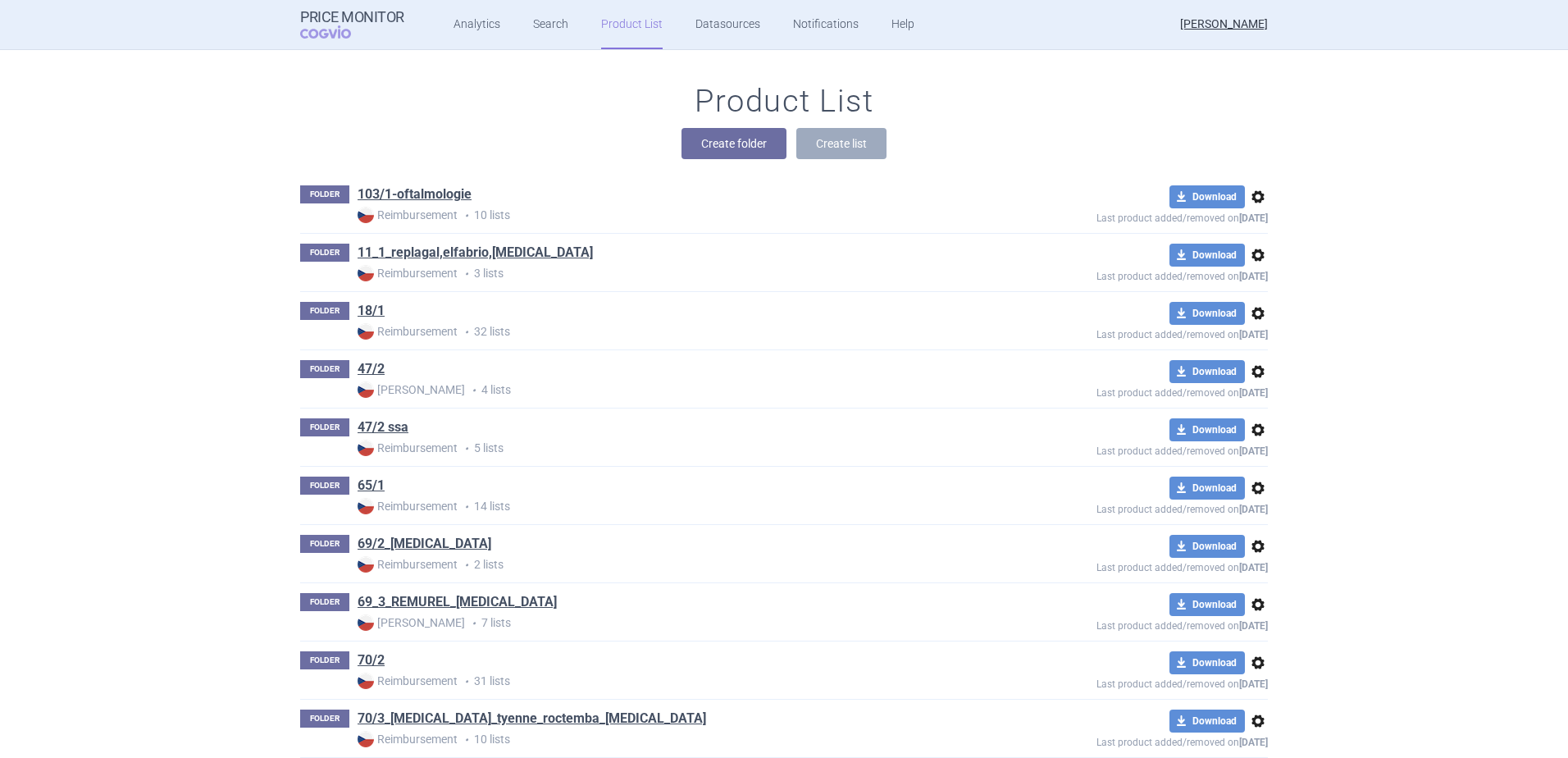
scroll to position [749, 0]
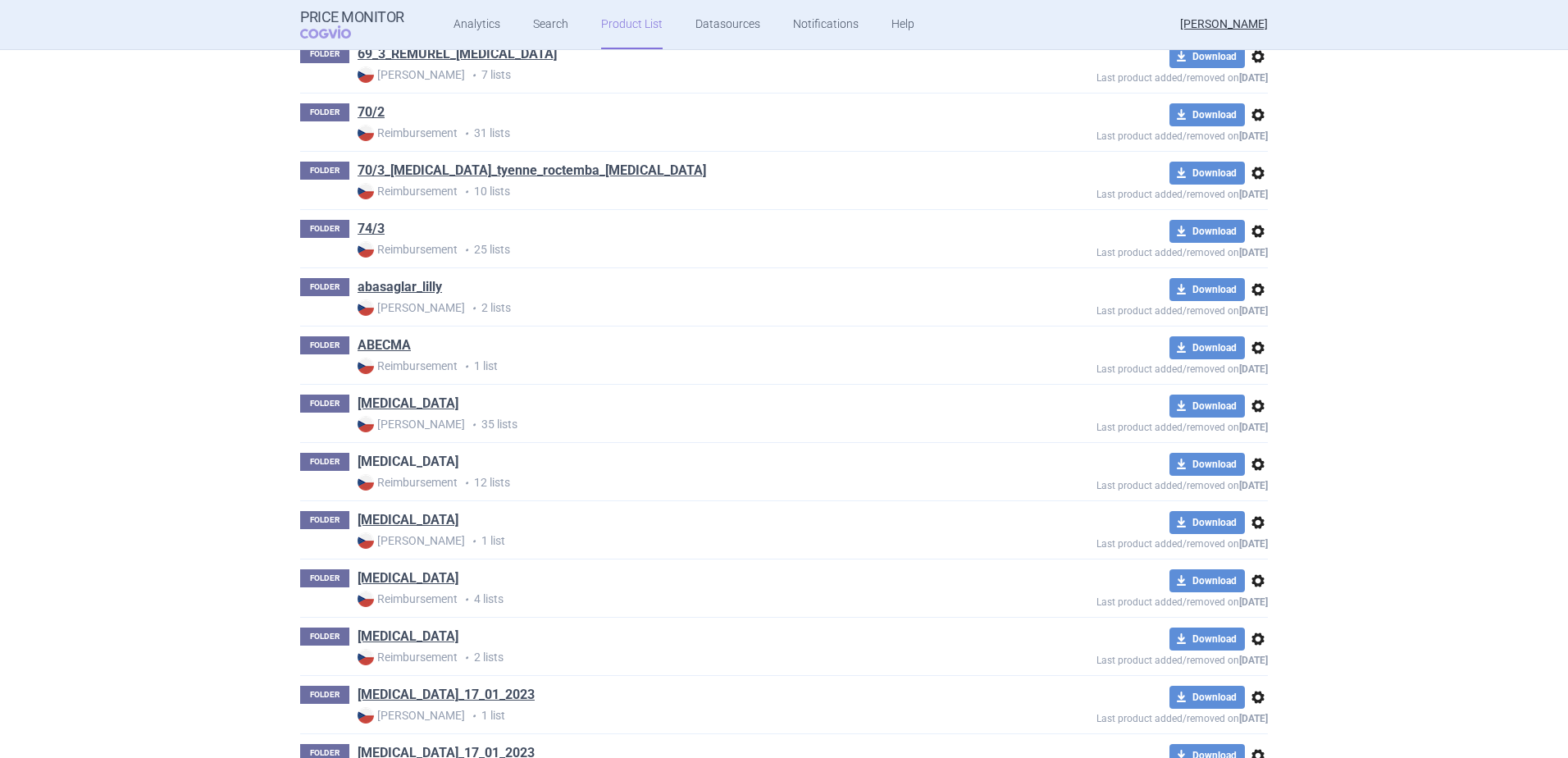
click at [419, 457] on link "[MEDICAL_DATA]" at bounding box center [409, 462] width 101 height 18
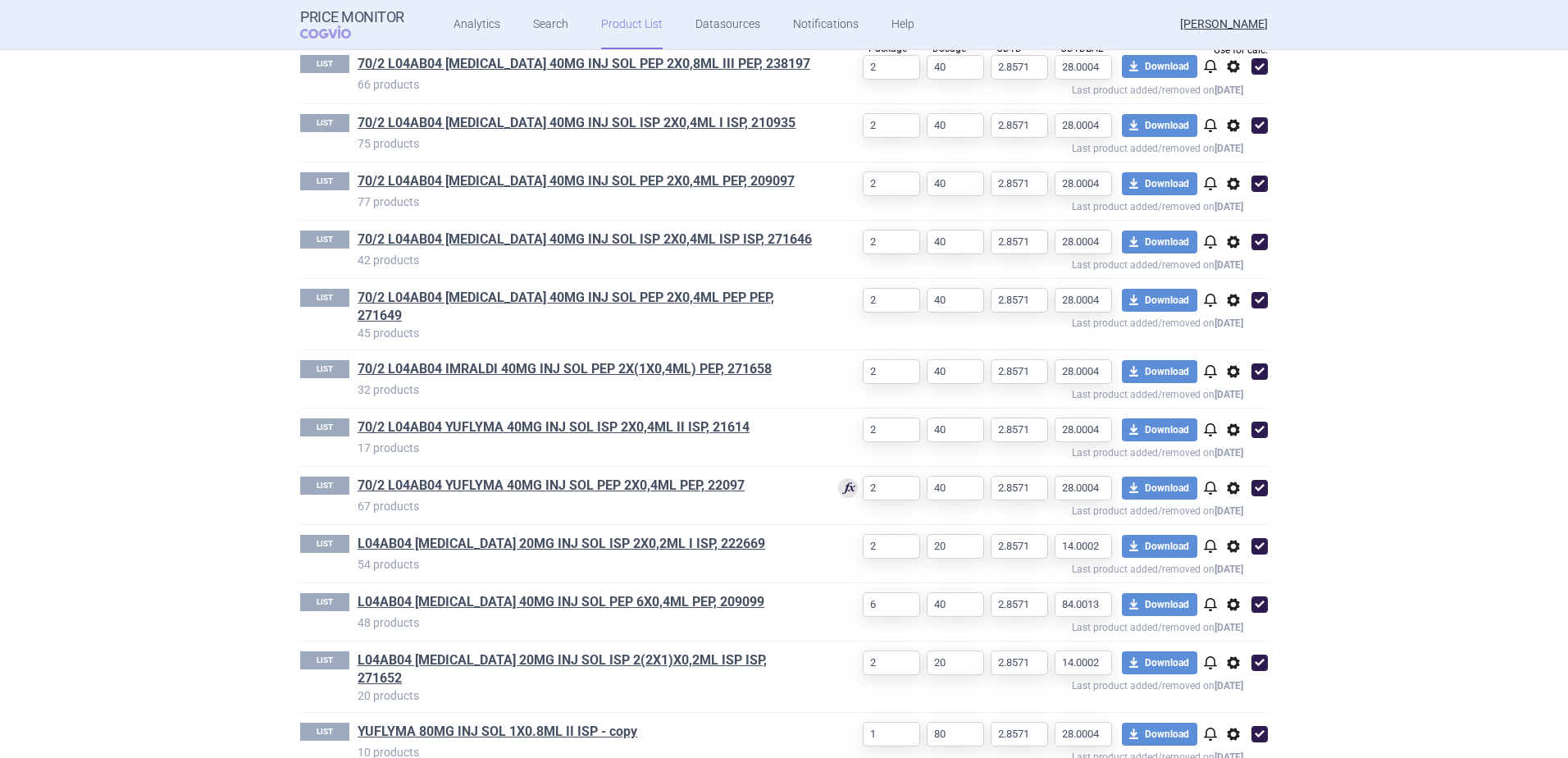
scroll to position [599, 0]
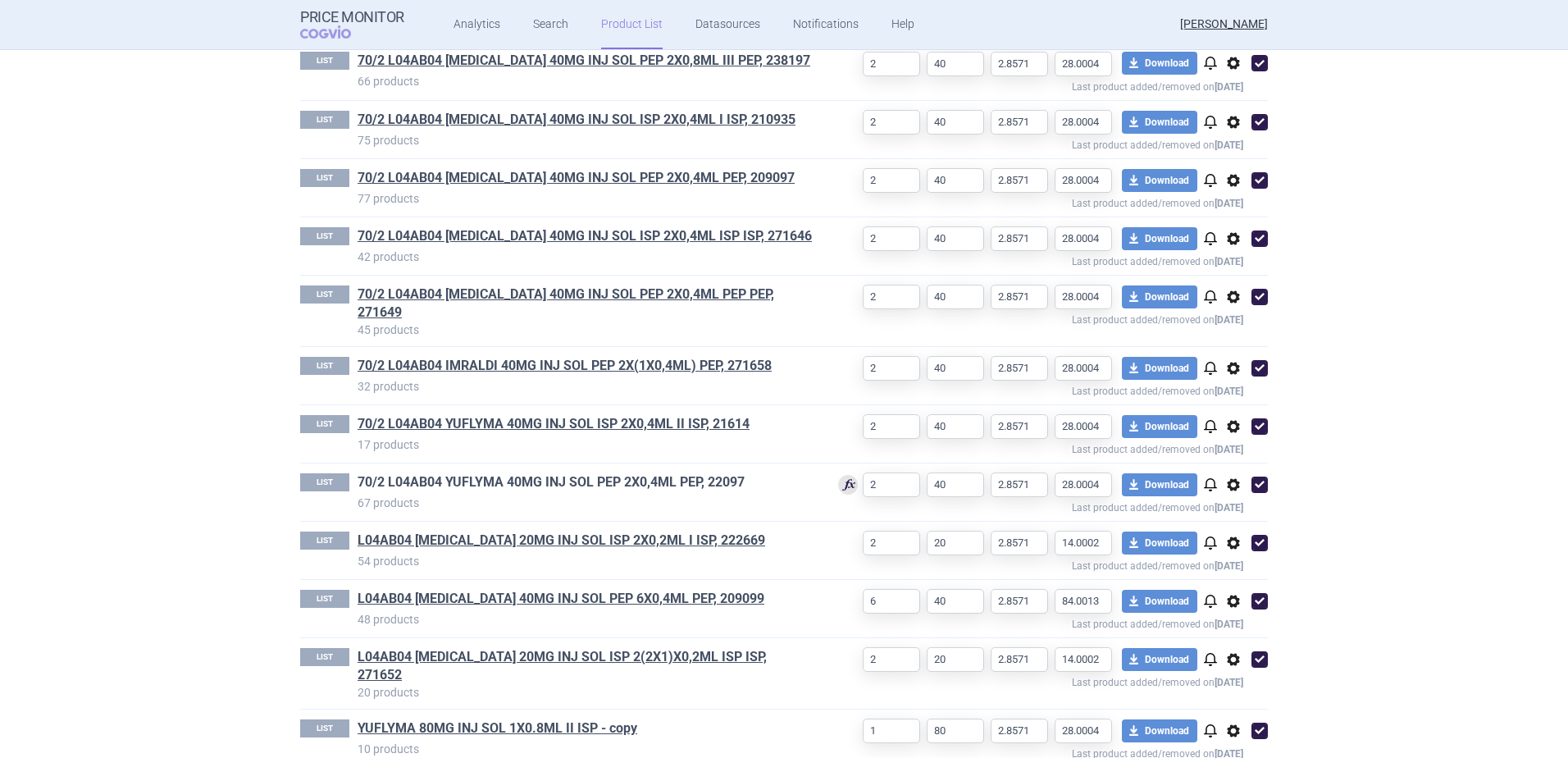
click at [597, 473] on link "70/2 L04AB04 YUFLYMA 40MG INJ SOL PEP 2X0,4ML PEP, 22097" at bounding box center [551, 482] width 387 height 18
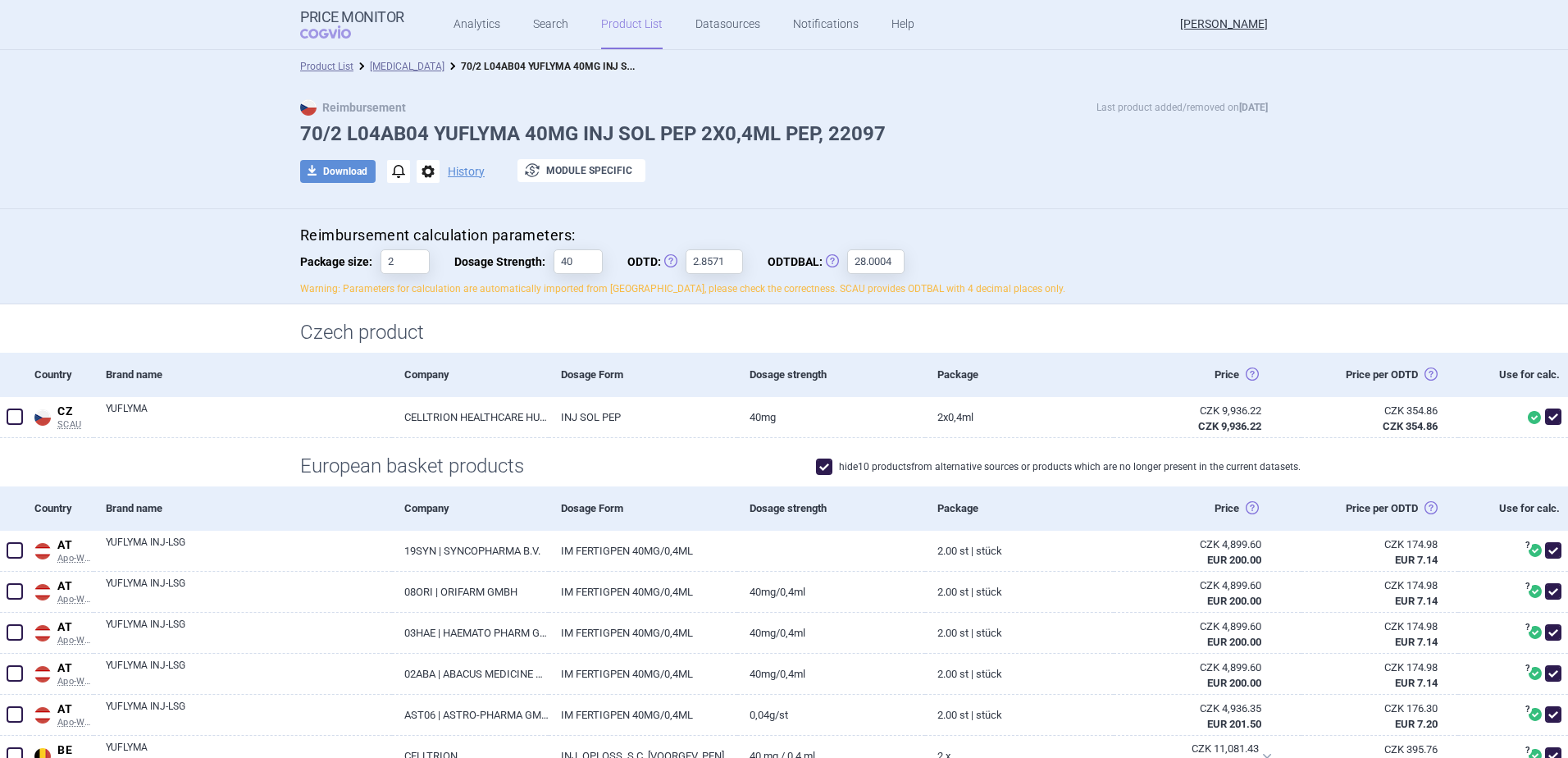
click at [618, 26] on link "Product List" at bounding box center [632, 24] width 62 height 49
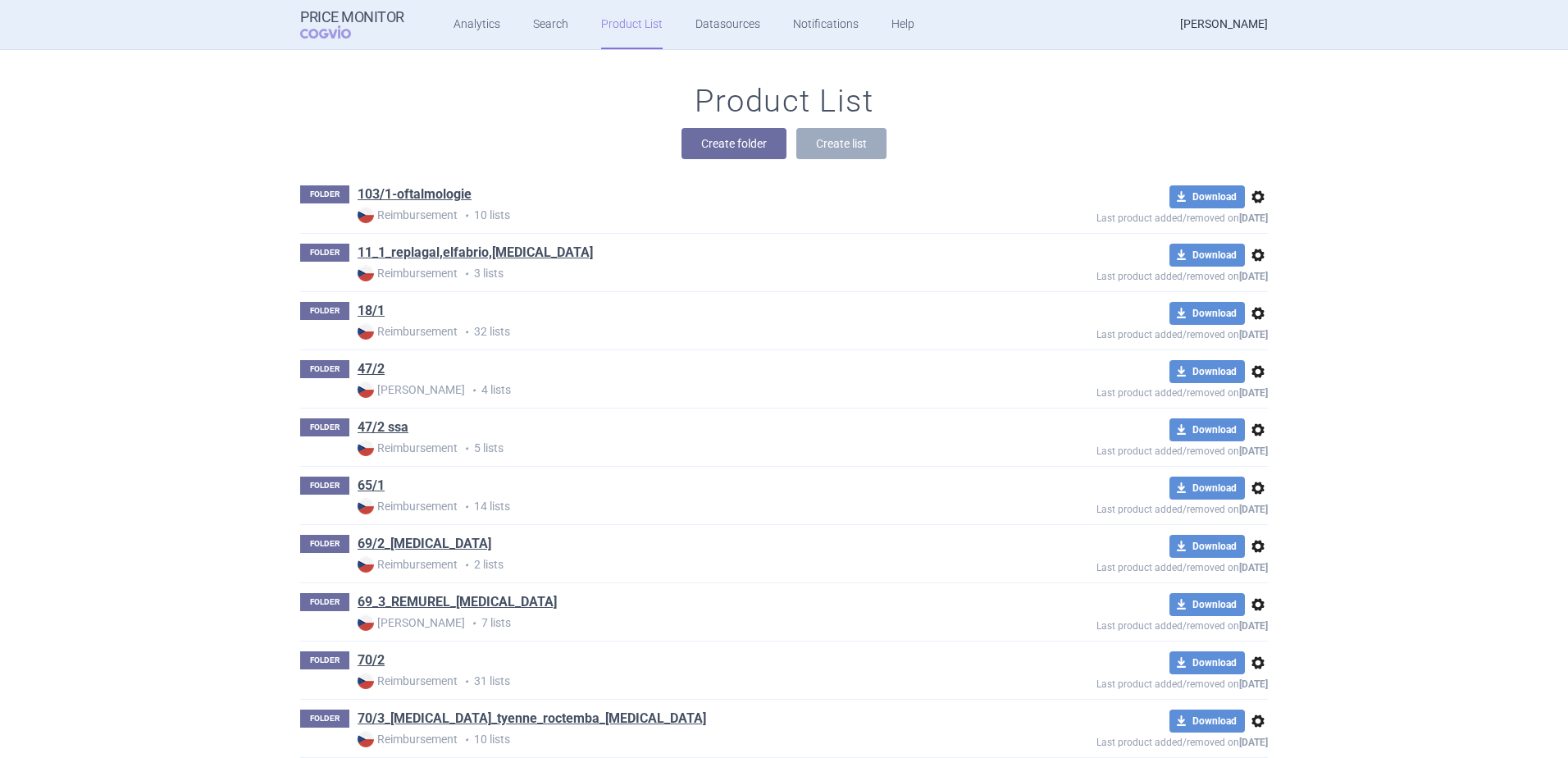
scroll to position [749, 0]
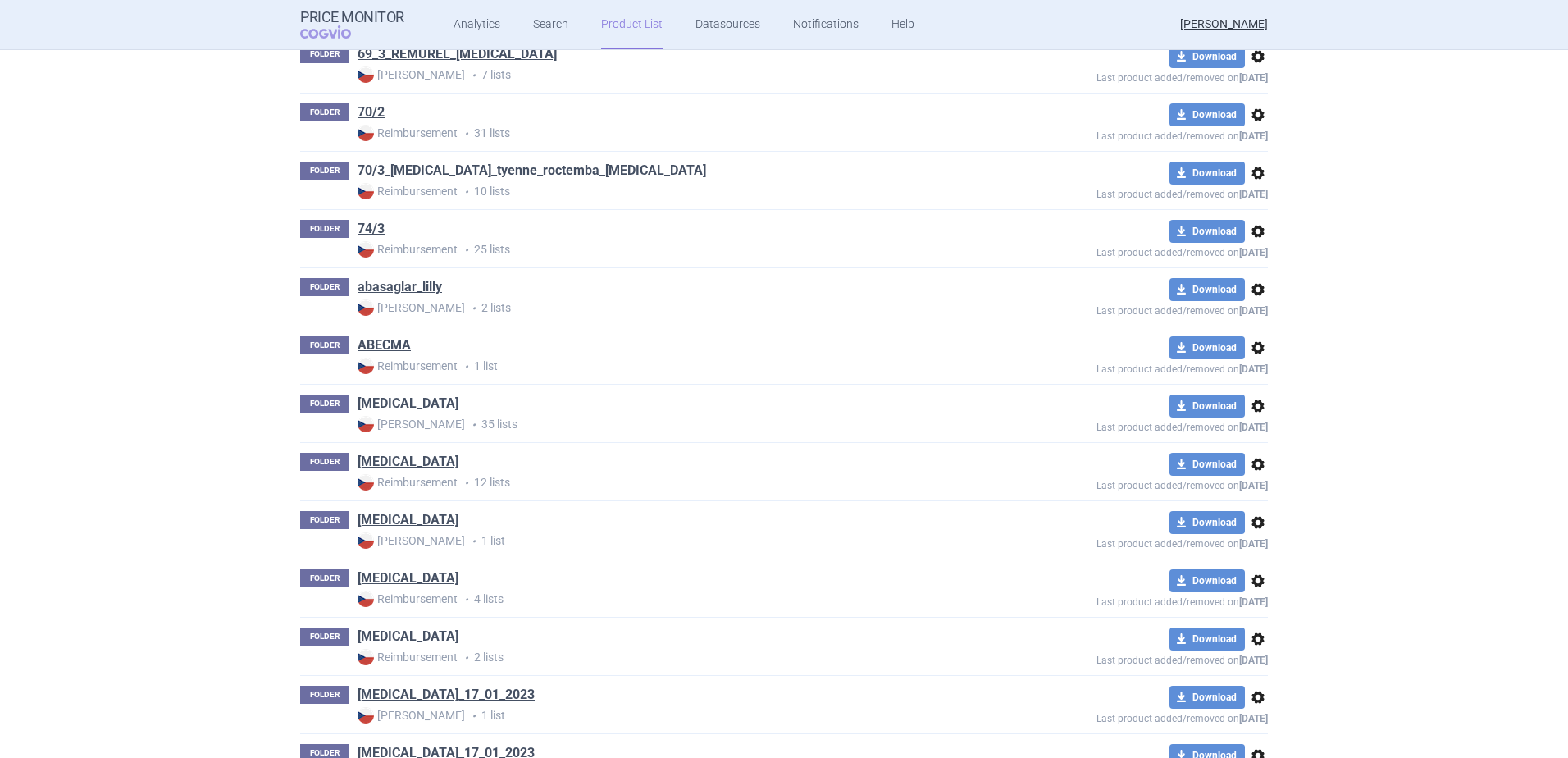
click at [400, 398] on link "[MEDICAL_DATA]" at bounding box center [409, 403] width 101 height 18
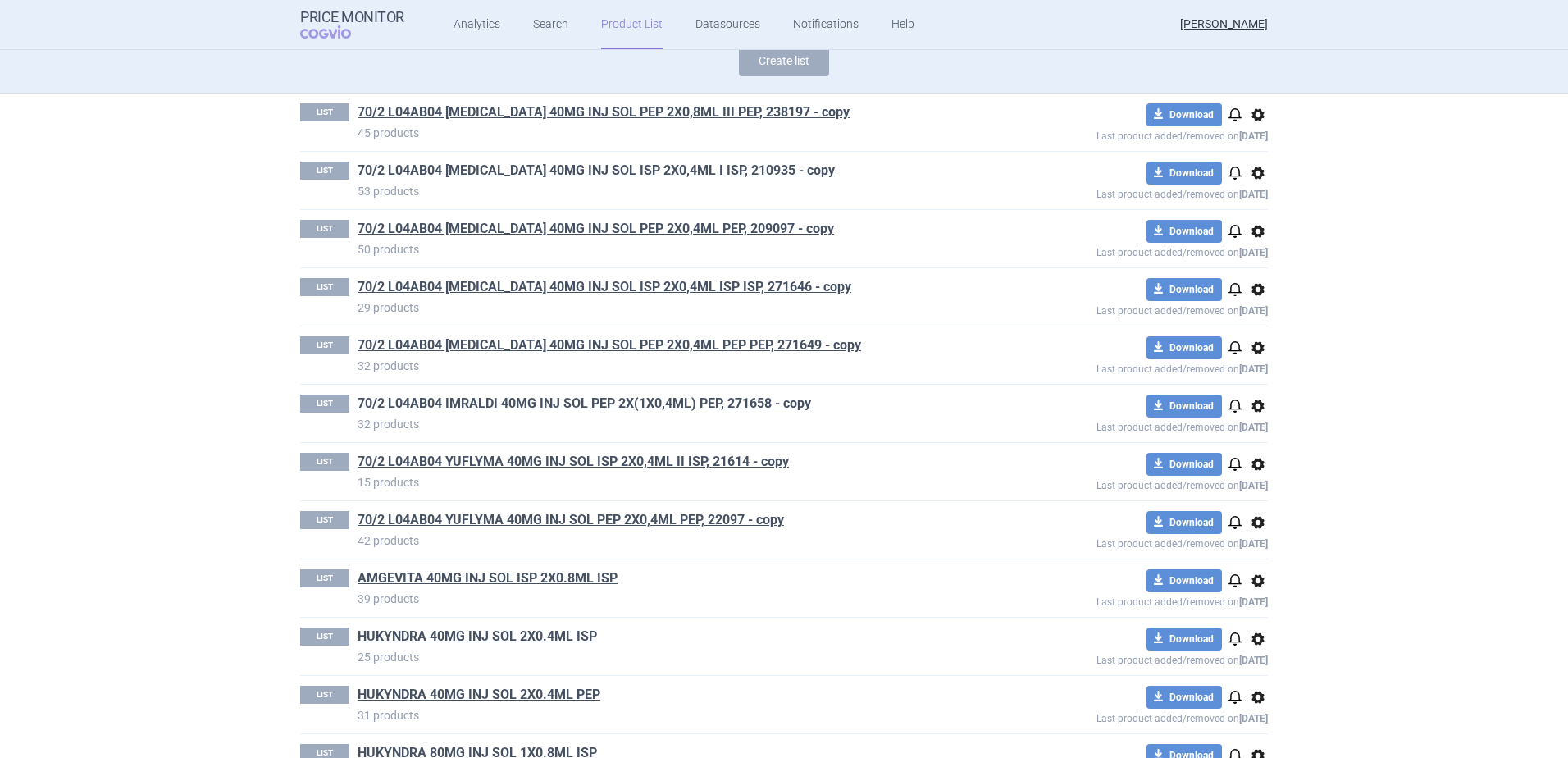
scroll to position [142, 0]
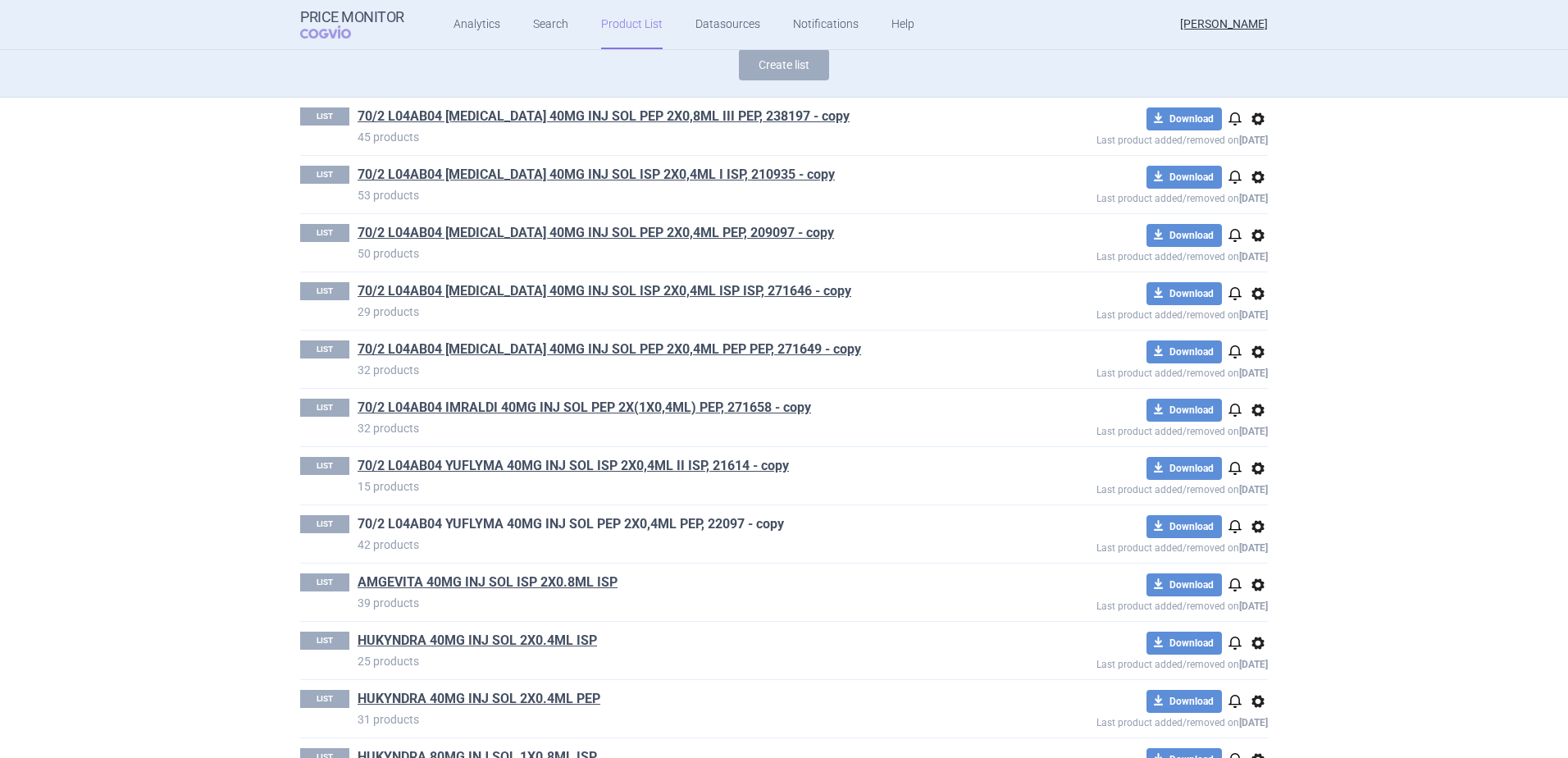
click at [659, 520] on link "70/2 L04AB04 YUFLYMA 40MG INJ SOL PEP 2X0,4ML PEP, 22097 - copy" at bounding box center [571, 524] width 427 height 18
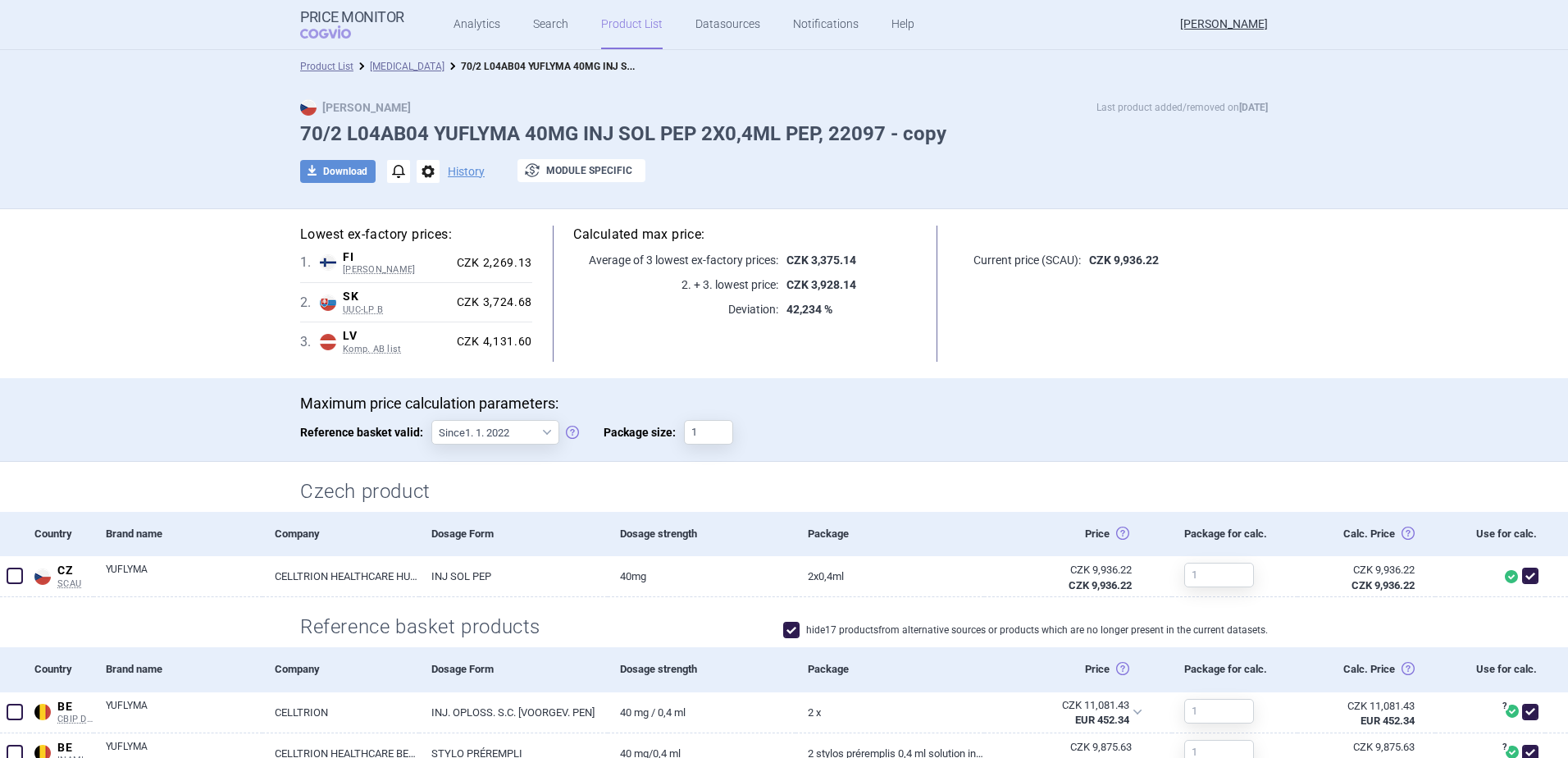
click at [601, 29] on link "Product List" at bounding box center [632, 24] width 62 height 49
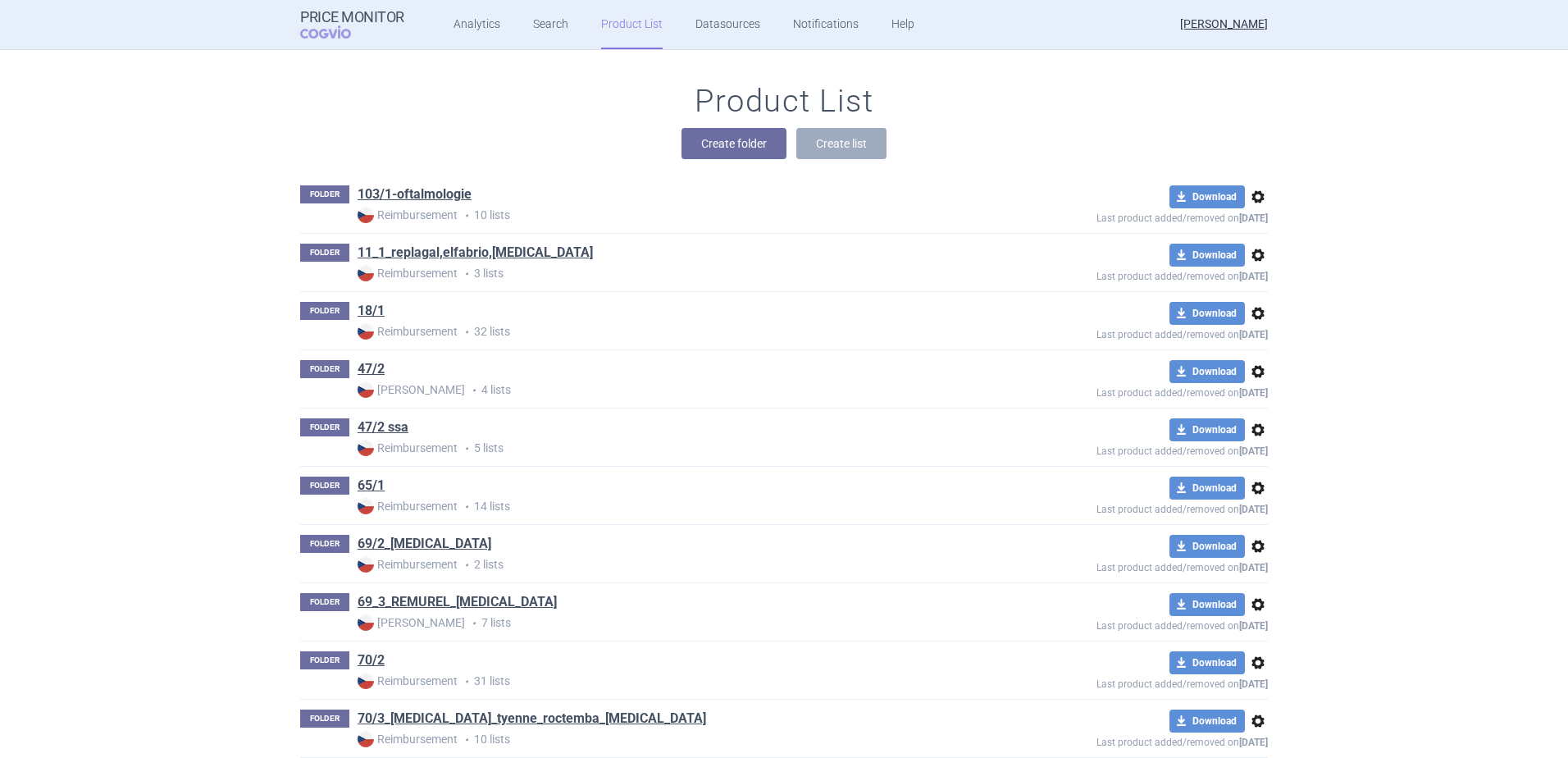
scroll to position [749, 0]
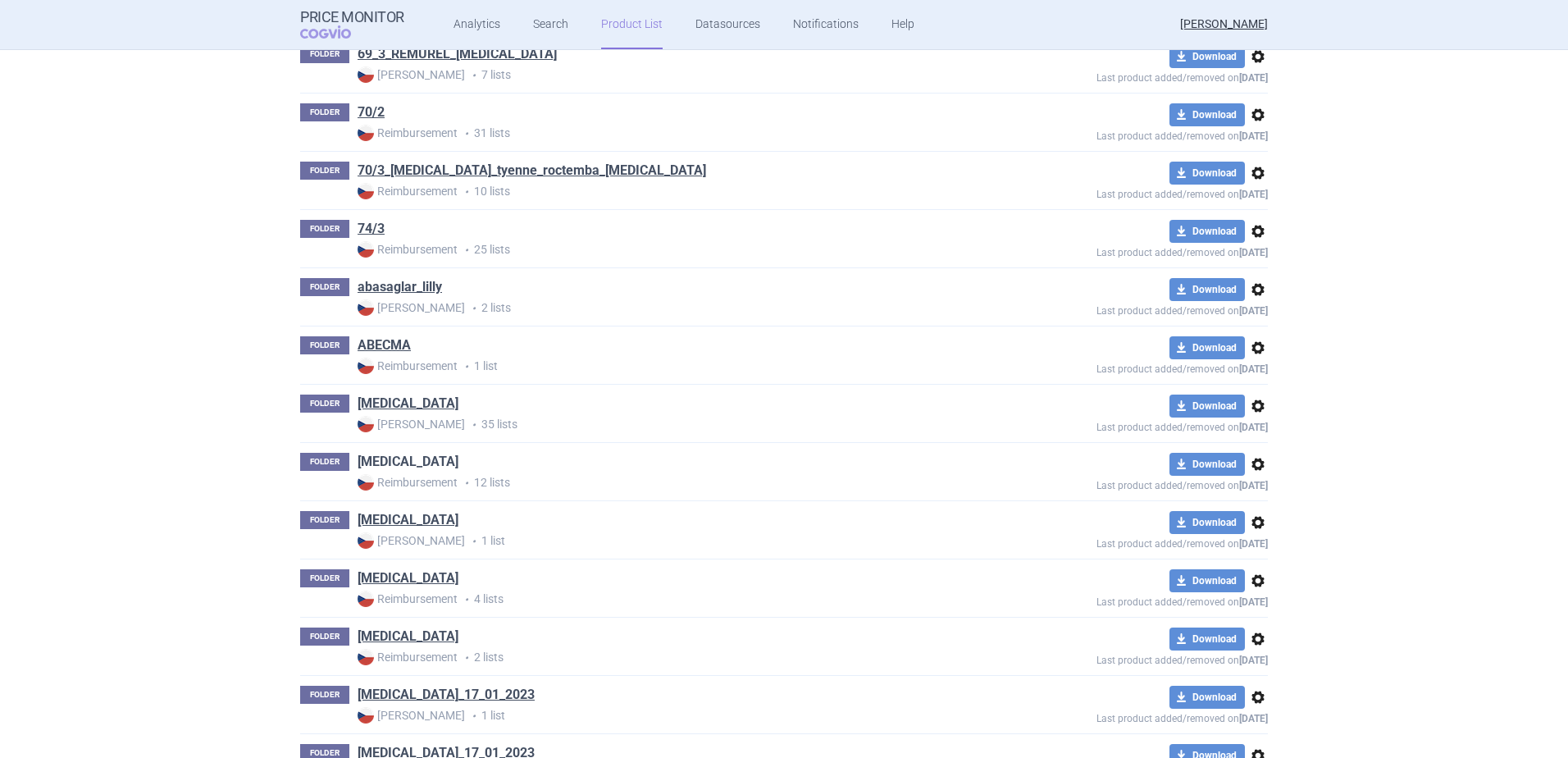
click at [416, 456] on link "[MEDICAL_DATA]" at bounding box center [409, 462] width 101 height 18
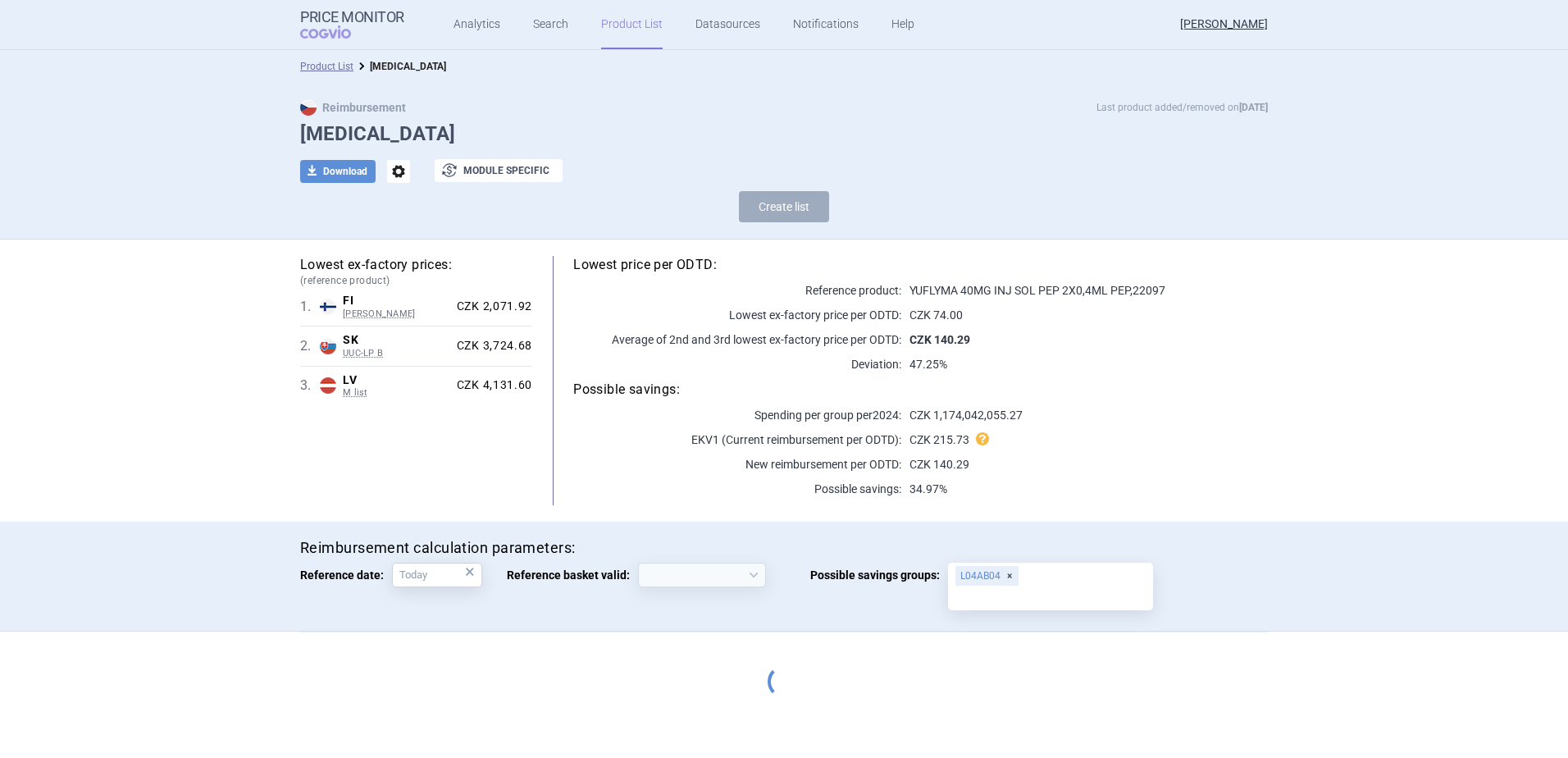
select select "[DATE]"
